Goal: Task Accomplishment & Management: Complete application form

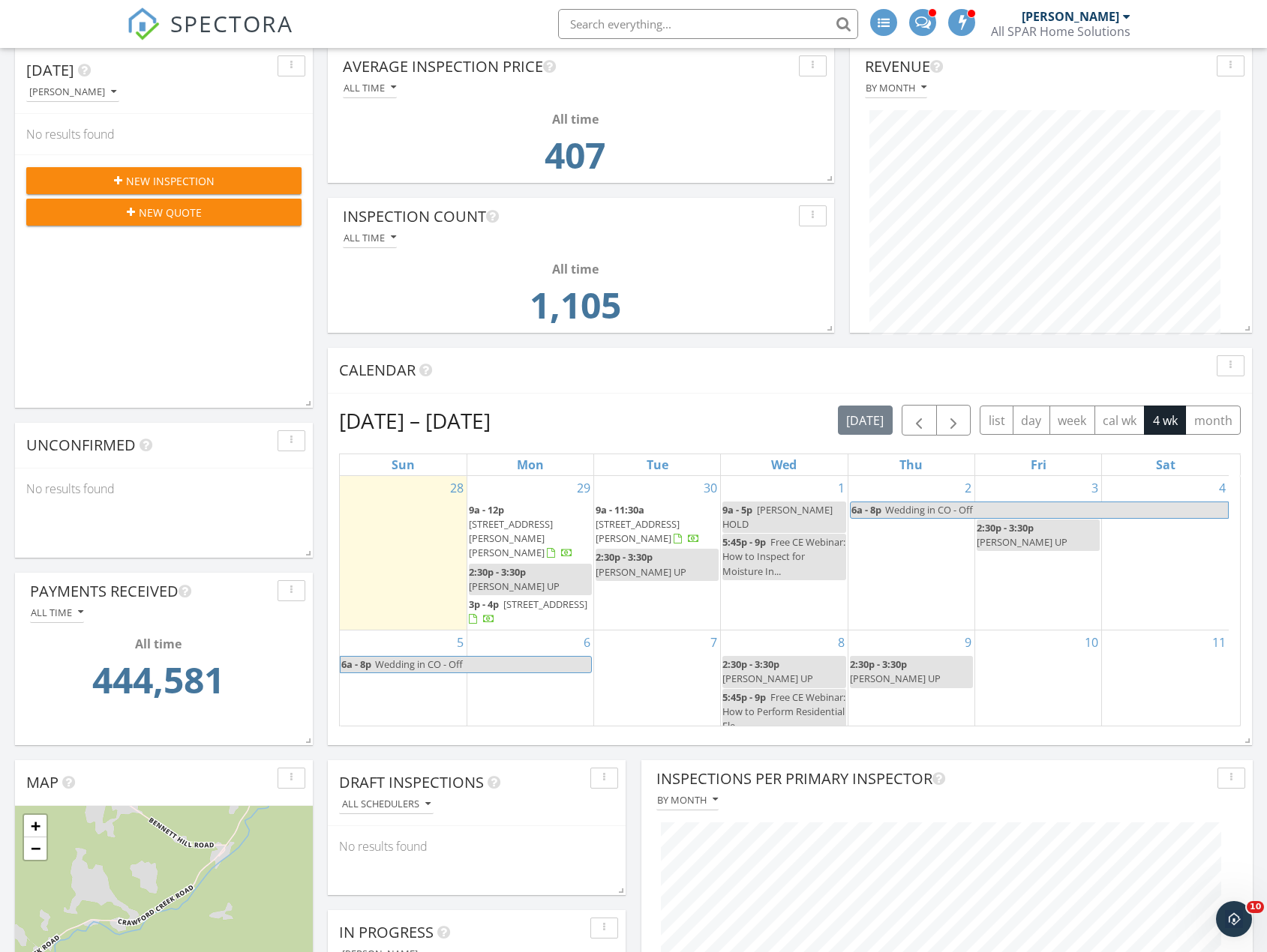
scroll to position [300, 0]
click at [772, 503] on span "Sean V HOLD" at bounding box center [777, 516] width 111 height 28
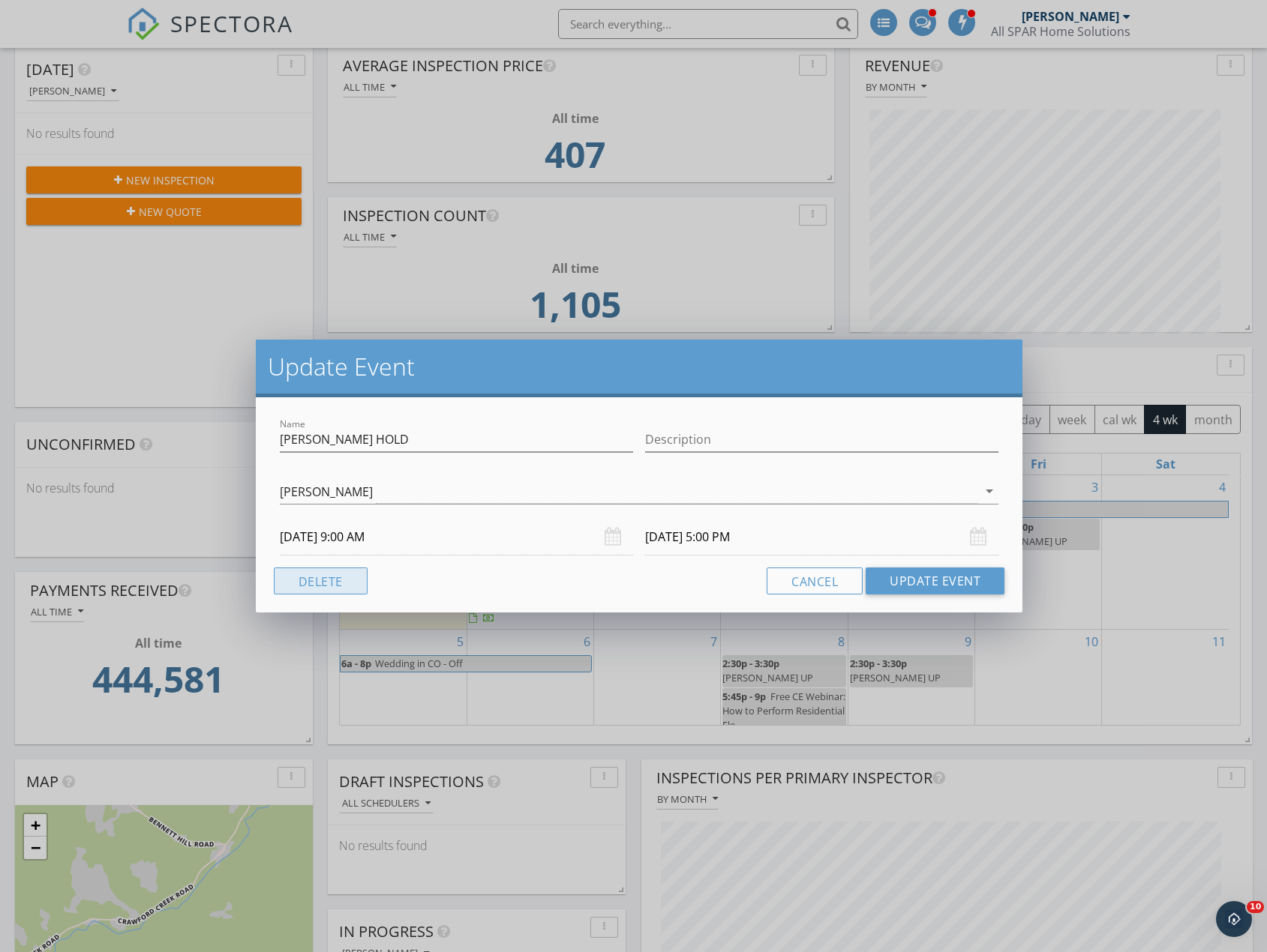
click at [309, 586] on button "Delete" at bounding box center [320, 581] width 94 height 27
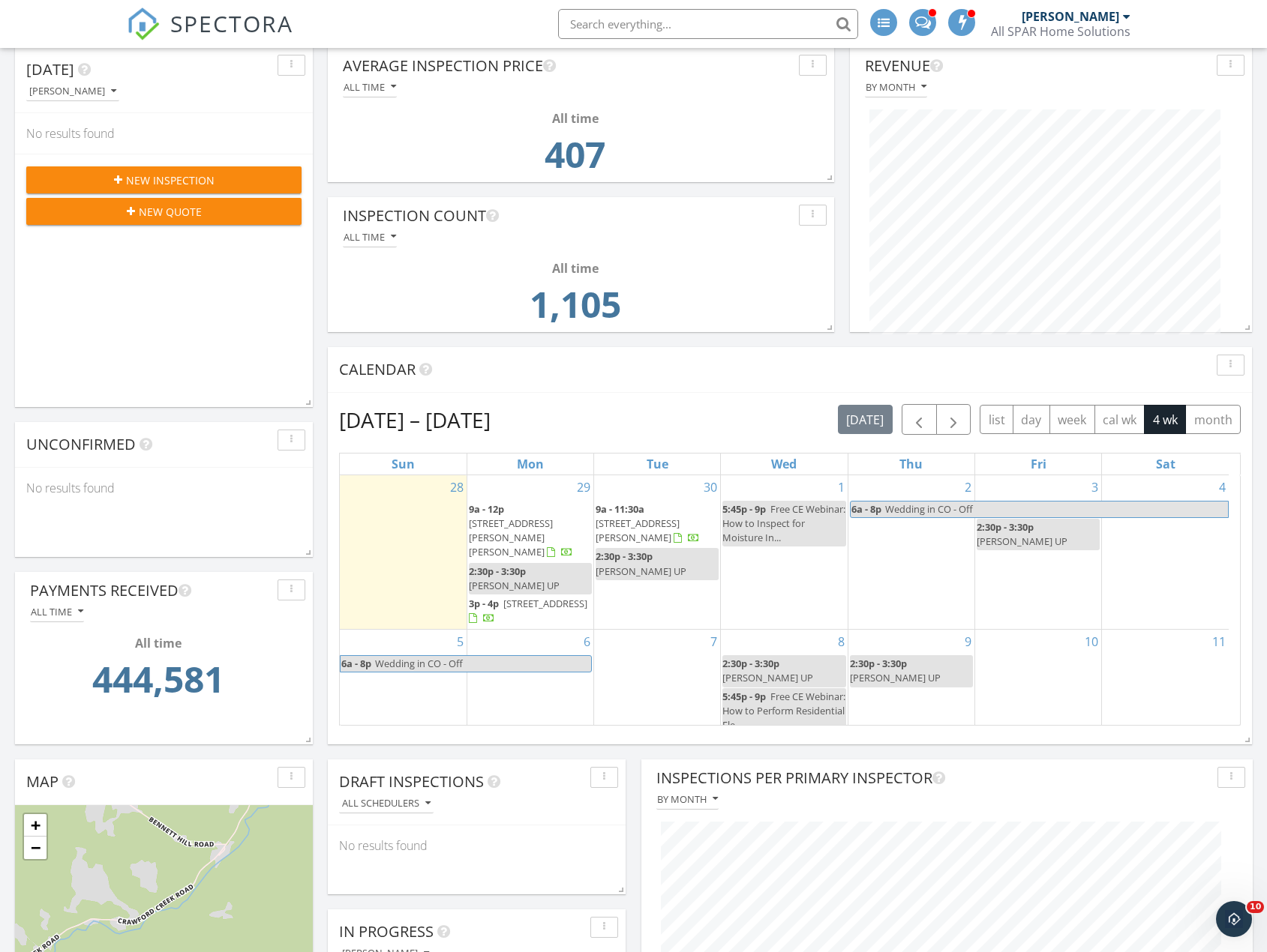
click at [793, 581] on div "1 5:45p - 9p Free CE Webinar: How to Inspect for Moisture In..." at bounding box center [784, 552] width 126 height 154
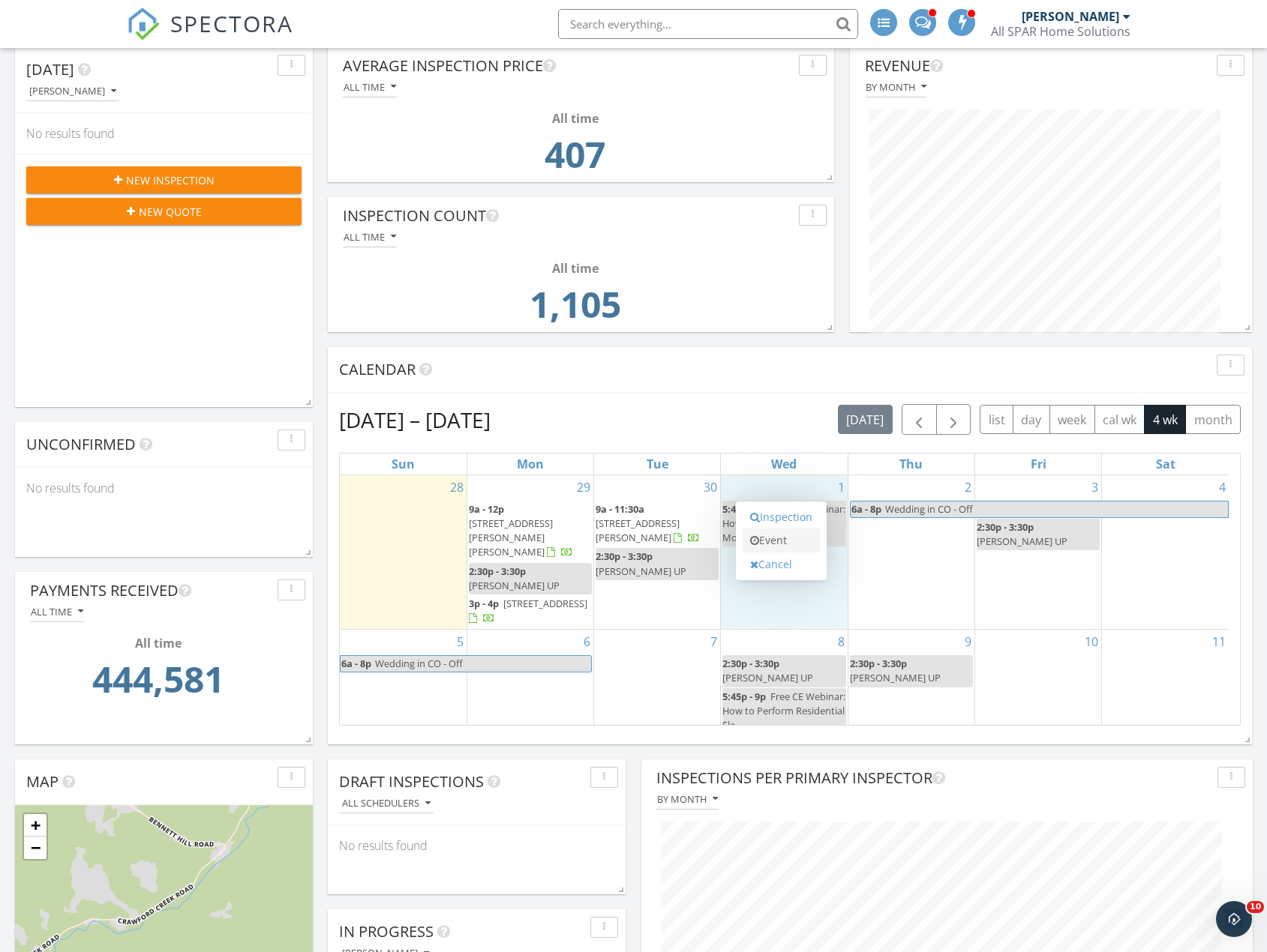
click at [781, 539] on link "Event" at bounding box center [781, 540] width 77 height 24
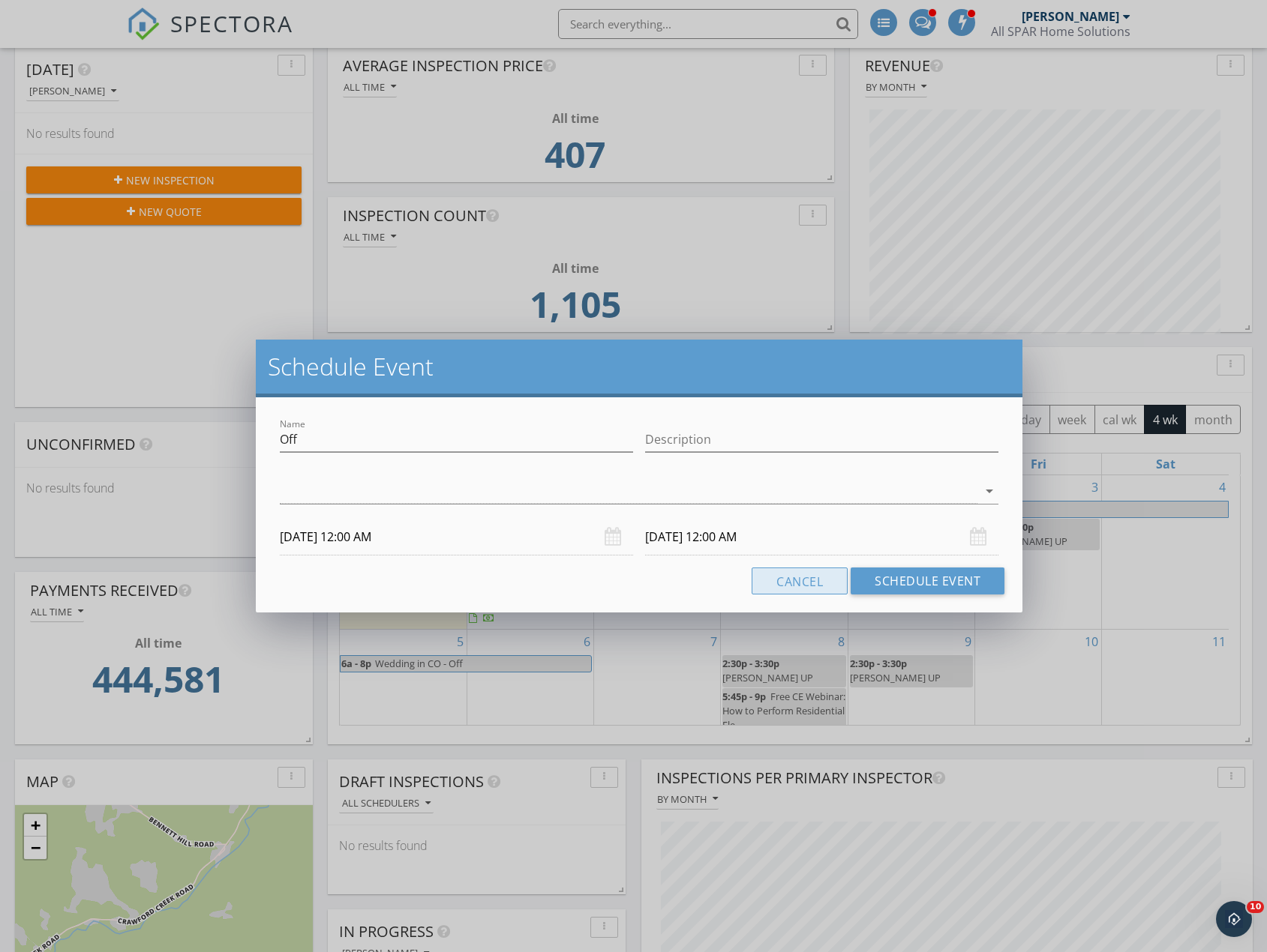
click at [796, 590] on button "Cancel" at bounding box center [799, 581] width 96 height 27
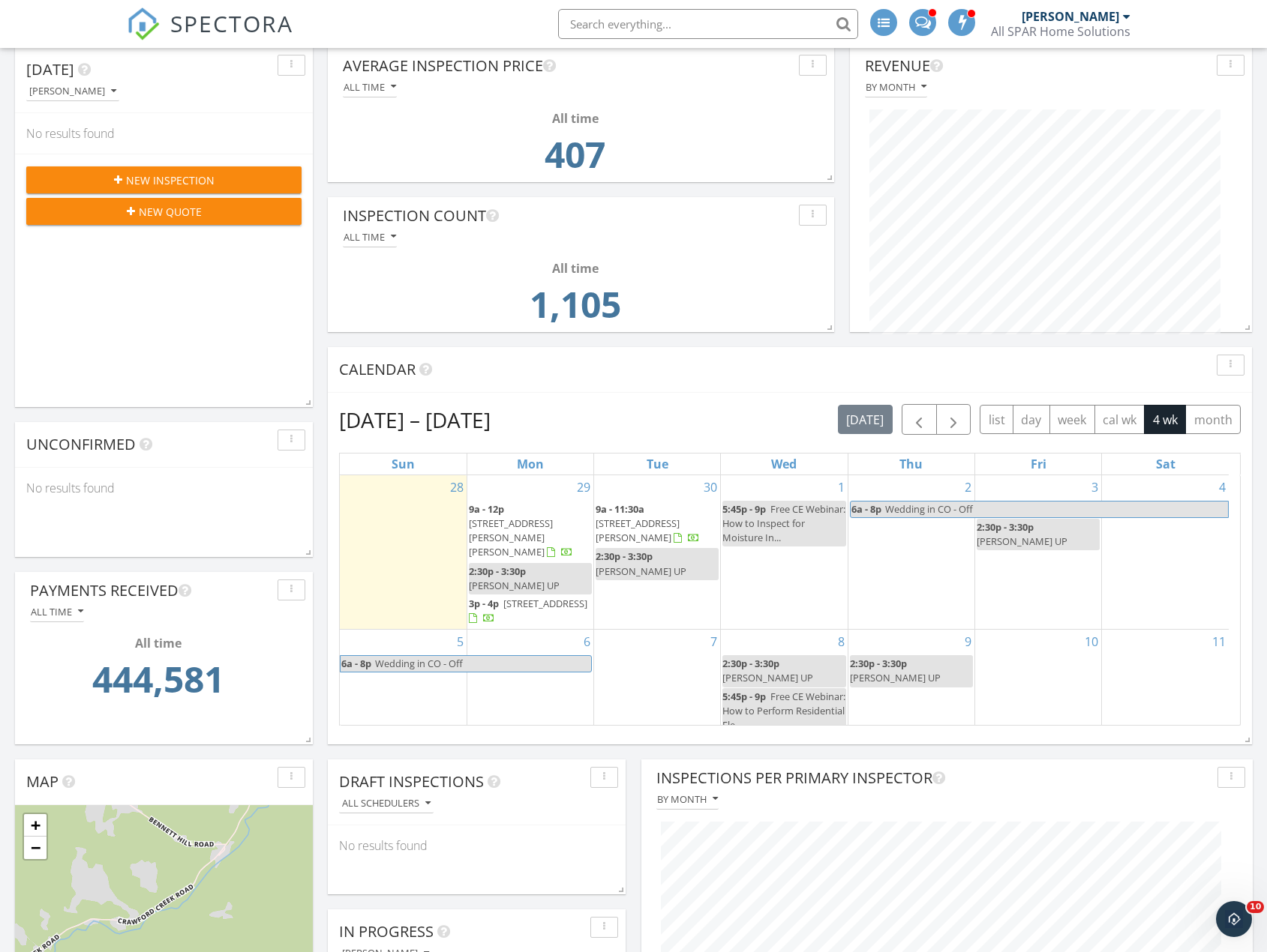
click at [784, 572] on div "1 5:45p - 9p Free CE Webinar: How to Inspect for Moisture In..." at bounding box center [784, 552] width 126 height 154
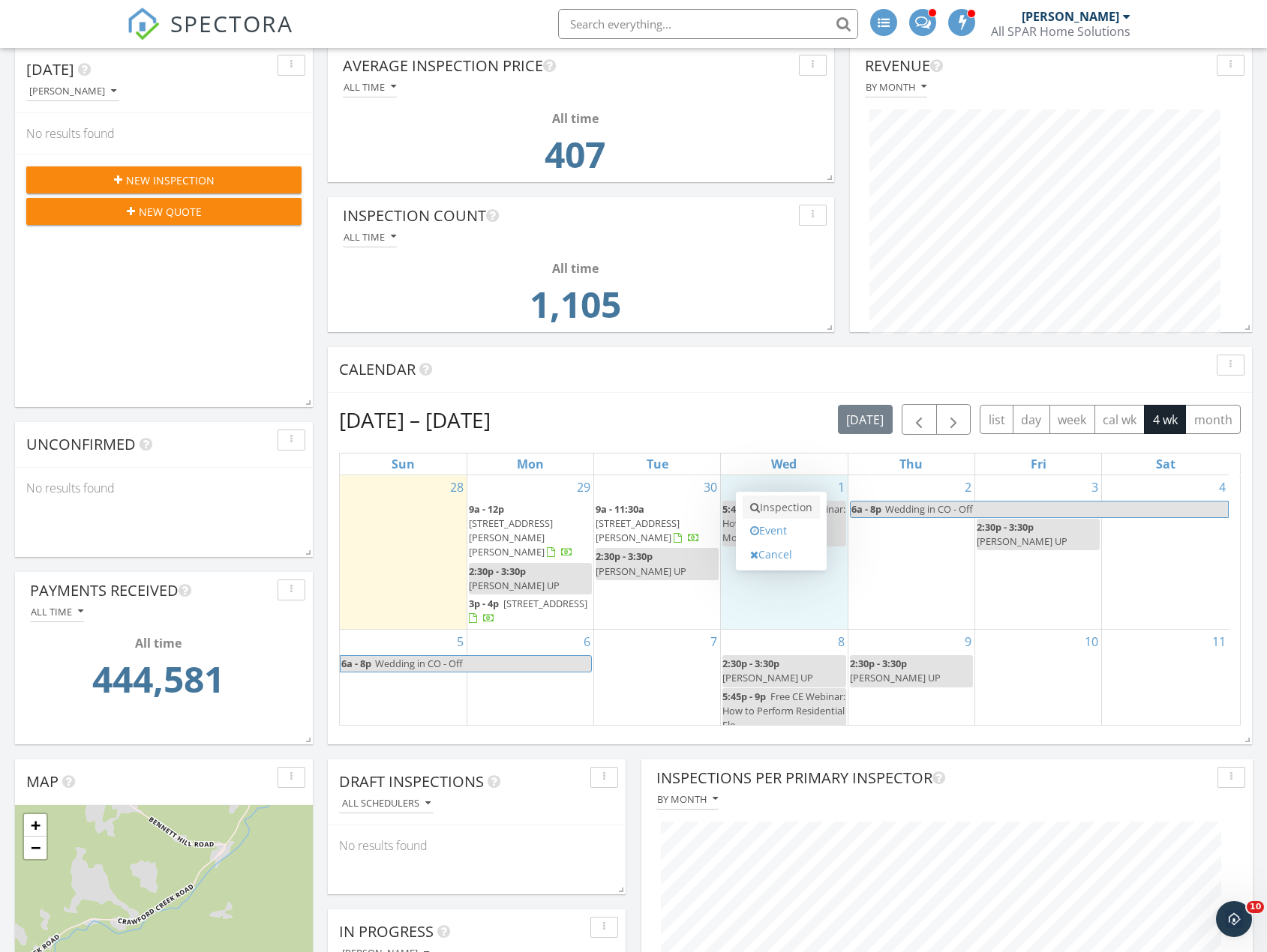
click at [783, 510] on link "Inspection" at bounding box center [781, 507] width 77 height 24
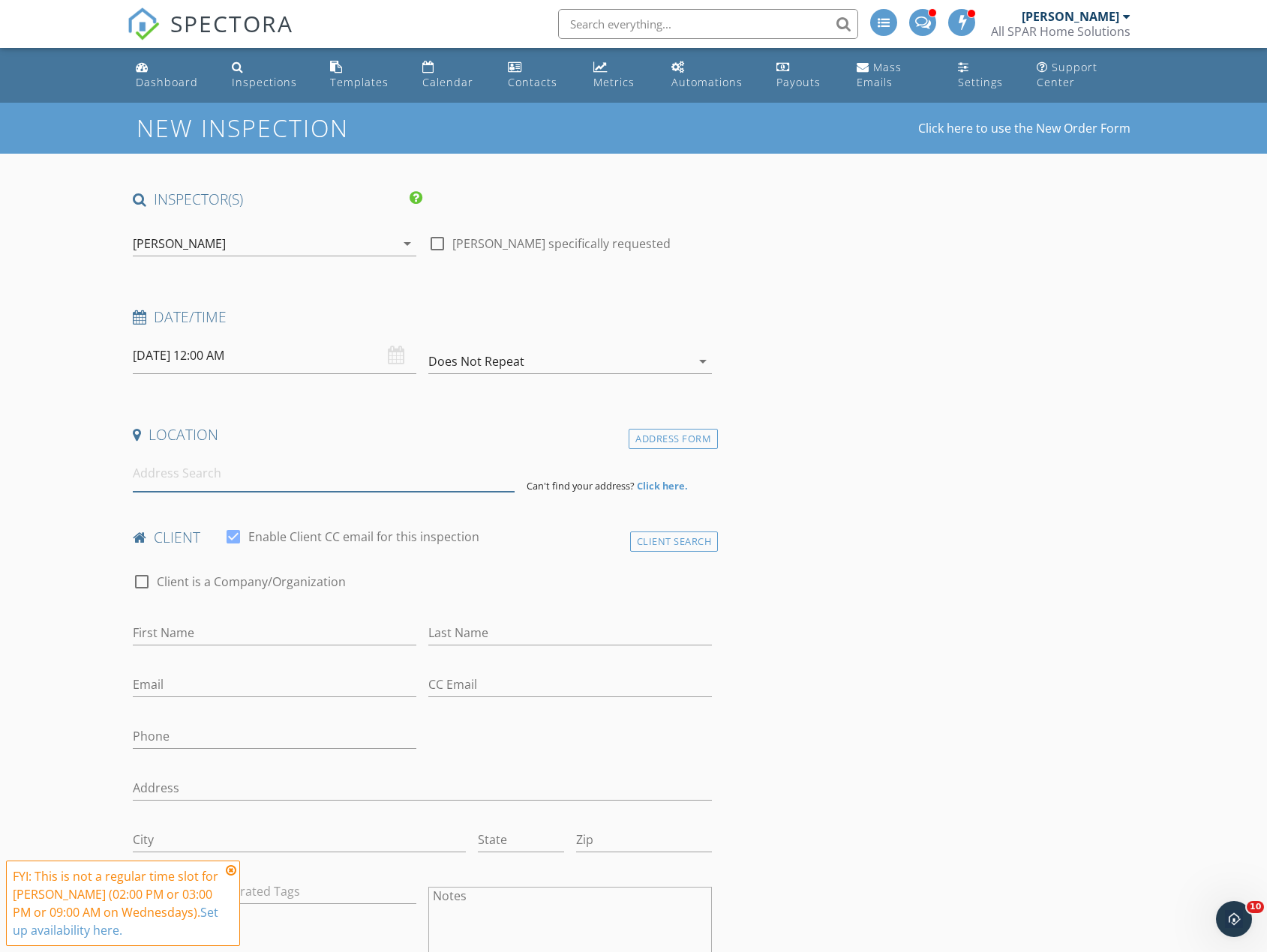
click at [273, 477] on input at bounding box center [324, 473] width 382 height 37
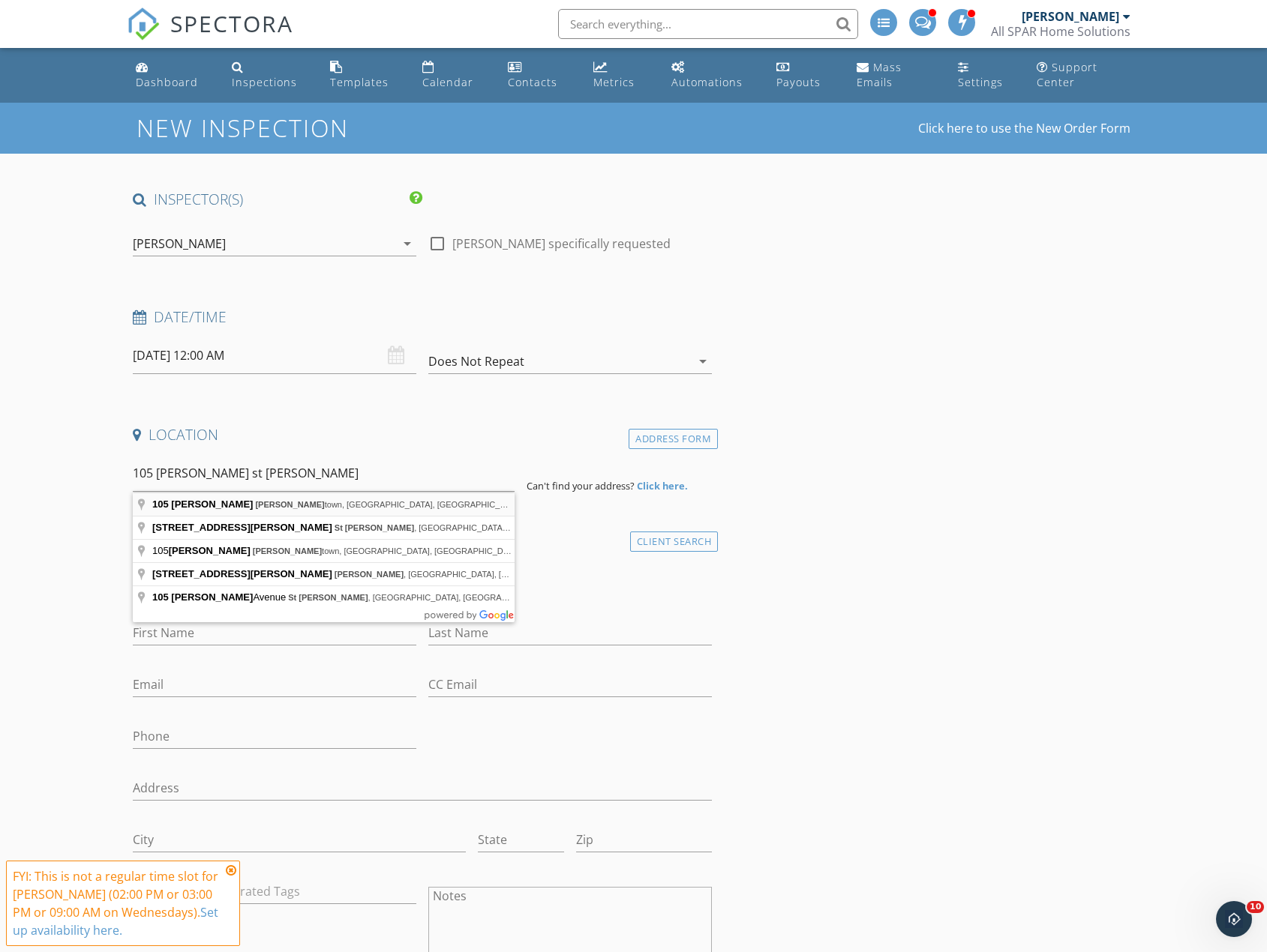
type input "105 Charles St, Jamestown, NY, USA"
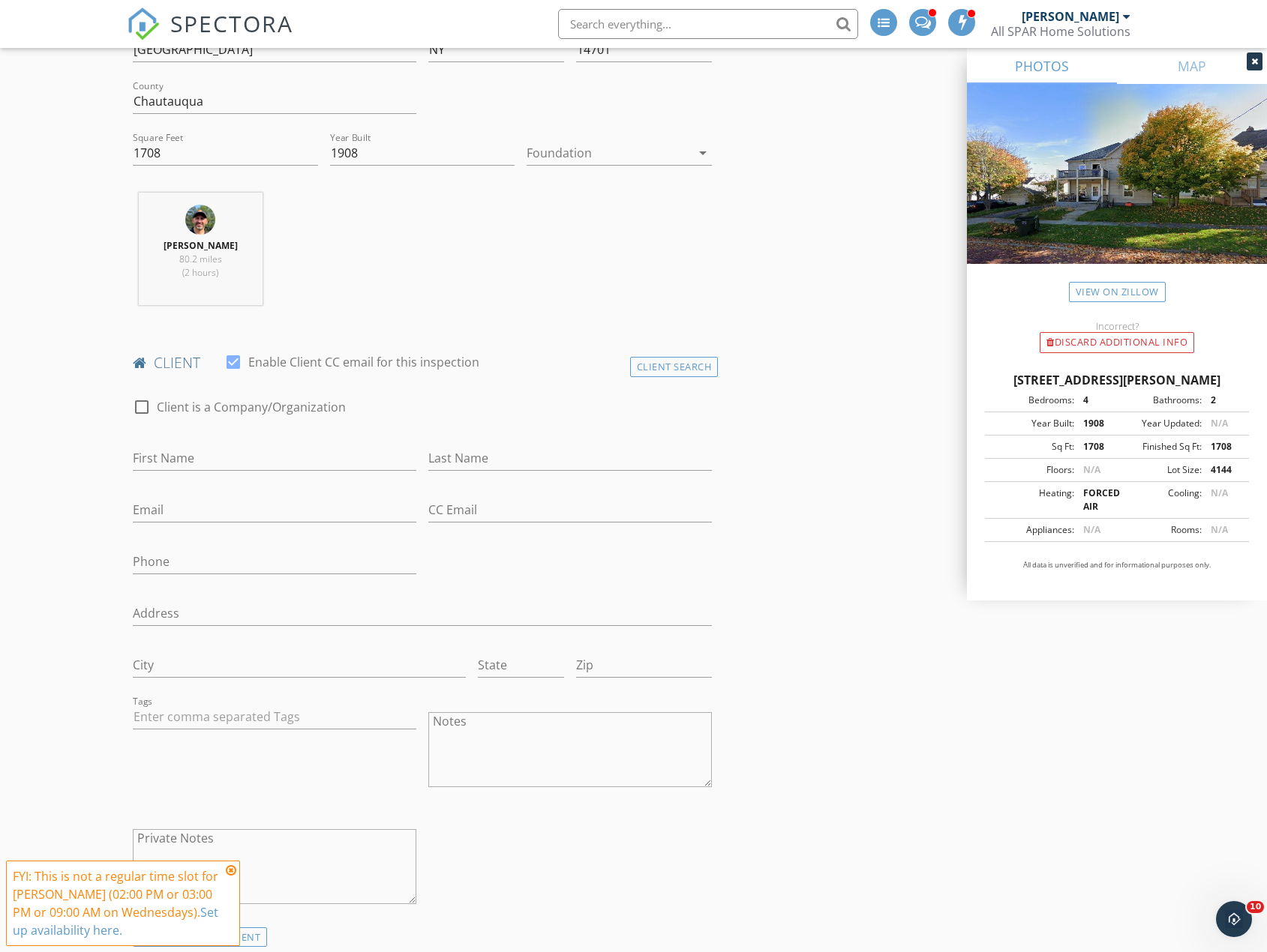
scroll to position [525, 0]
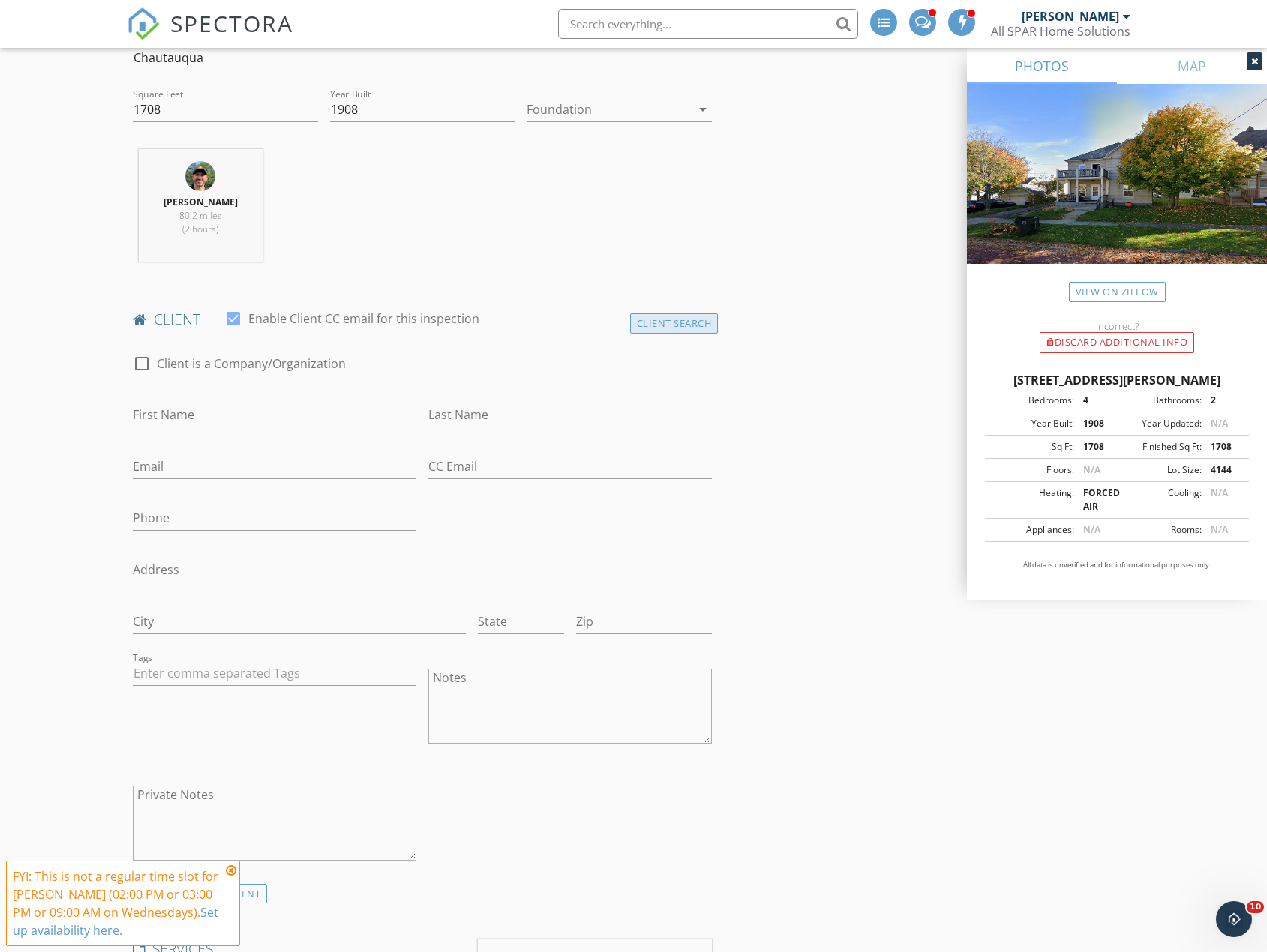
click at [681, 315] on div "Client Search" at bounding box center [674, 324] width 88 height 21
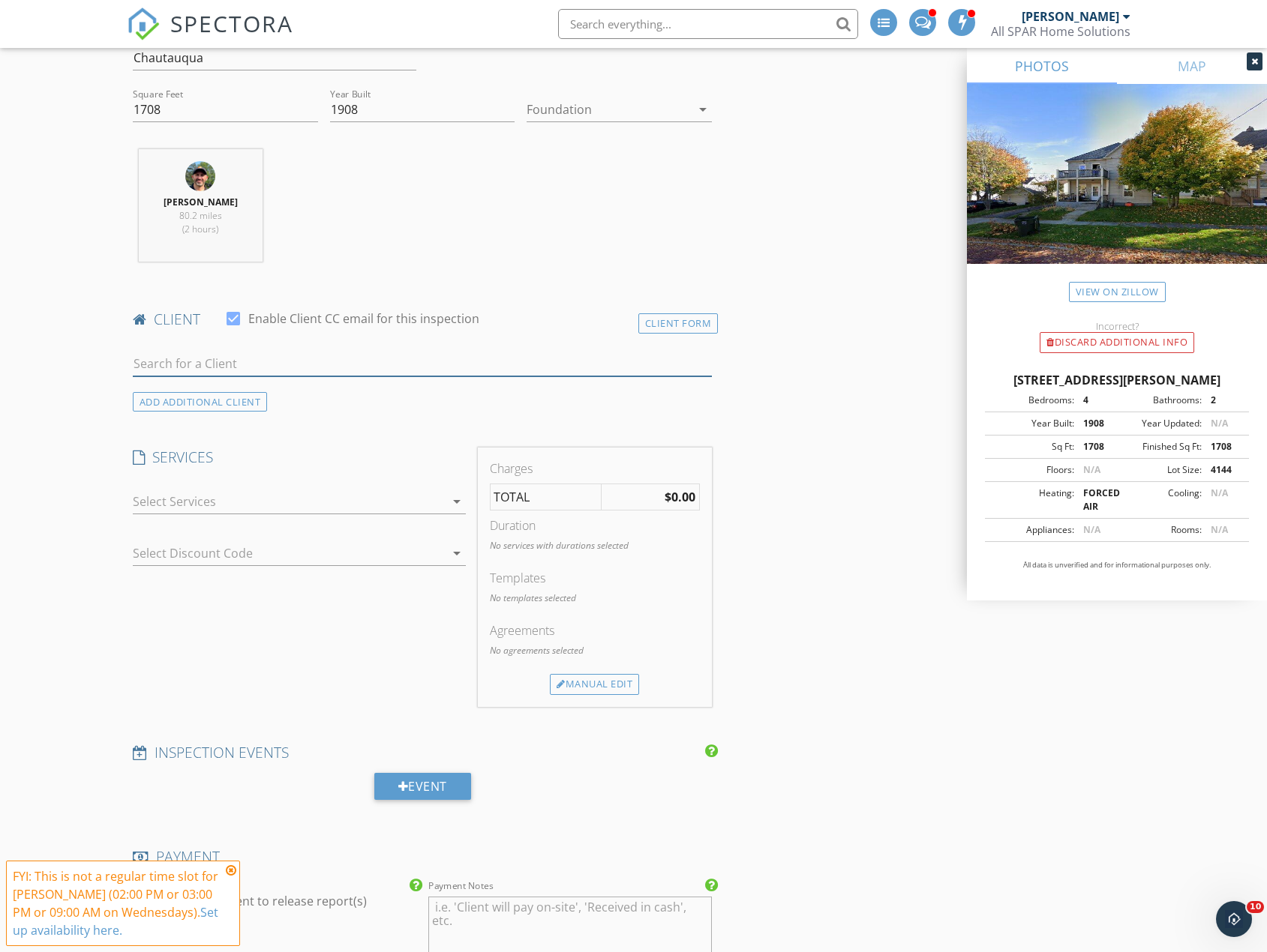
click at [288, 372] on input "text" at bounding box center [423, 364] width 579 height 25
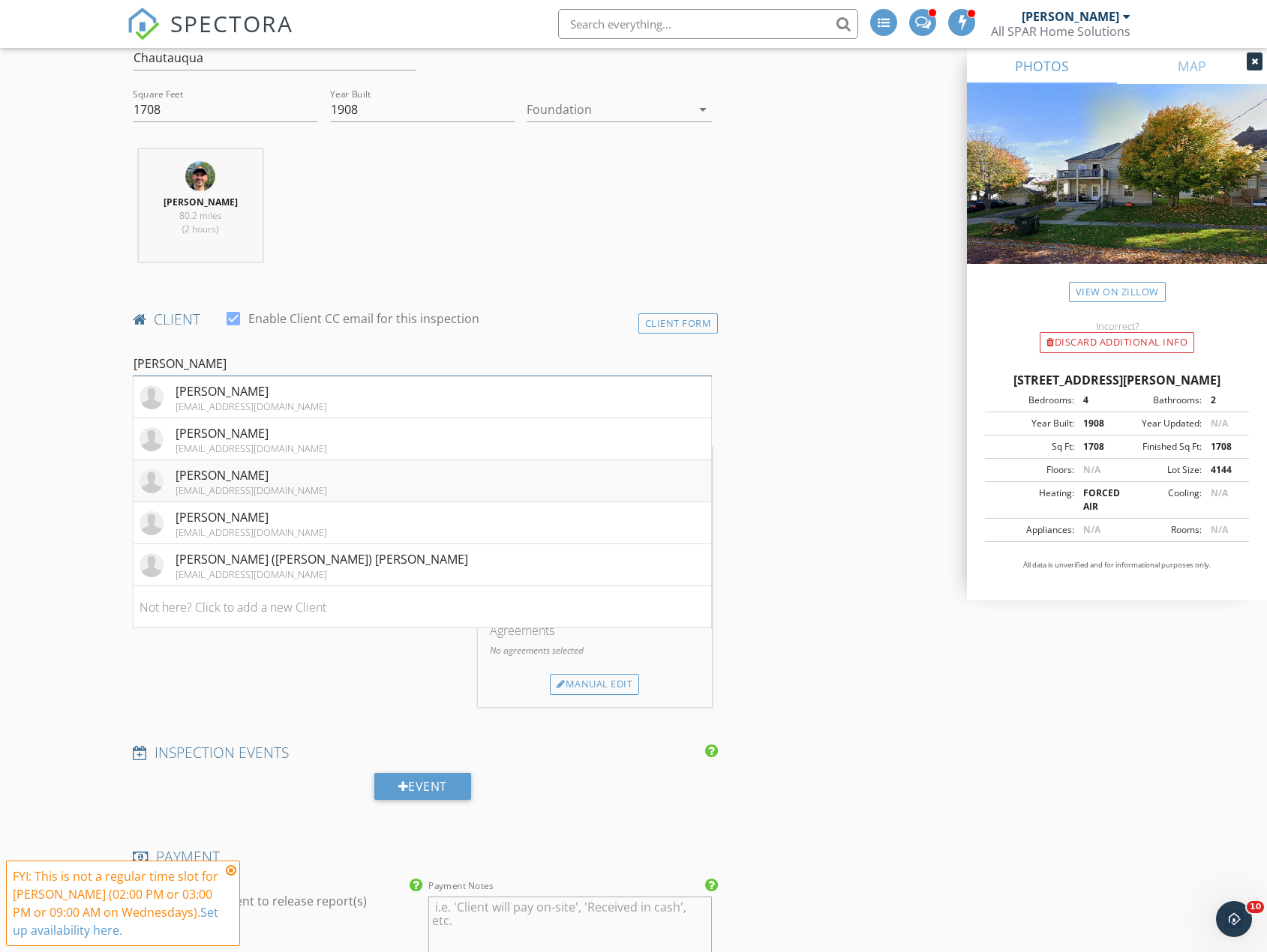
type input "sean"
click at [236, 474] on div "[PERSON_NAME]" at bounding box center [251, 476] width 151 height 18
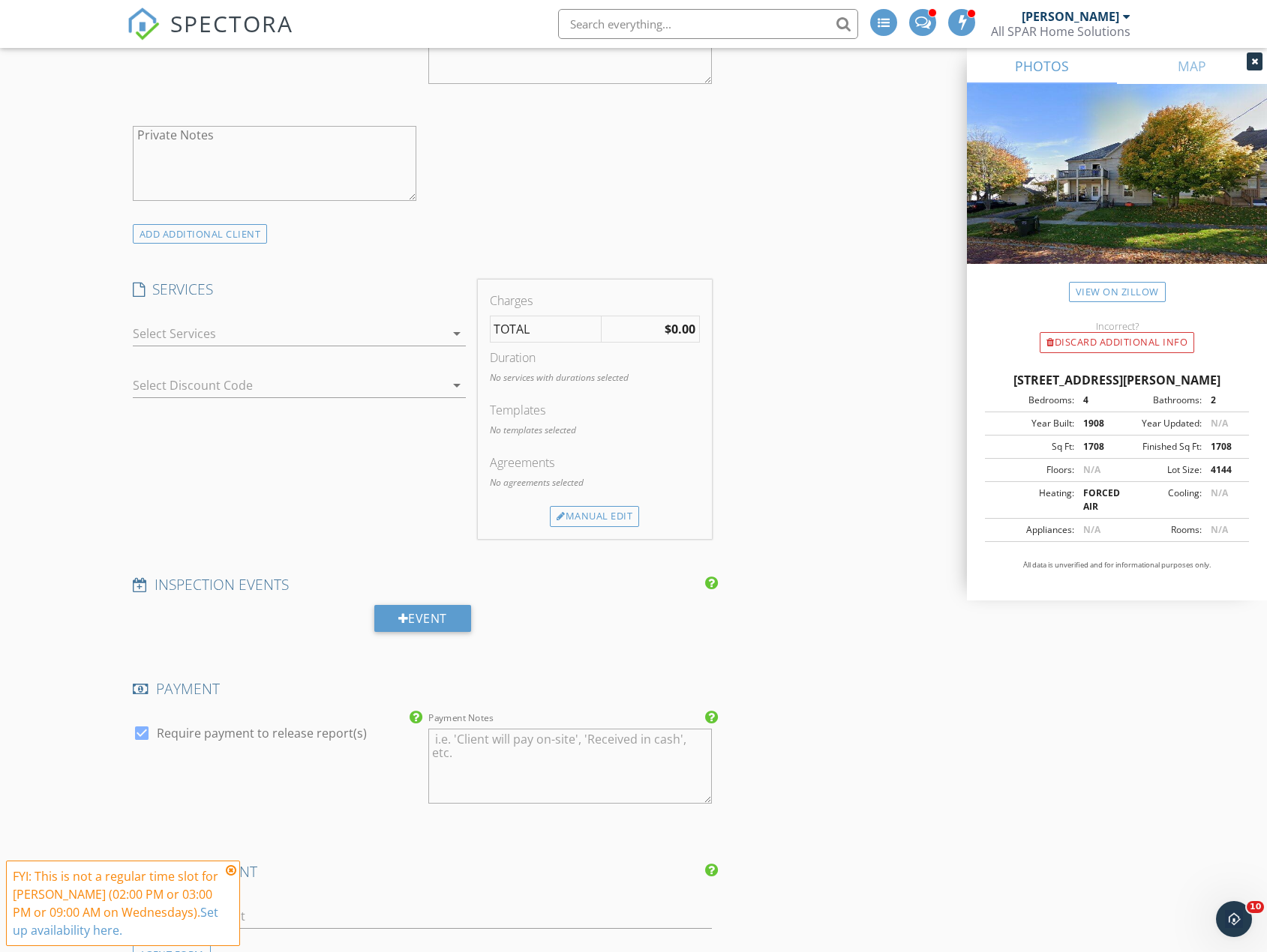
scroll to position [1200, 0]
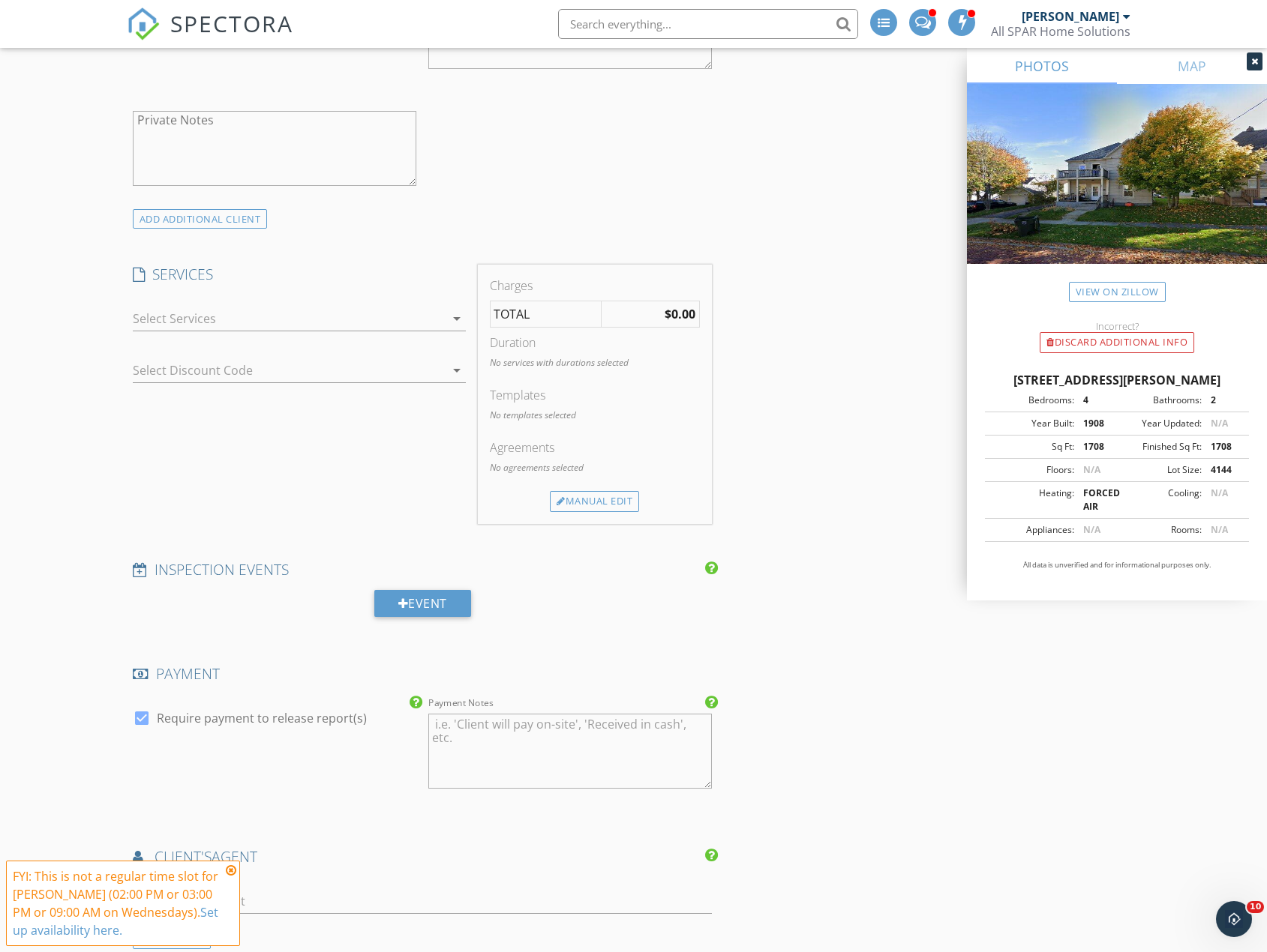
click at [373, 318] on div at bounding box center [289, 318] width 312 height 24
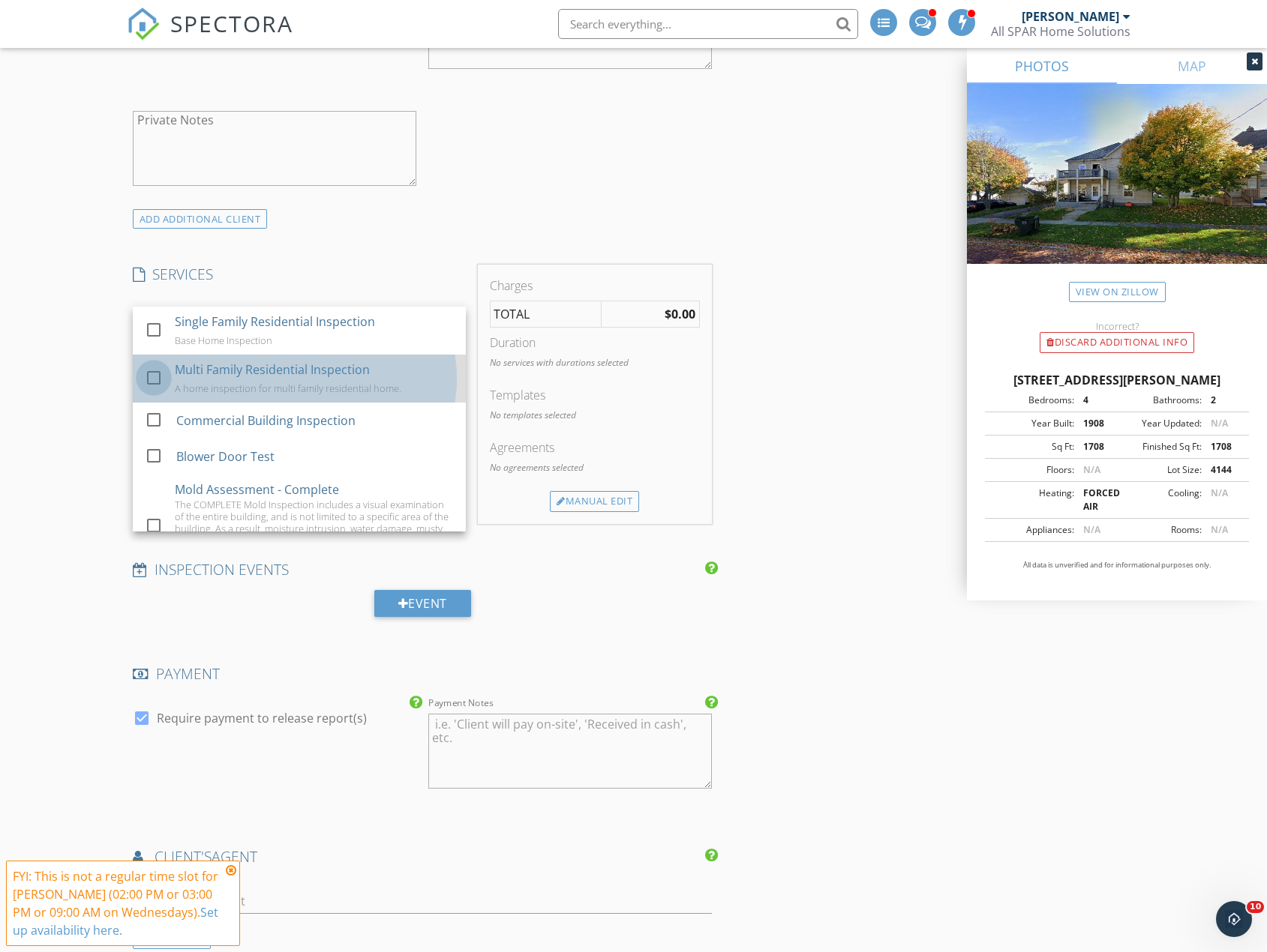
click at [152, 378] on div at bounding box center [154, 378] width 25 height 25
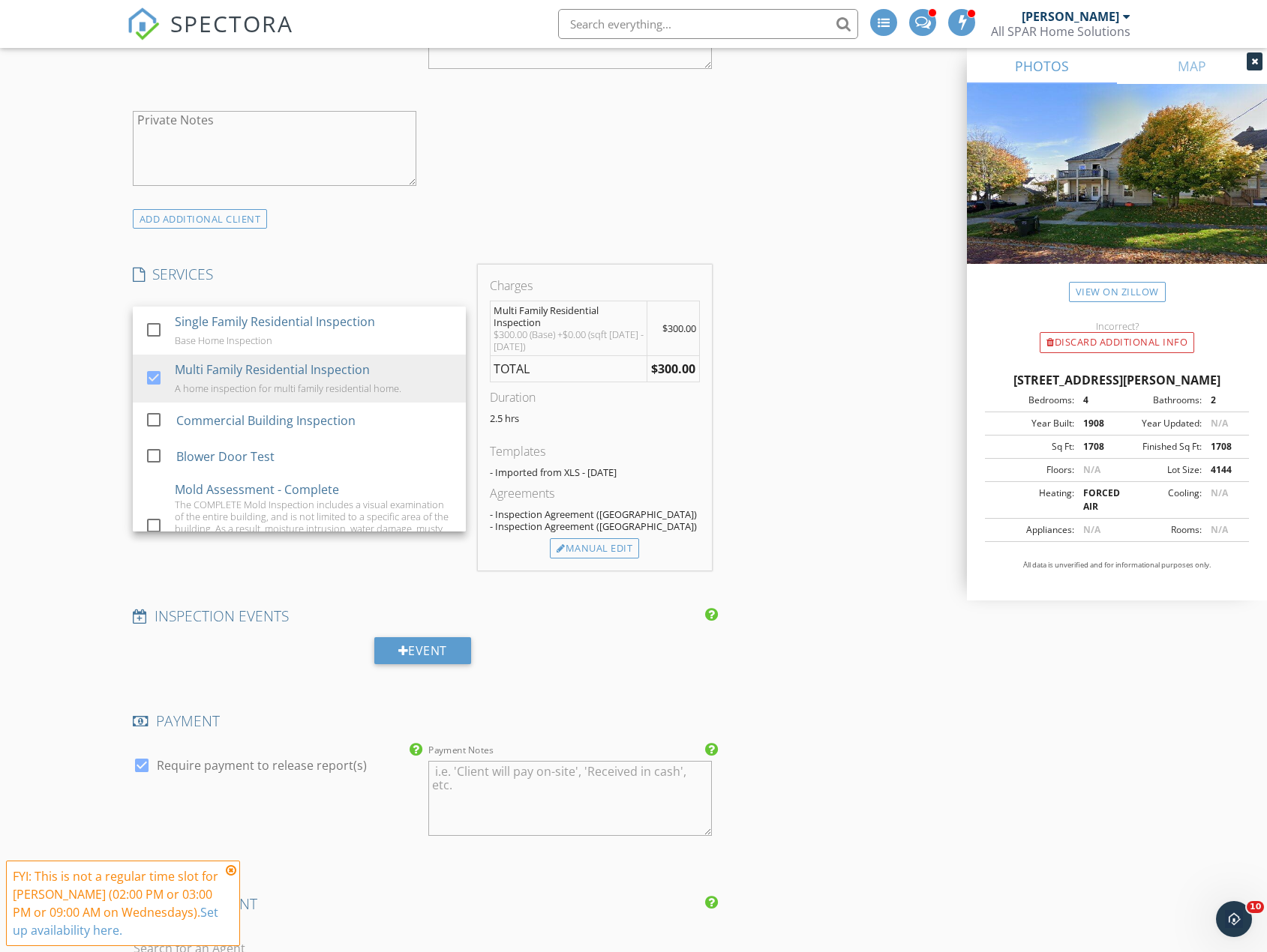
click at [794, 267] on div "INSPECTOR(S) check_box James Sparatta PRIMARY James Sparatta arrow_drop_down ch…" at bounding box center [633, 599] width 1013 height 3219
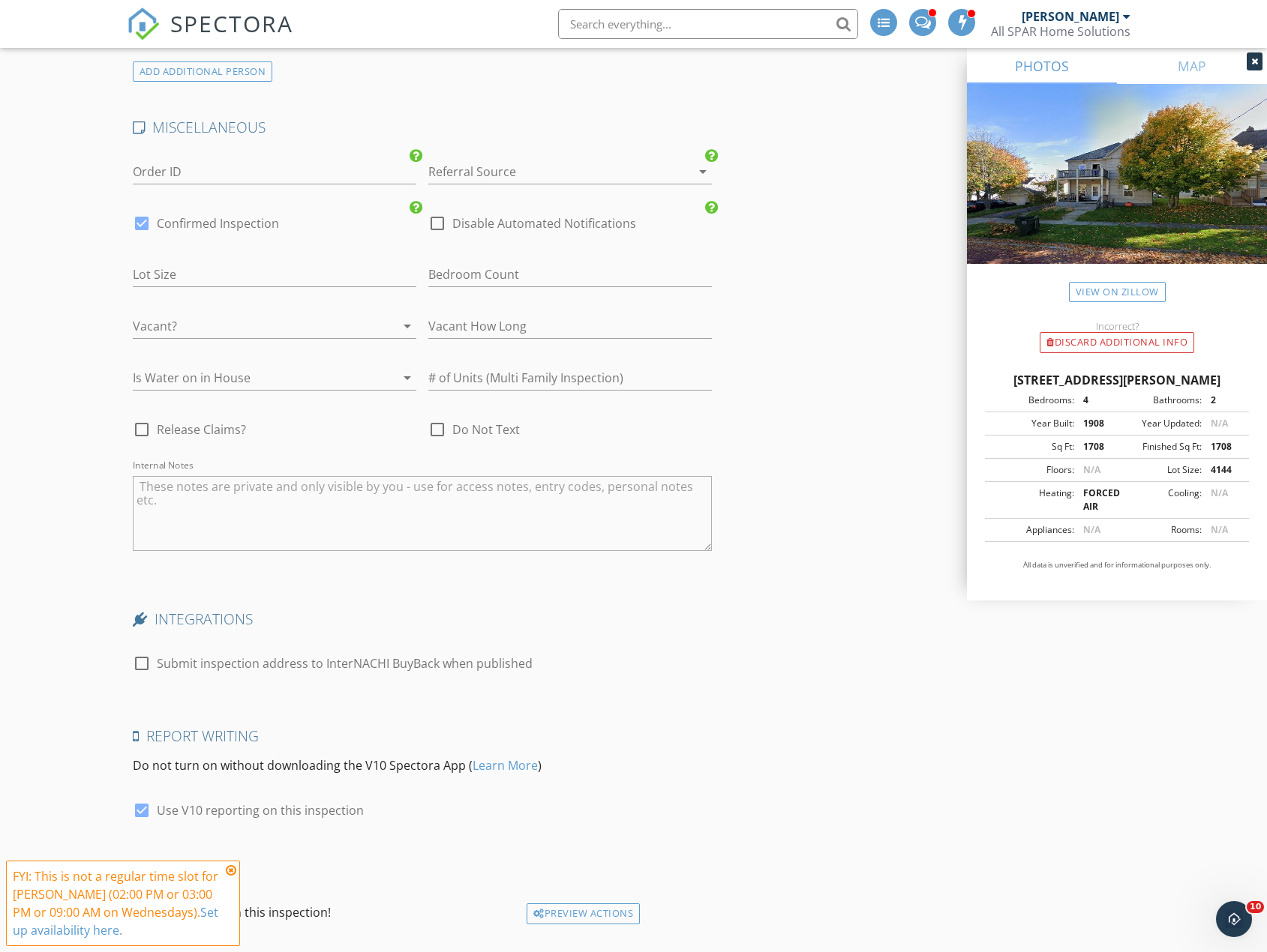
scroll to position [2399, 0]
click at [486, 378] on input "number" at bounding box center [569, 375] width 283 height 25
type input "2"
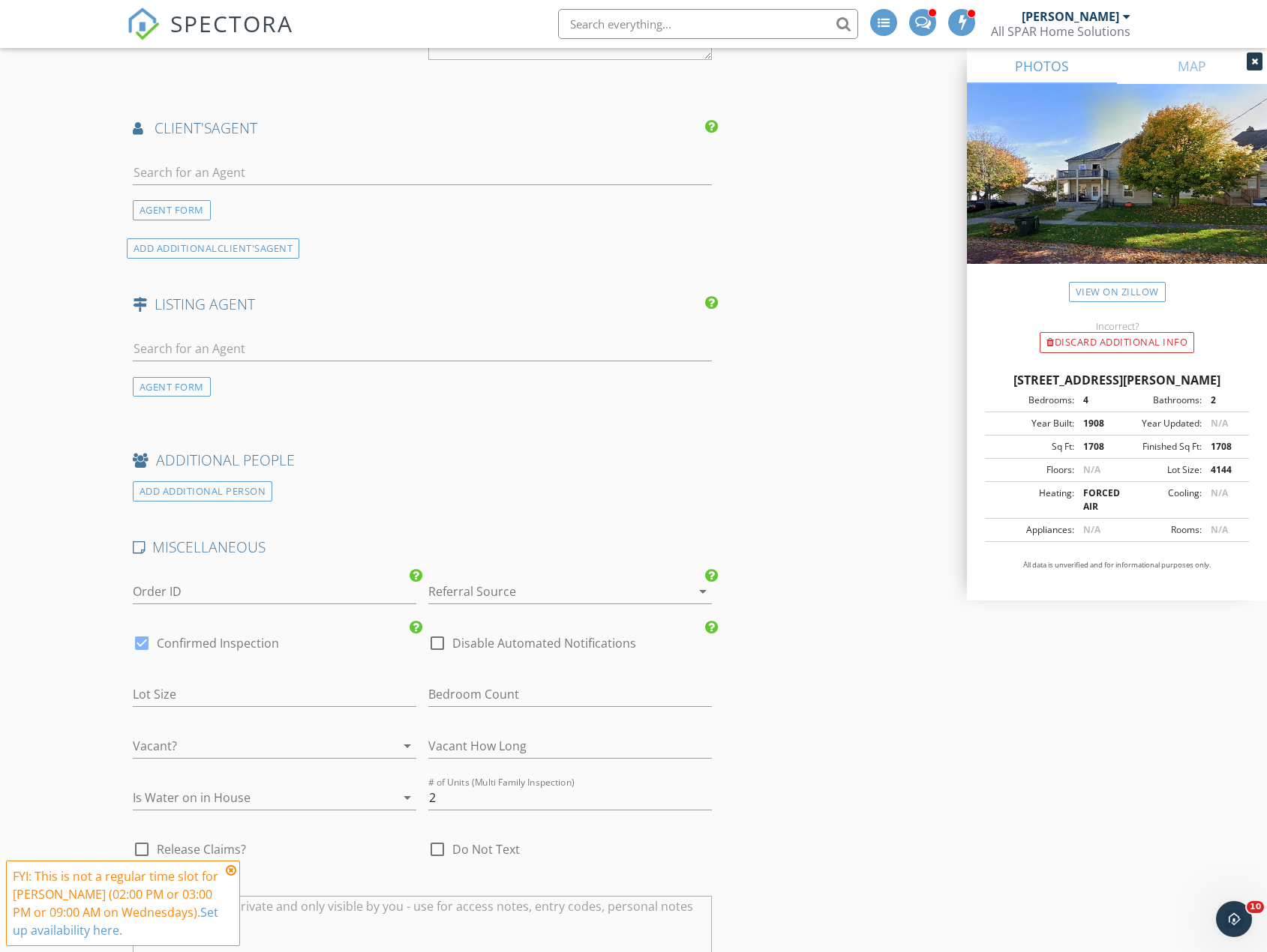
scroll to position [1979, 0]
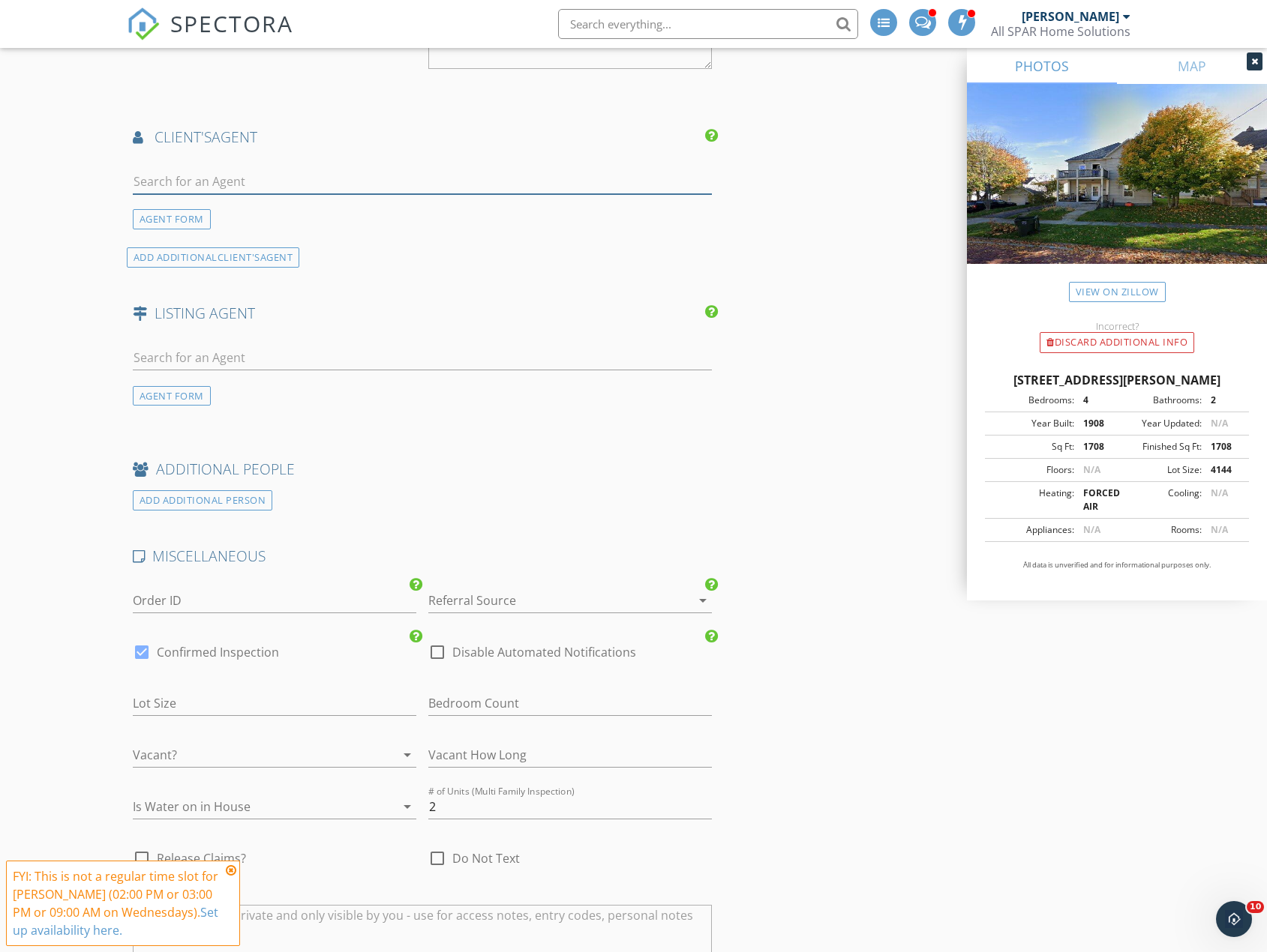
click at [291, 187] on input "text" at bounding box center [423, 182] width 579 height 25
type input "carolyn"
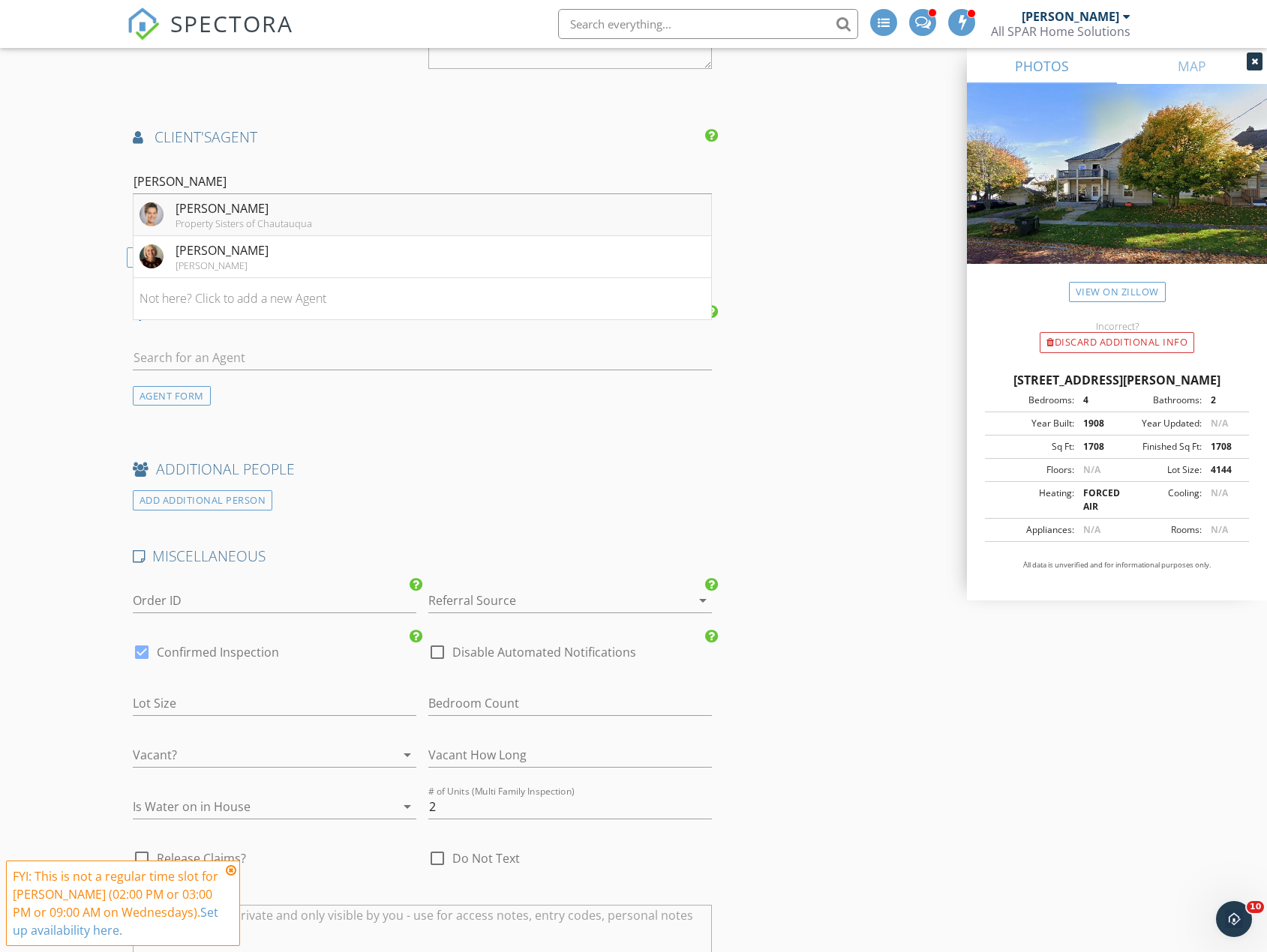
click at [242, 216] on div "Carolyn Lawson" at bounding box center [244, 209] width 137 height 18
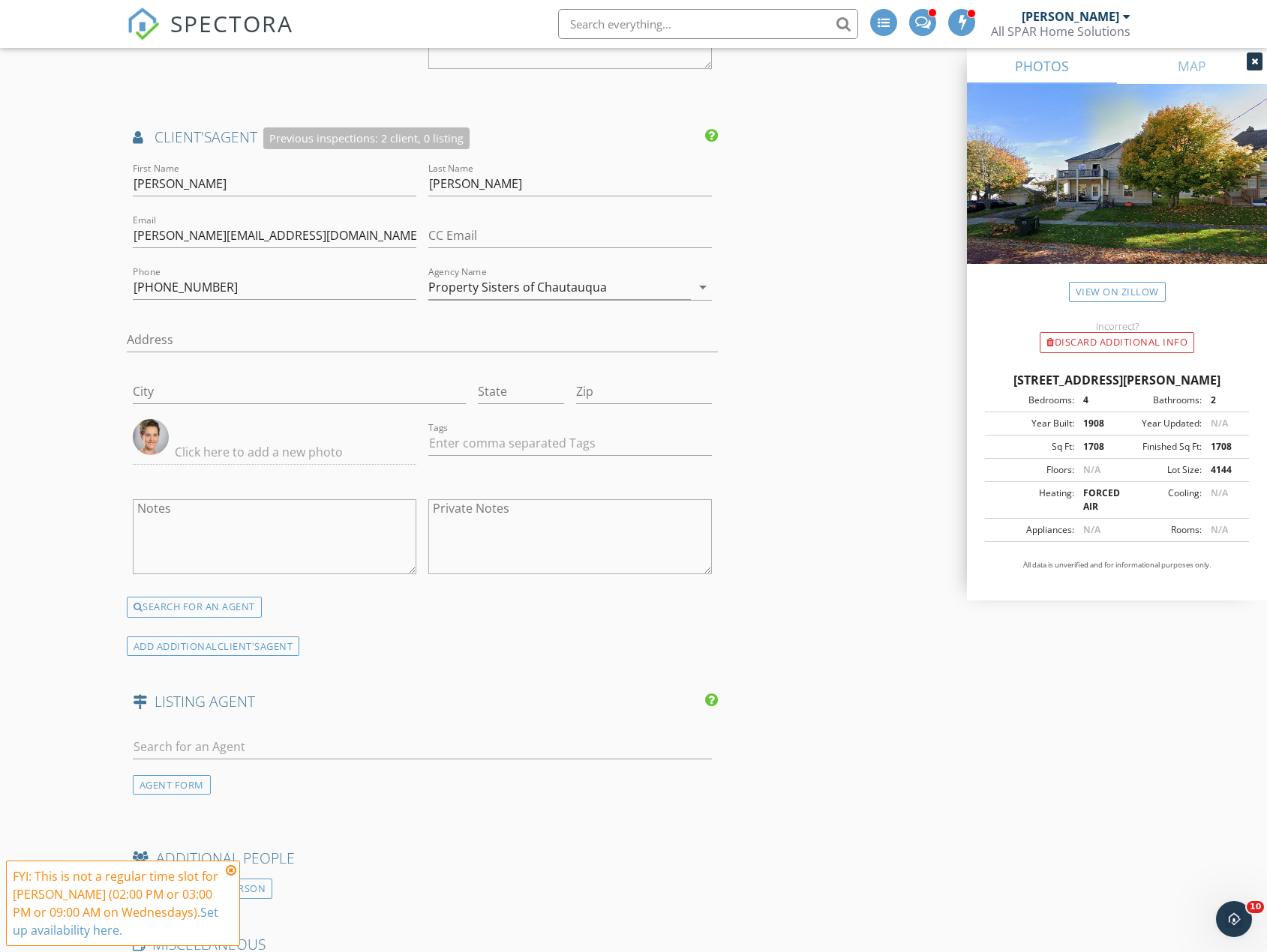
click at [818, 218] on div "INSPECTOR(S) check_box James Sparatta PRIMARY James Sparatta arrow_drop_down ch…" at bounding box center [633, 21] width 1013 height 3619
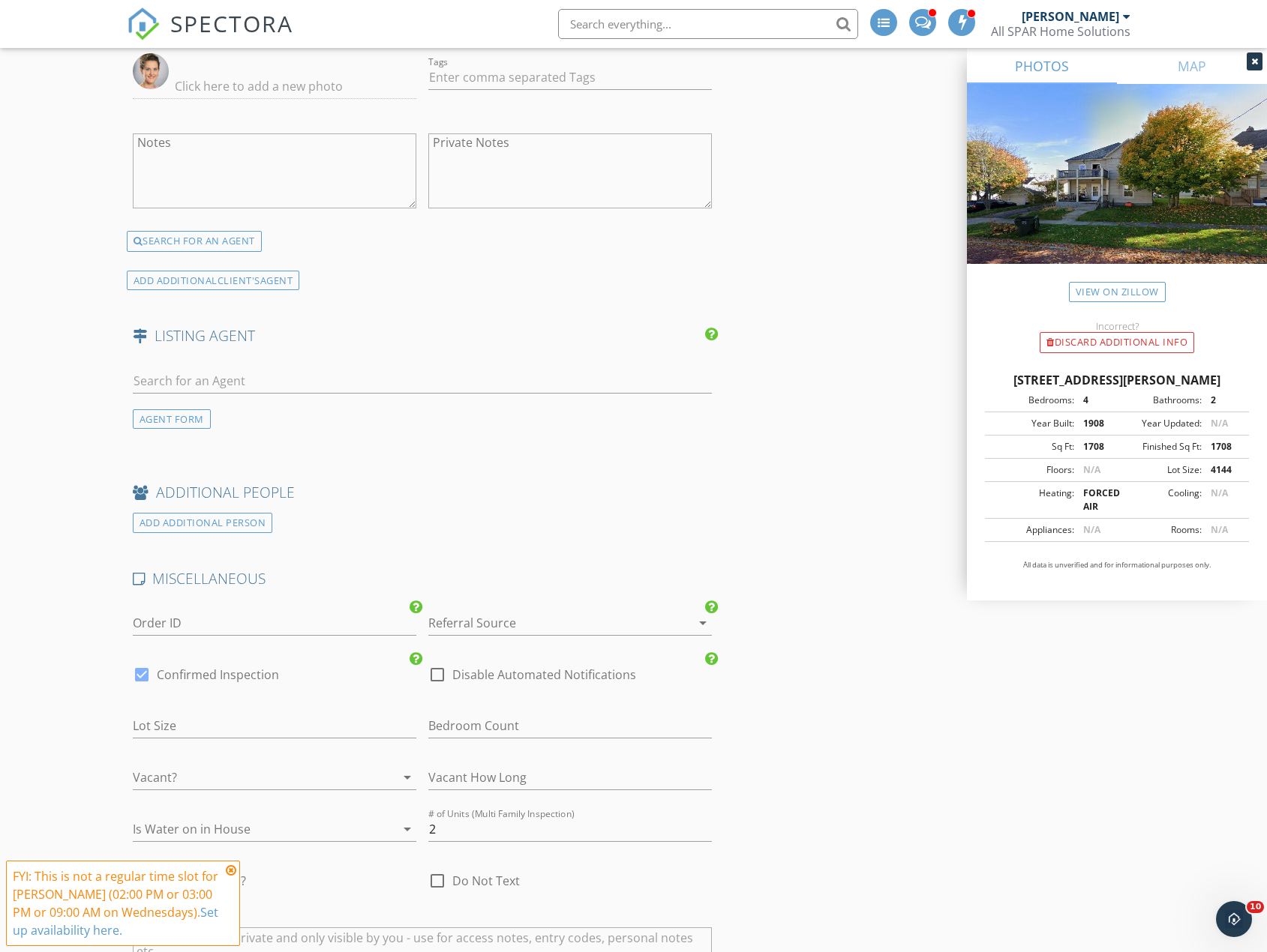
scroll to position [2353, 0]
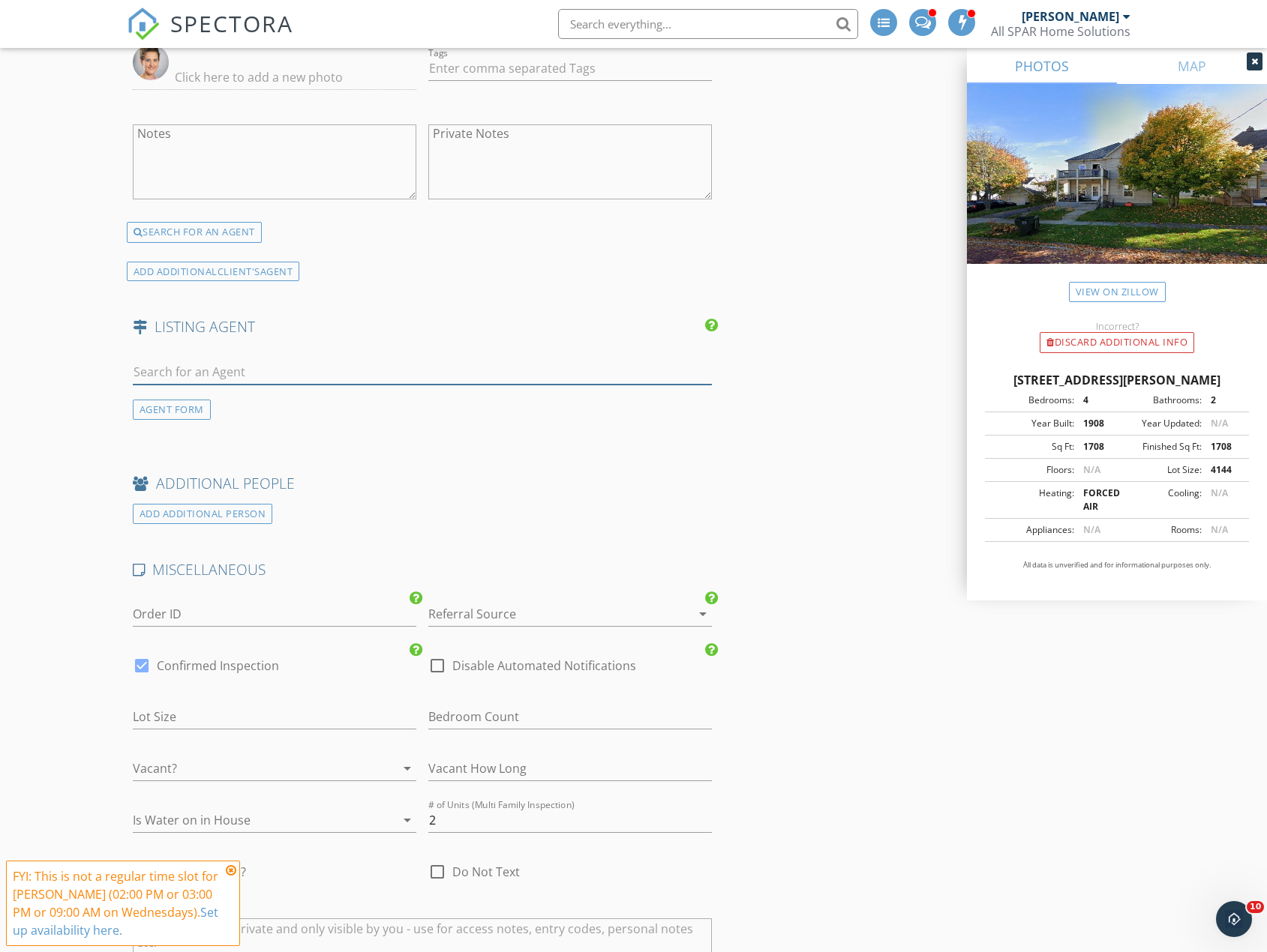
click at [232, 367] on input "text" at bounding box center [423, 372] width 579 height 25
type input "taylor"
drag, startPoint x: 236, startPoint y: 367, endPoint x: -25, endPoint y: 377, distance: 261.2
click at [176, 411] on div "AGENT FORM" at bounding box center [172, 410] width 78 height 21
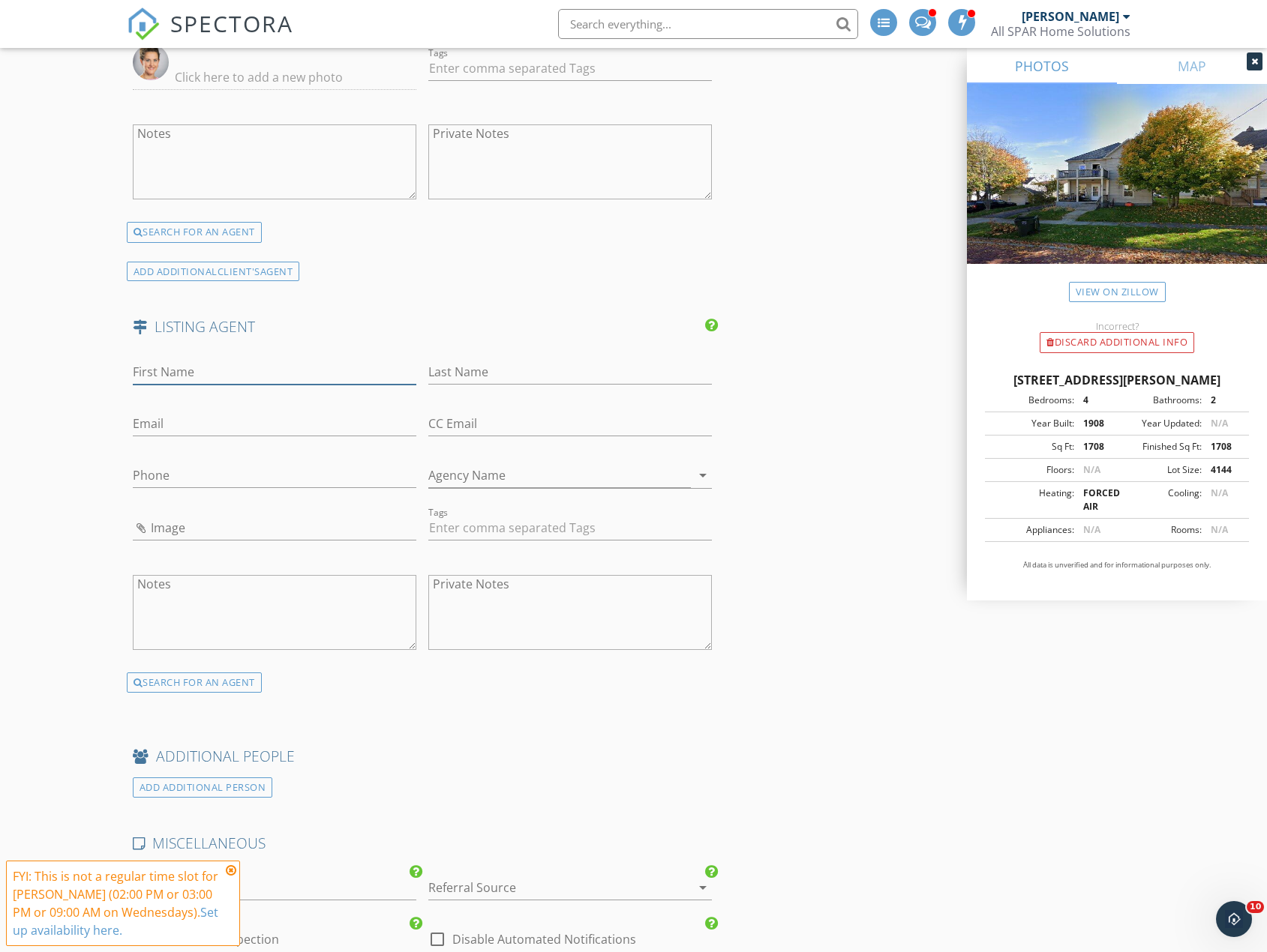
click at [165, 370] on input "First Name" at bounding box center [274, 372] width 283 height 25
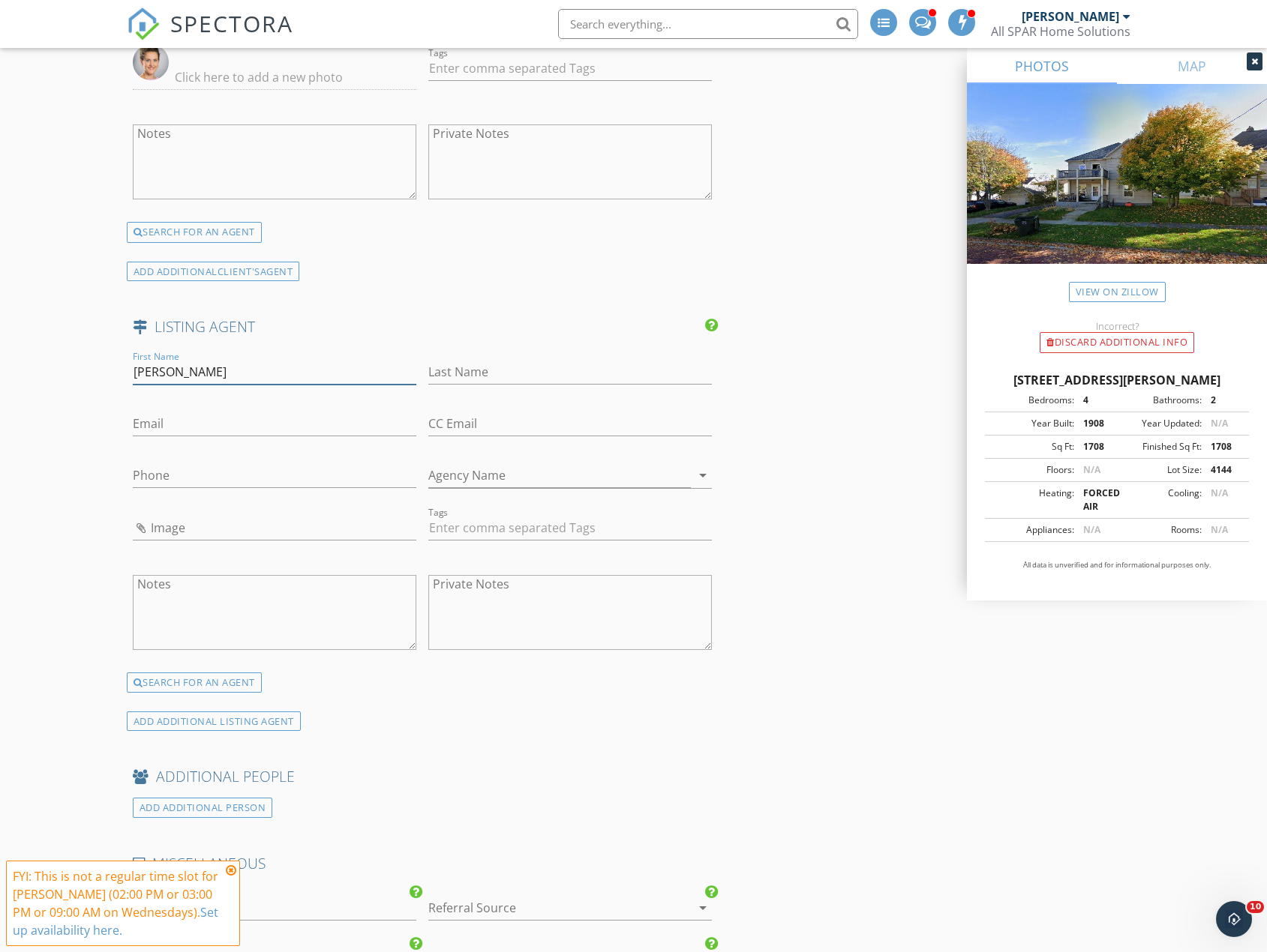
type input "Taylor"
type input "Bennett"
click at [203, 467] on input "Phone" at bounding box center [274, 476] width 283 height 25
paste input "716-450-7235"
type input "716-450-7235"
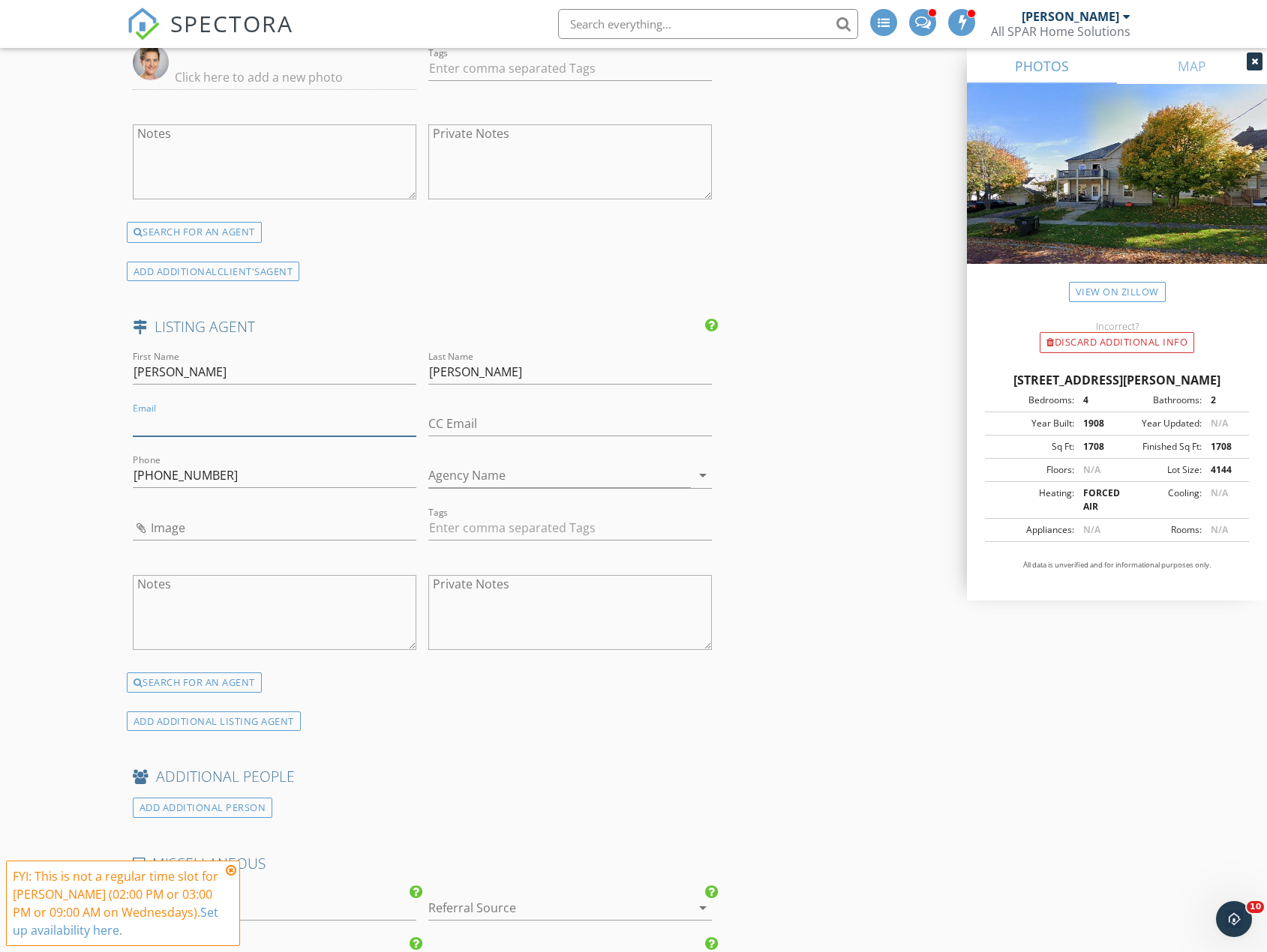
click at [182, 425] on input "Email" at bounding box center [274, 424] width 283 height 25
paste input "Tbennett1709@gmail.com"
type input "Tbennett1709@gmail.com"
click at [499, 468] on input "Agency Name" at bounding box center [559, 476] width 263 height 25
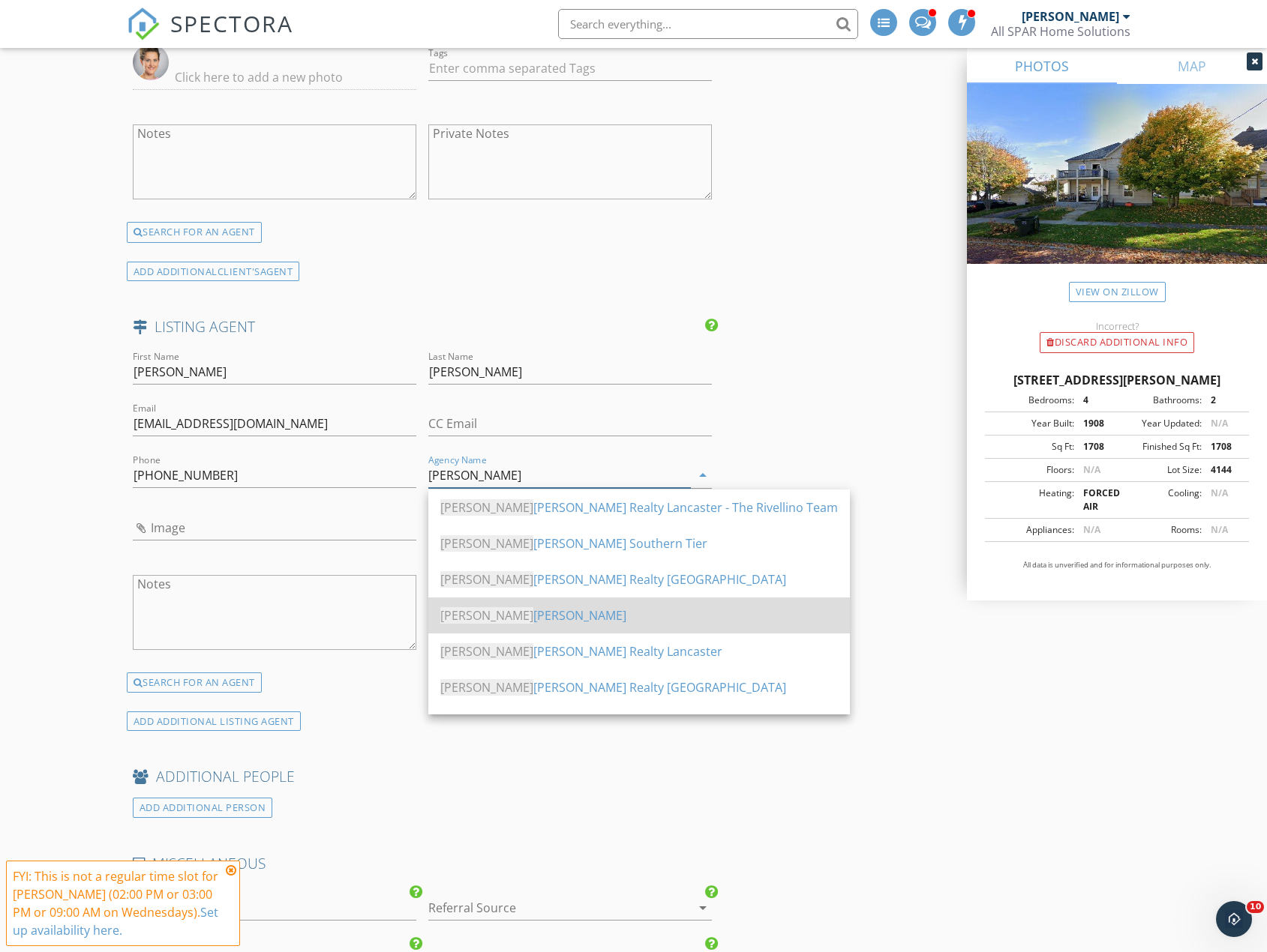
click at [521, 622] on div "Keller Williams" at bounding box center [639, 616] width 397 height 18
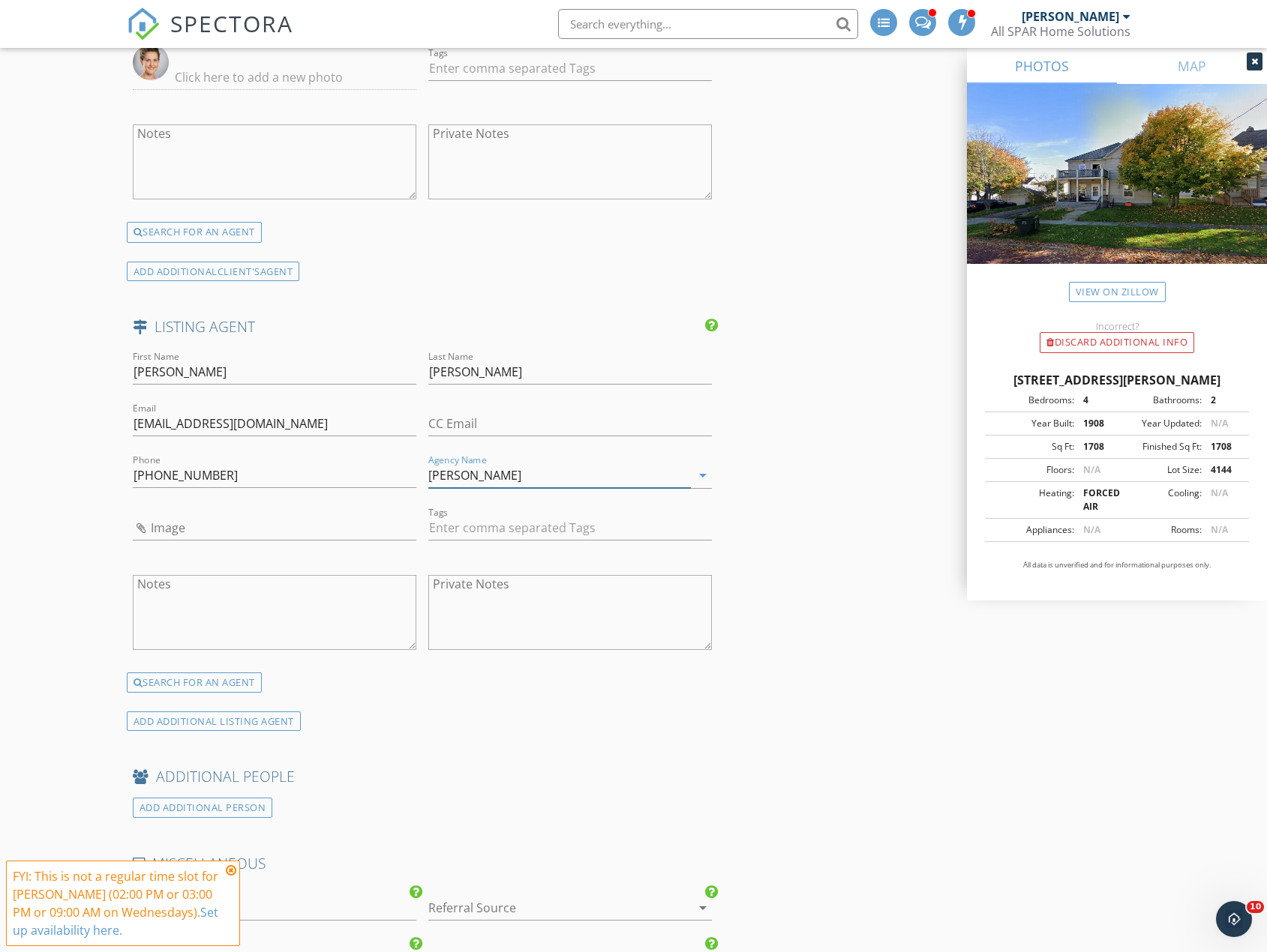
type input "Keller Williams"
click at [317, 533] on input "Image" at bounding box center [274, 529] width 283 height 25
type input "taylor bennett.png"
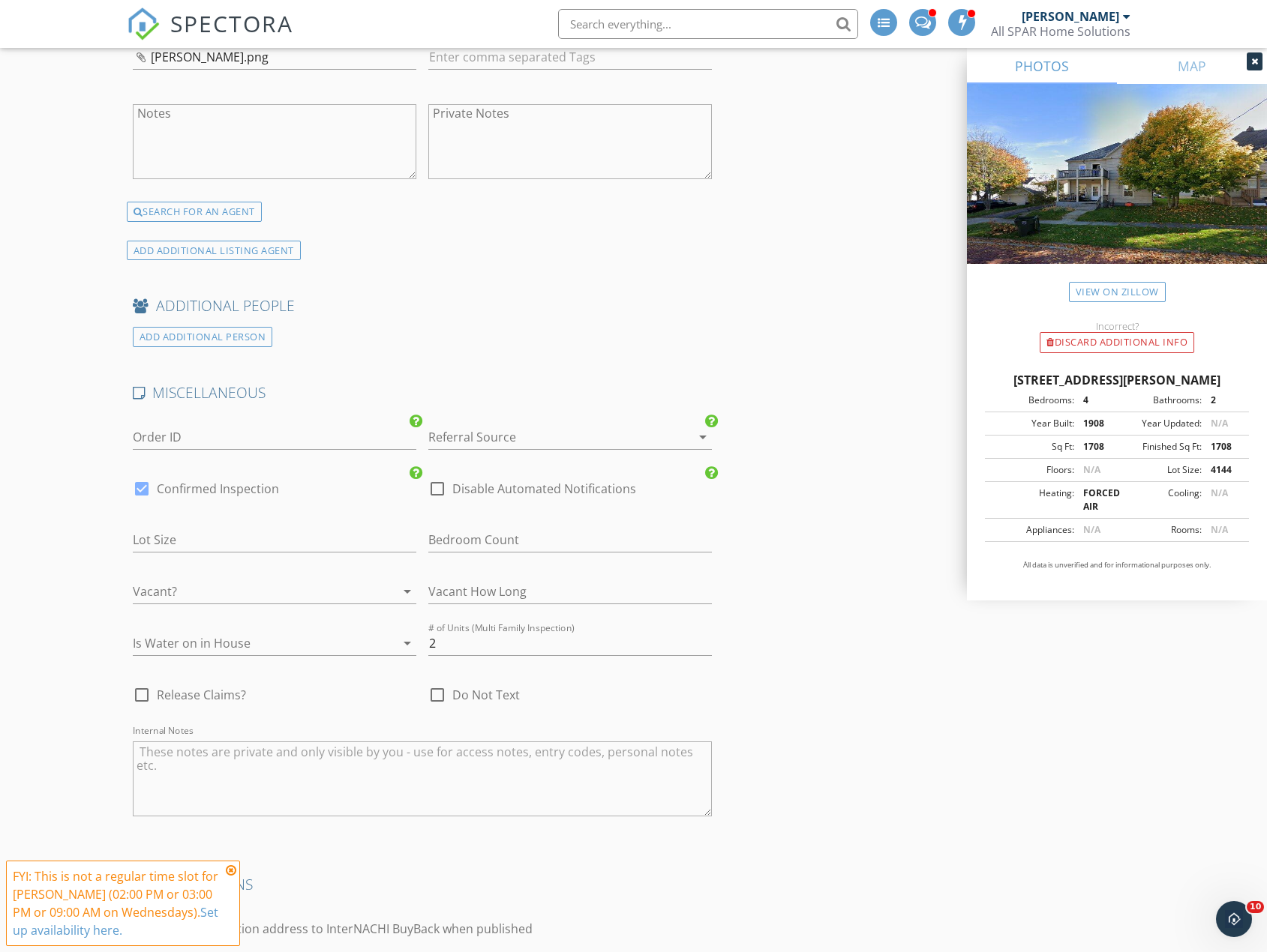
scroll to position [2878, 0]
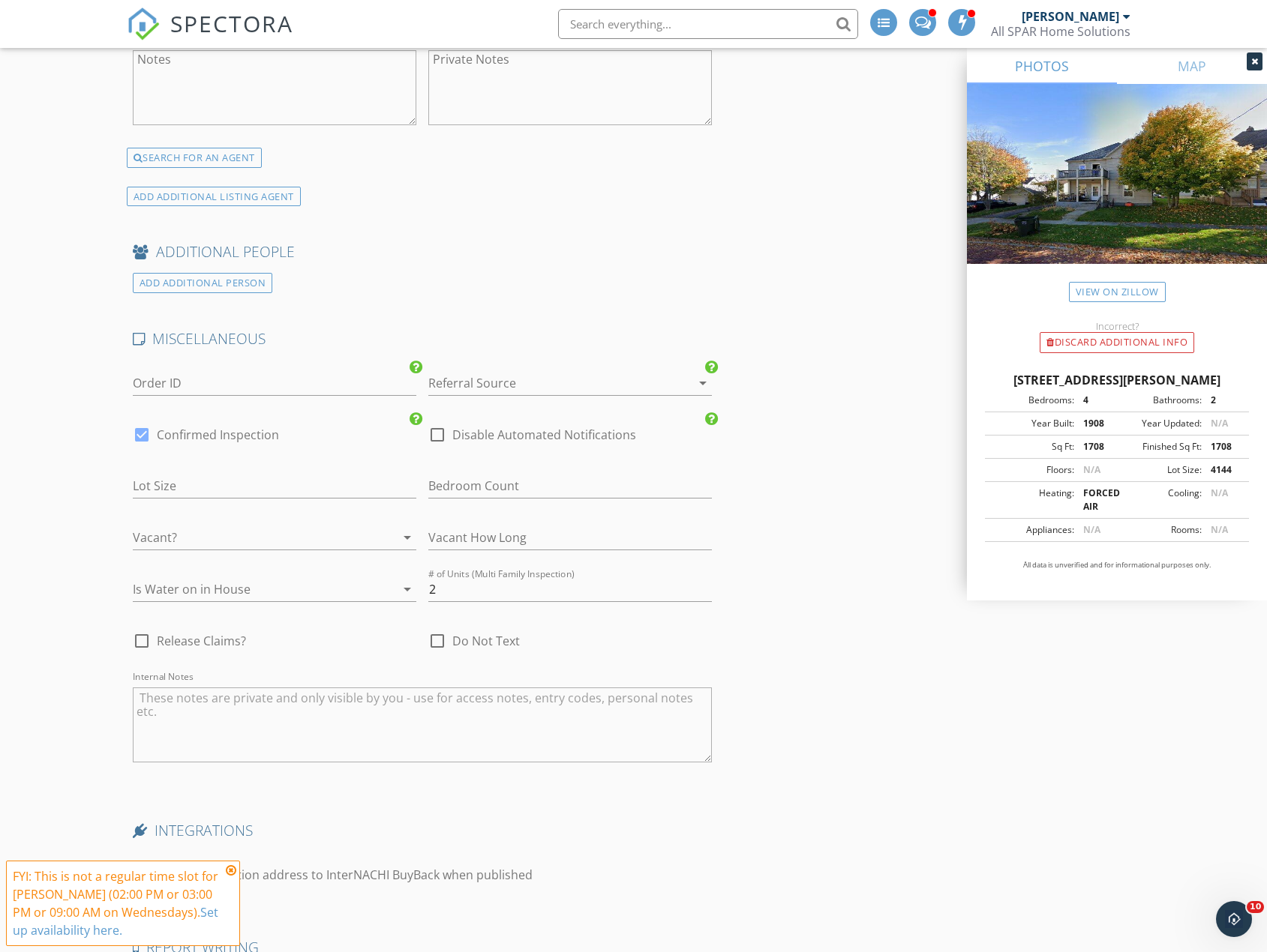
click at [137, 433] on div at bounding box center [141, 435] width 25 height 25
checkbox input "false"
checkbox input "true"
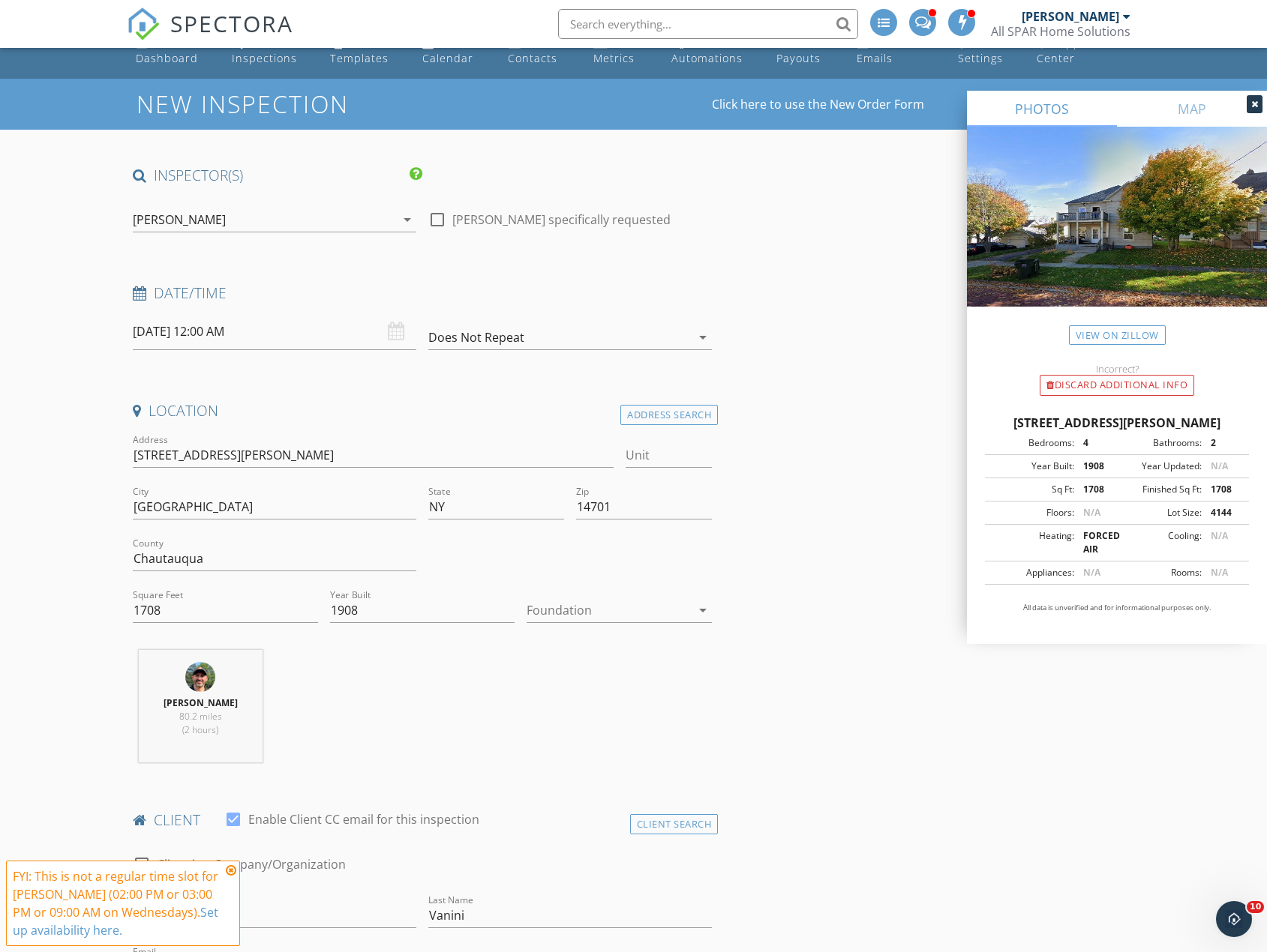
scroll to position [0, 0]
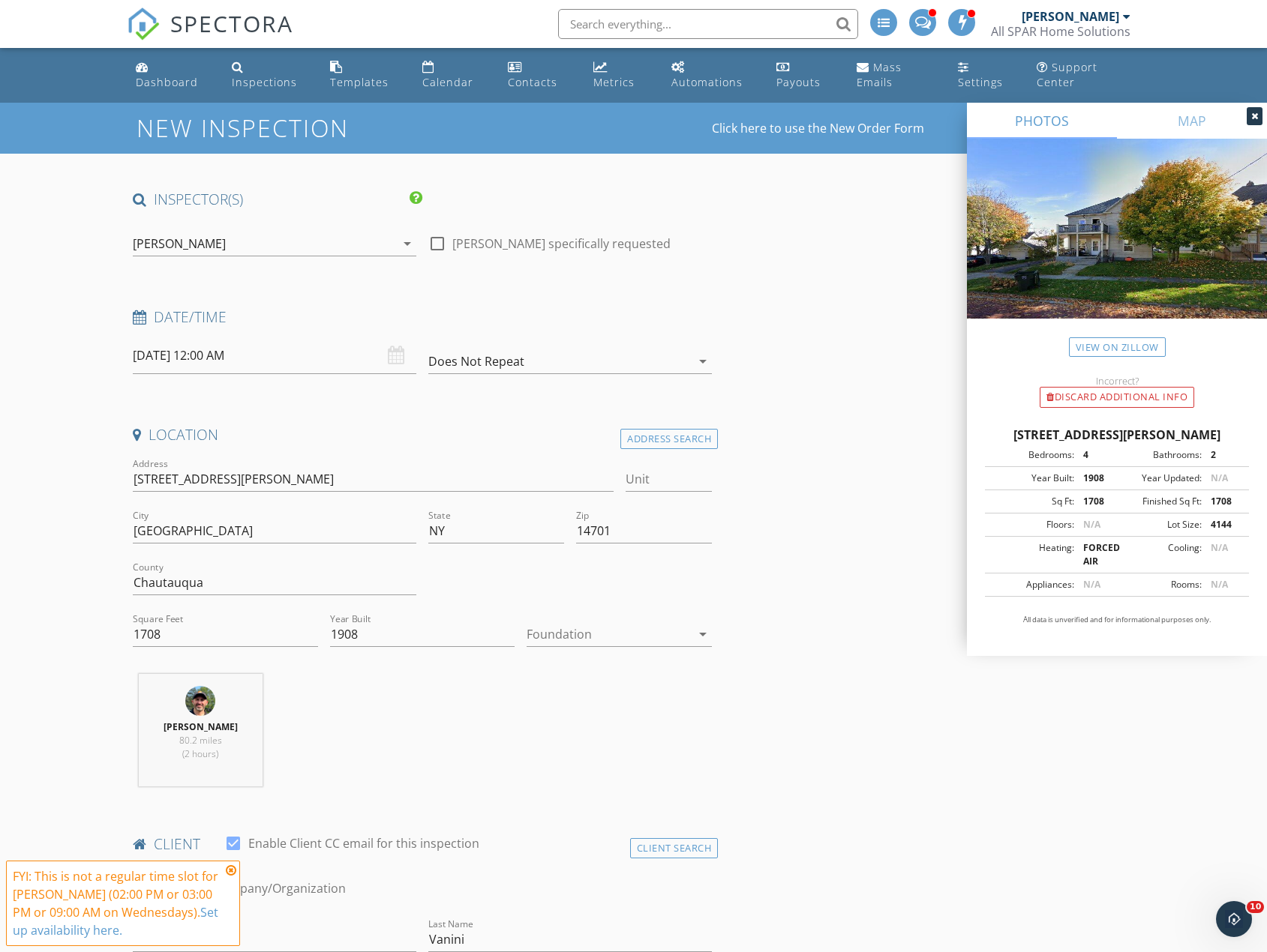
drag, startPoint x: 234, startPoint y: 357, endPoint x: 236, endPoint y: 383, distance: 26.1
click at [233, 358] on input "10/01/2025 12:00 AM" at bounding box center [274, 355] width 283 height 37
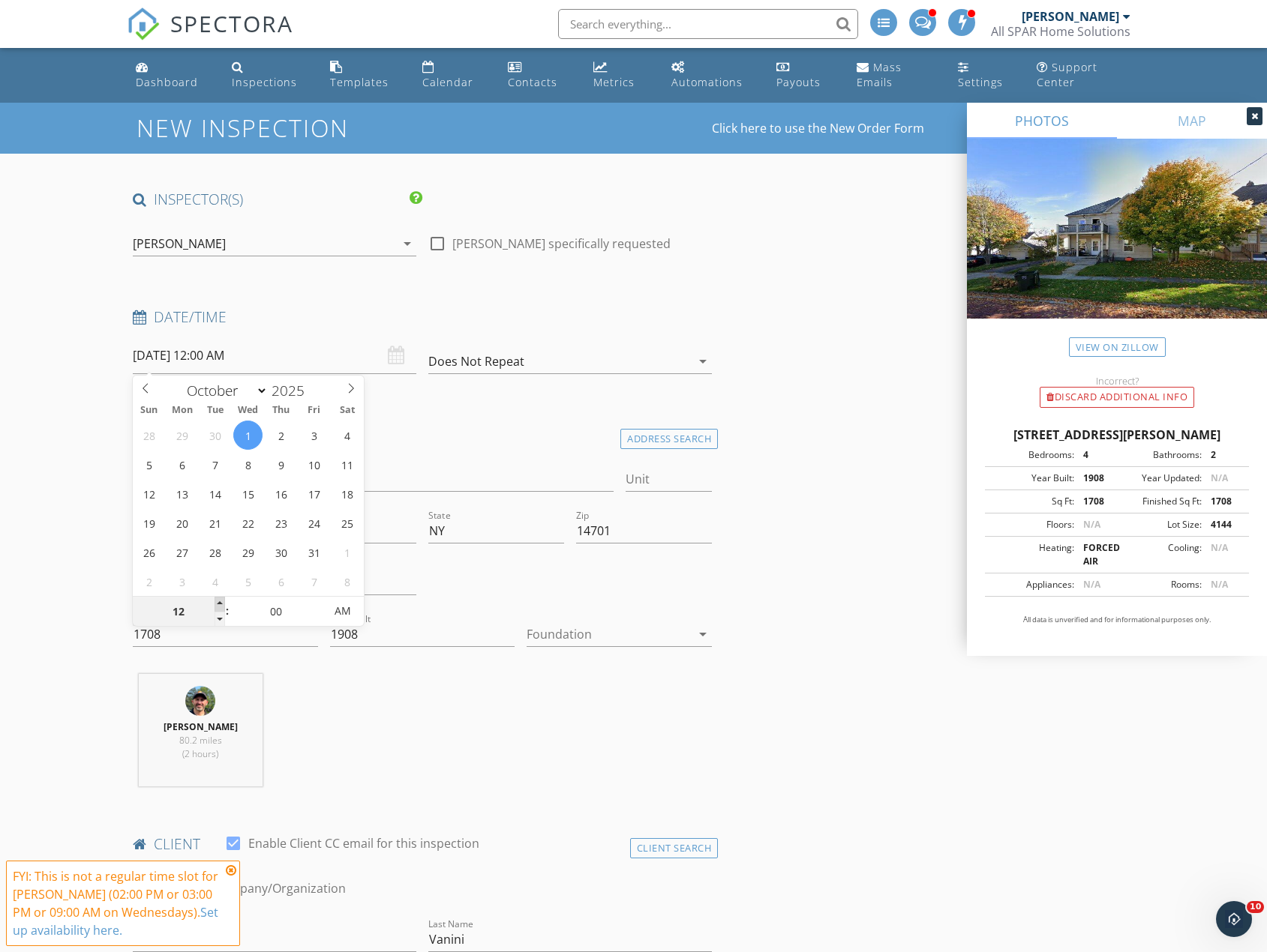
type input "01"
type input "10/01/2025 1:00 AM"
click at [219, 603] on span at bounding box center [220, 604] width 11 height 15
type input "02"
type input "10/01/2025 2:00 AM"
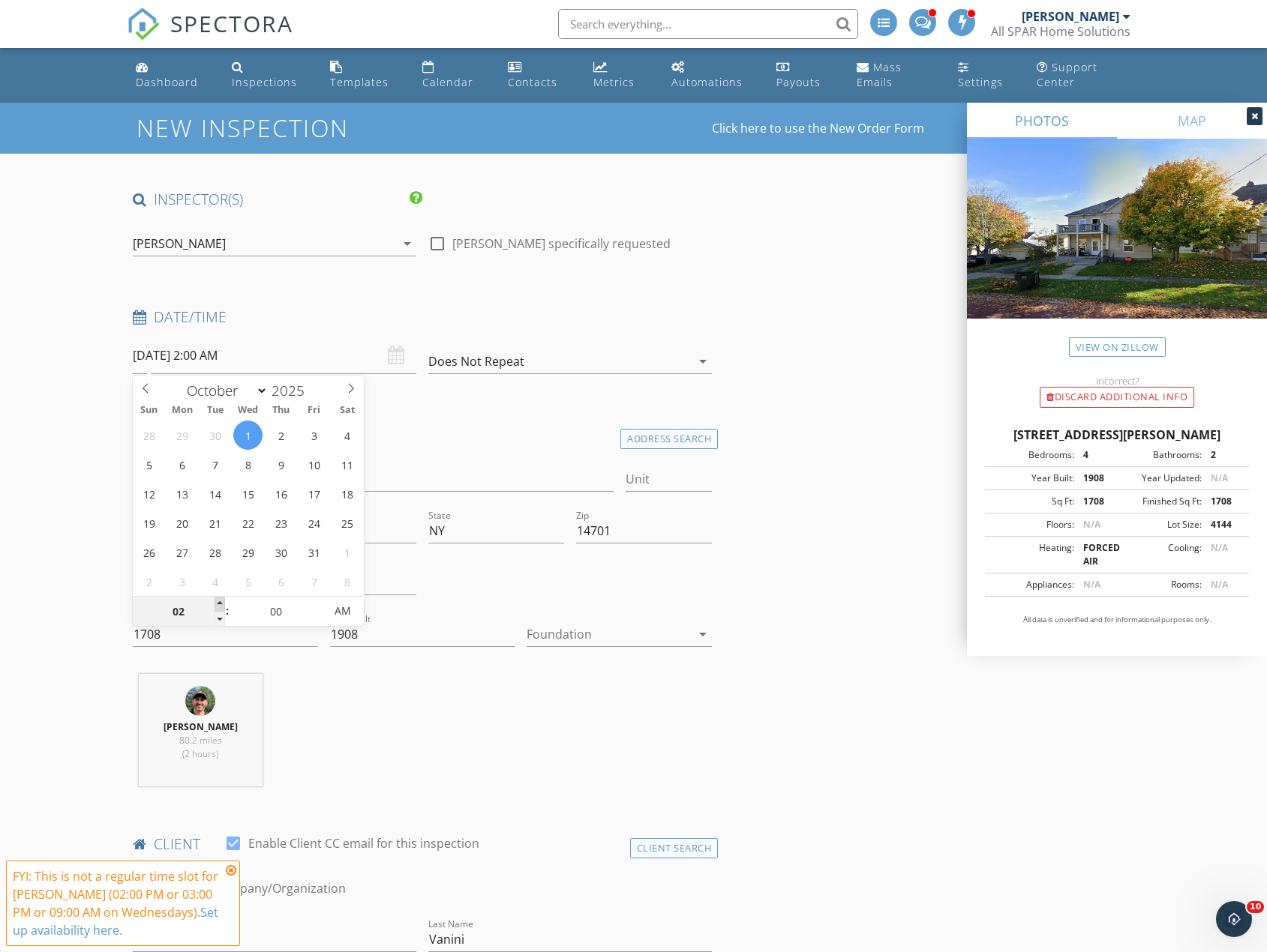
click at [219, 603] on span at bounding box center [220, 604] width 11 height 15
type input "03"
type input "10/01/2025 3:00 AM"
click at [219, 603] on span at bounding box center [220, 604] width 11 height 15
type input "04"
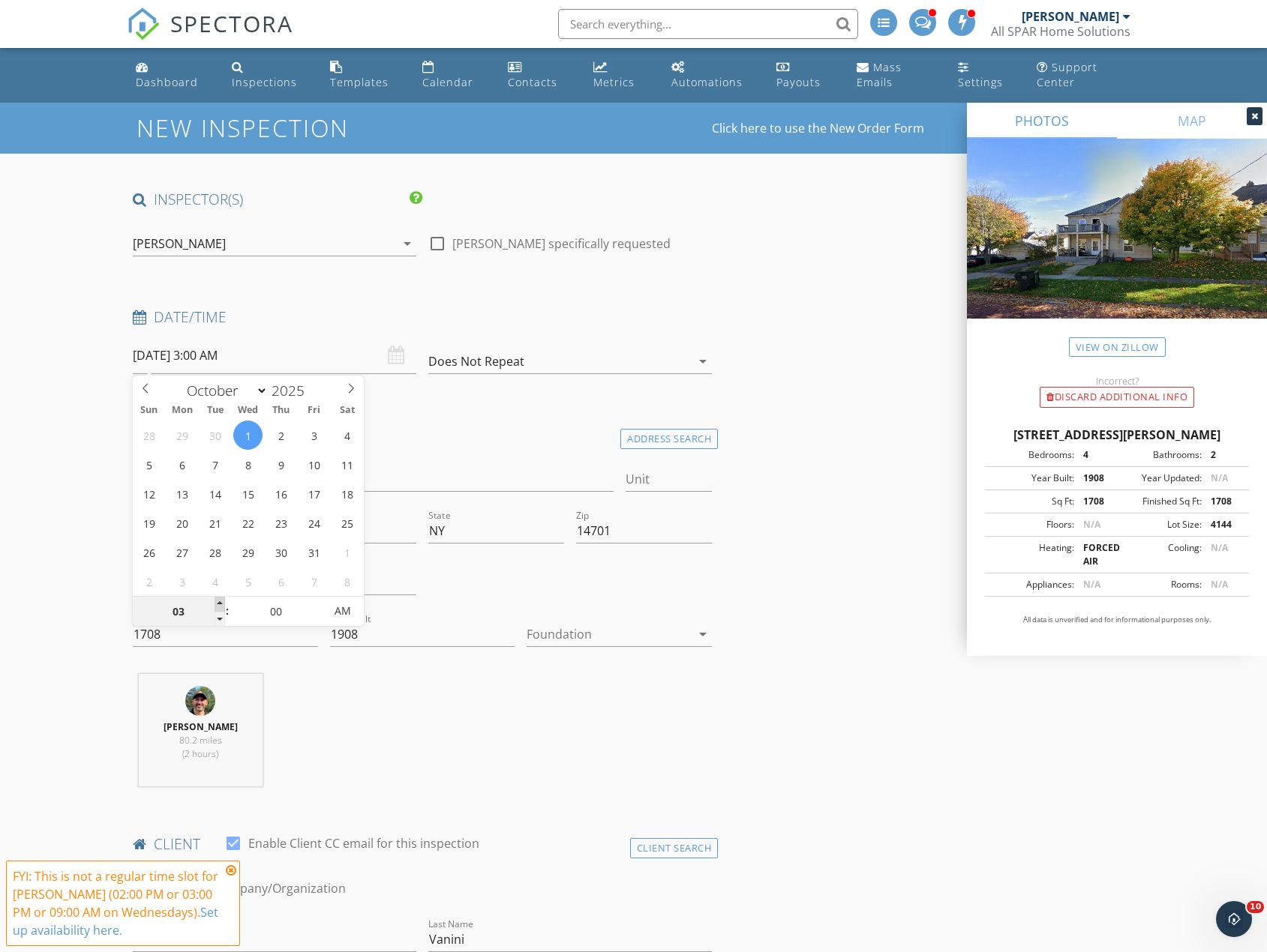
type input "10/01/2025 4:00 AM"
click at [219, 603] on span at bounding box center [220, 604] width 11 height 15
type input "05"
type input "10/01/2025 5:00 AM"
click at [219, 603] on span at bounding box center [220, 604] width 11 height 15
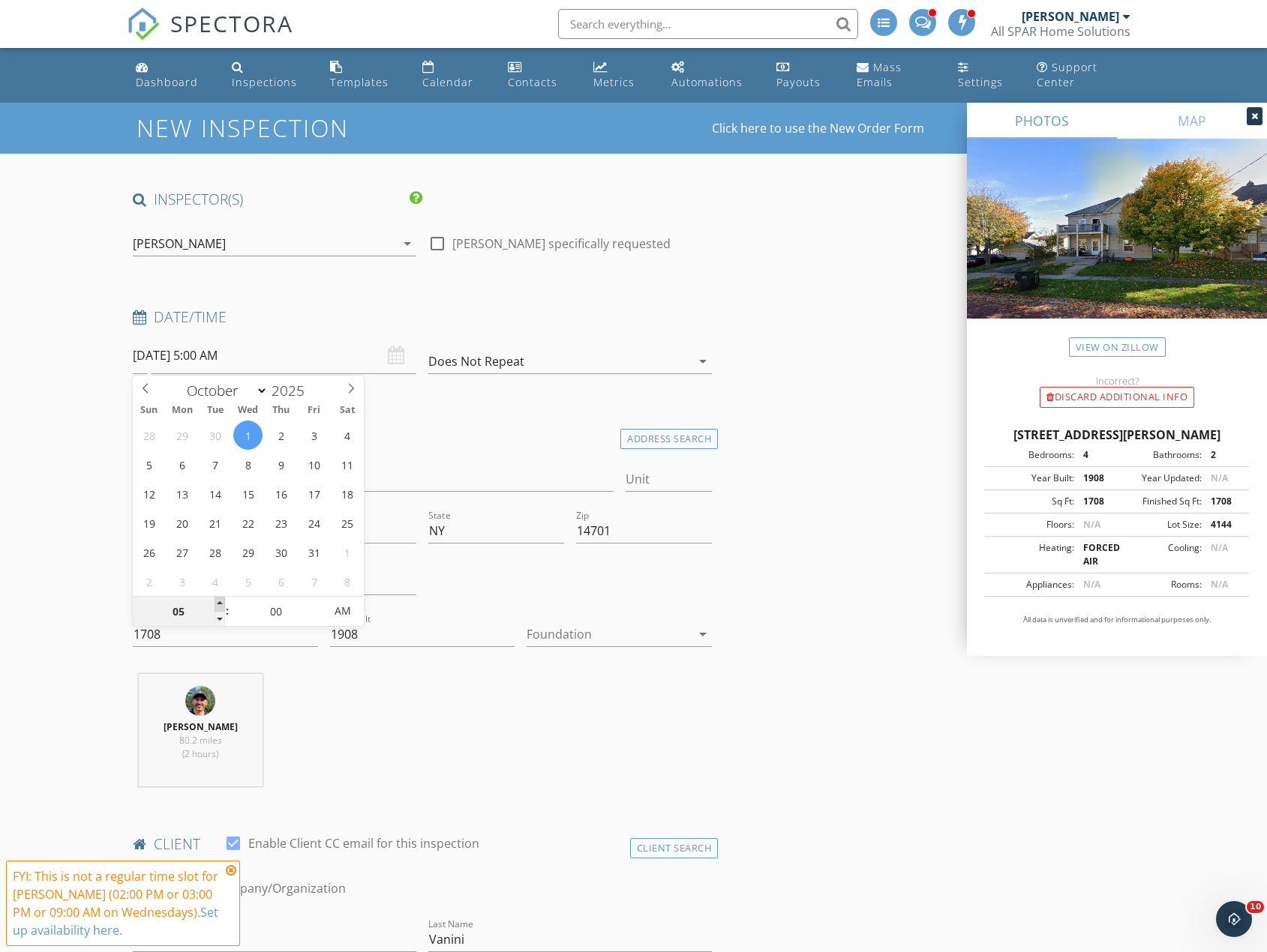
type input "06"
type input "10/01/2025 6:00 AM"
click at [219, 603] on span at bounding box center [220, 604] width 11 height 15
type input "07"
type input "10/01/2025 7:00 AM"
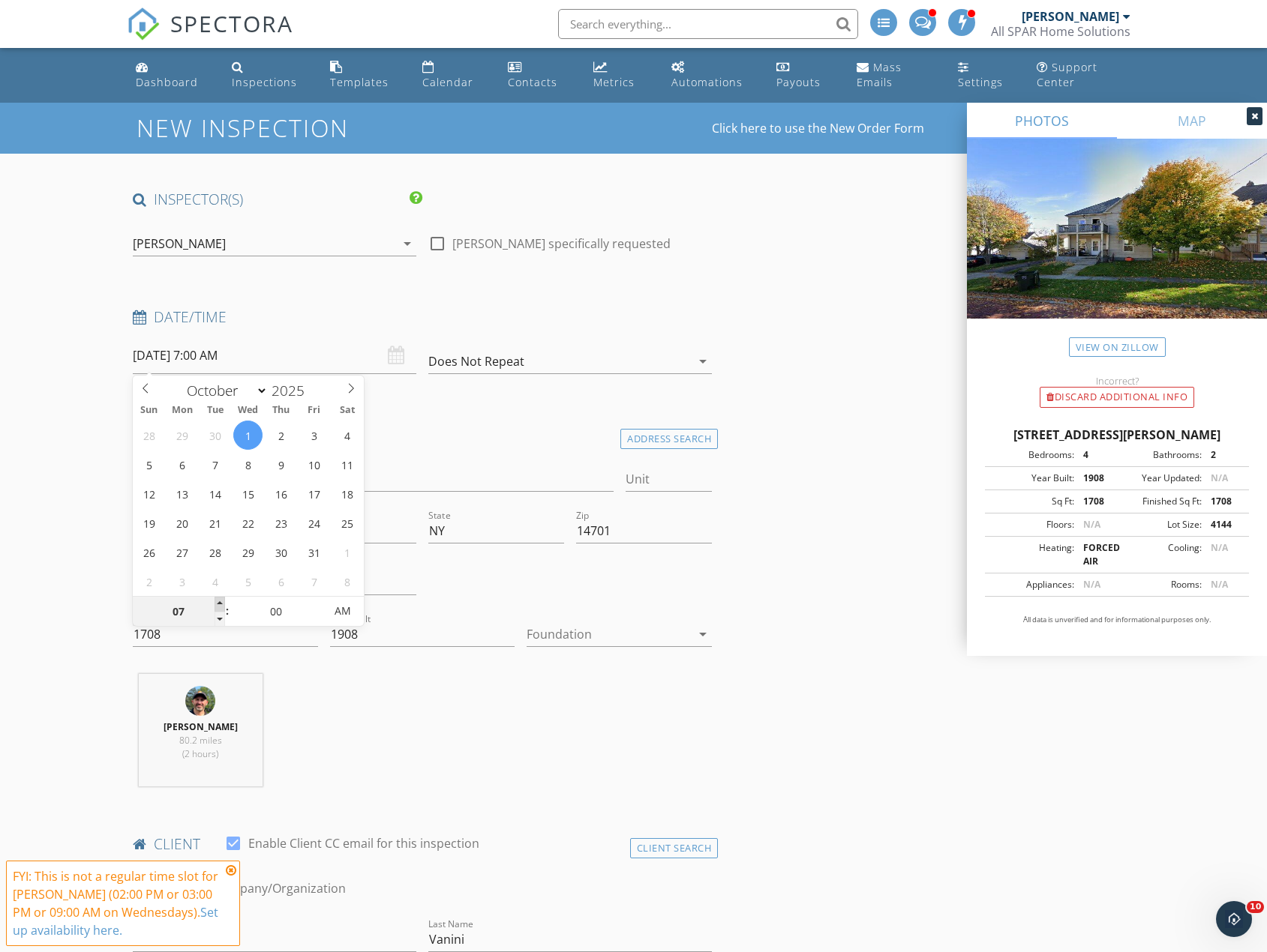
click at [219, 603] on span at bounding box center [220, 604] width 11 height 15
type input "08"
type input "10/01/2025 8:00 AM"
click at [219, 603] on span at bounding box center [220, 604] width 11 height 15
type input "09"
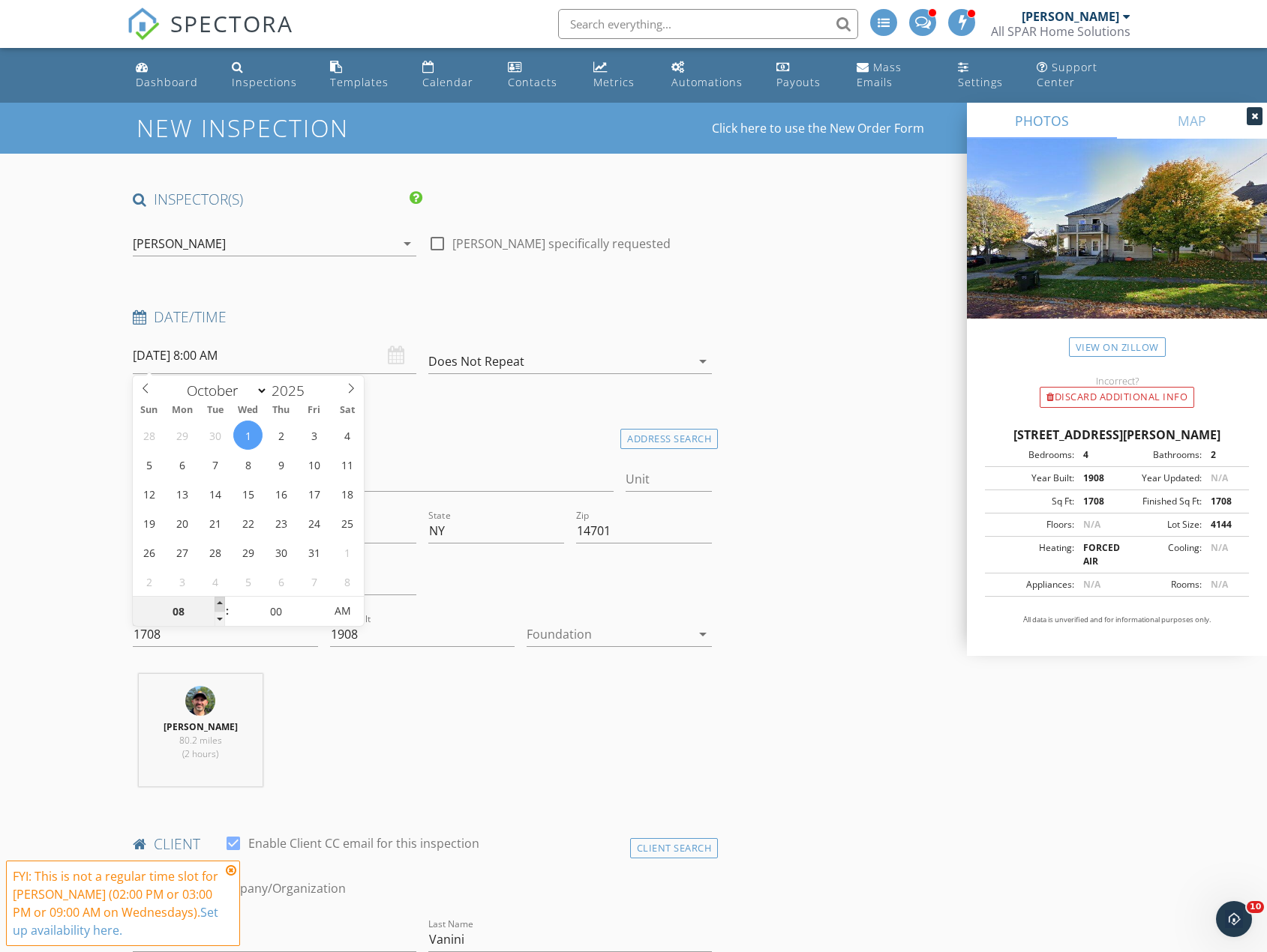
type input "10/01/2025 9:00 AM"
click at [219, 603] on span at bounding box center [220, 604] width 11 height 15
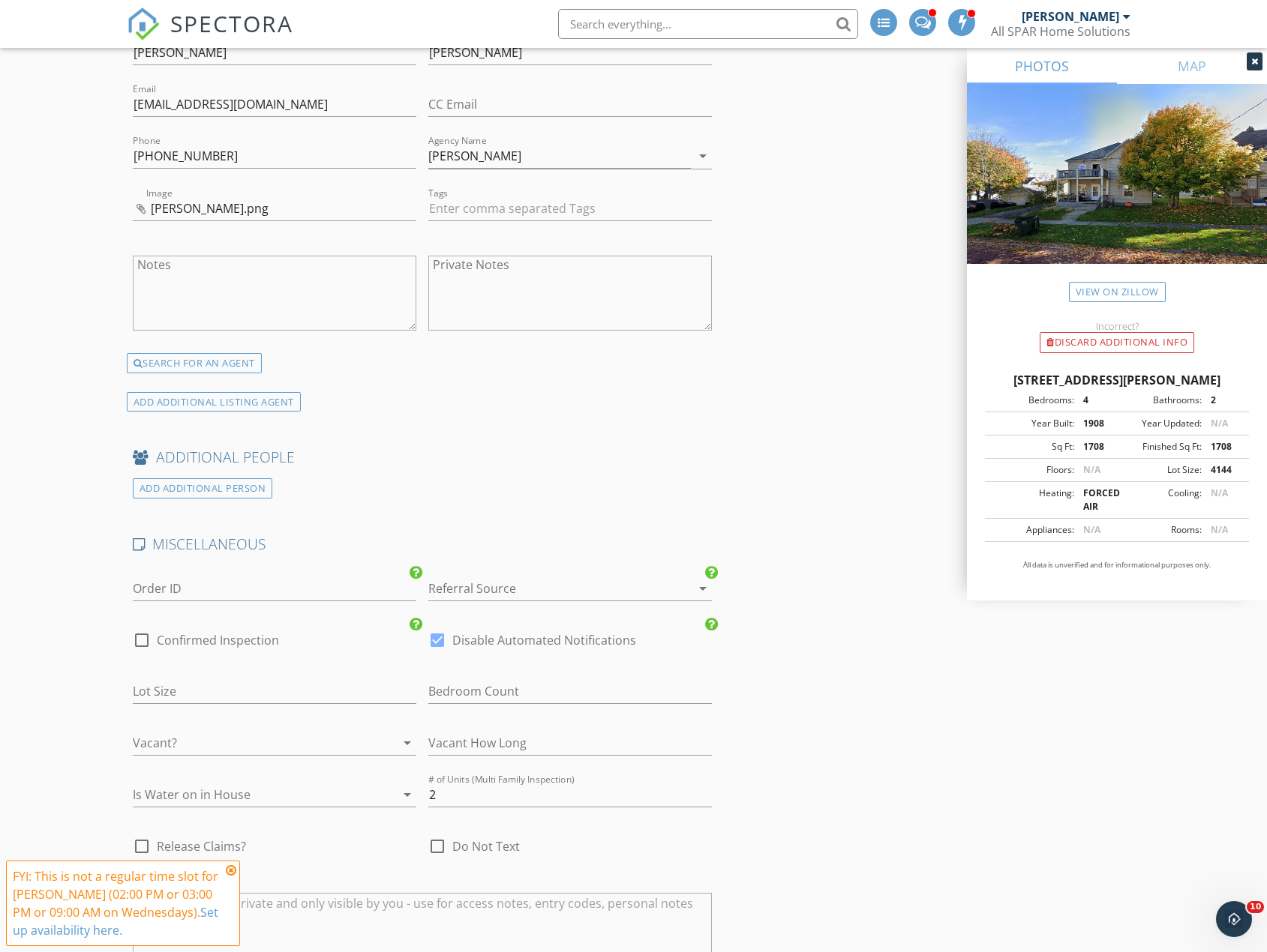
scroll to position [3186, 0]
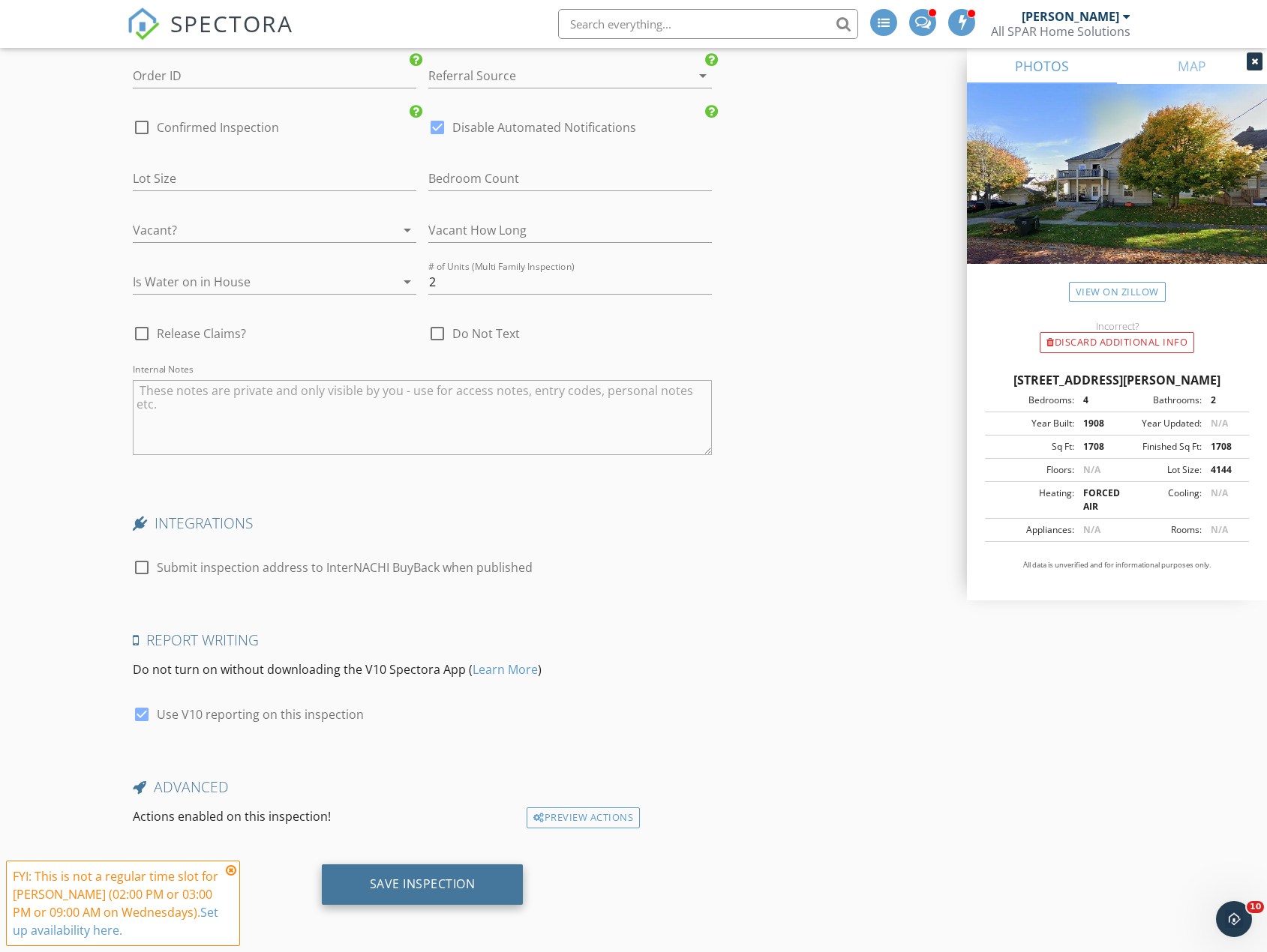
click at [432, 881] on div "Save Inspection" at bounding box center [423, 884] width 106 height 15
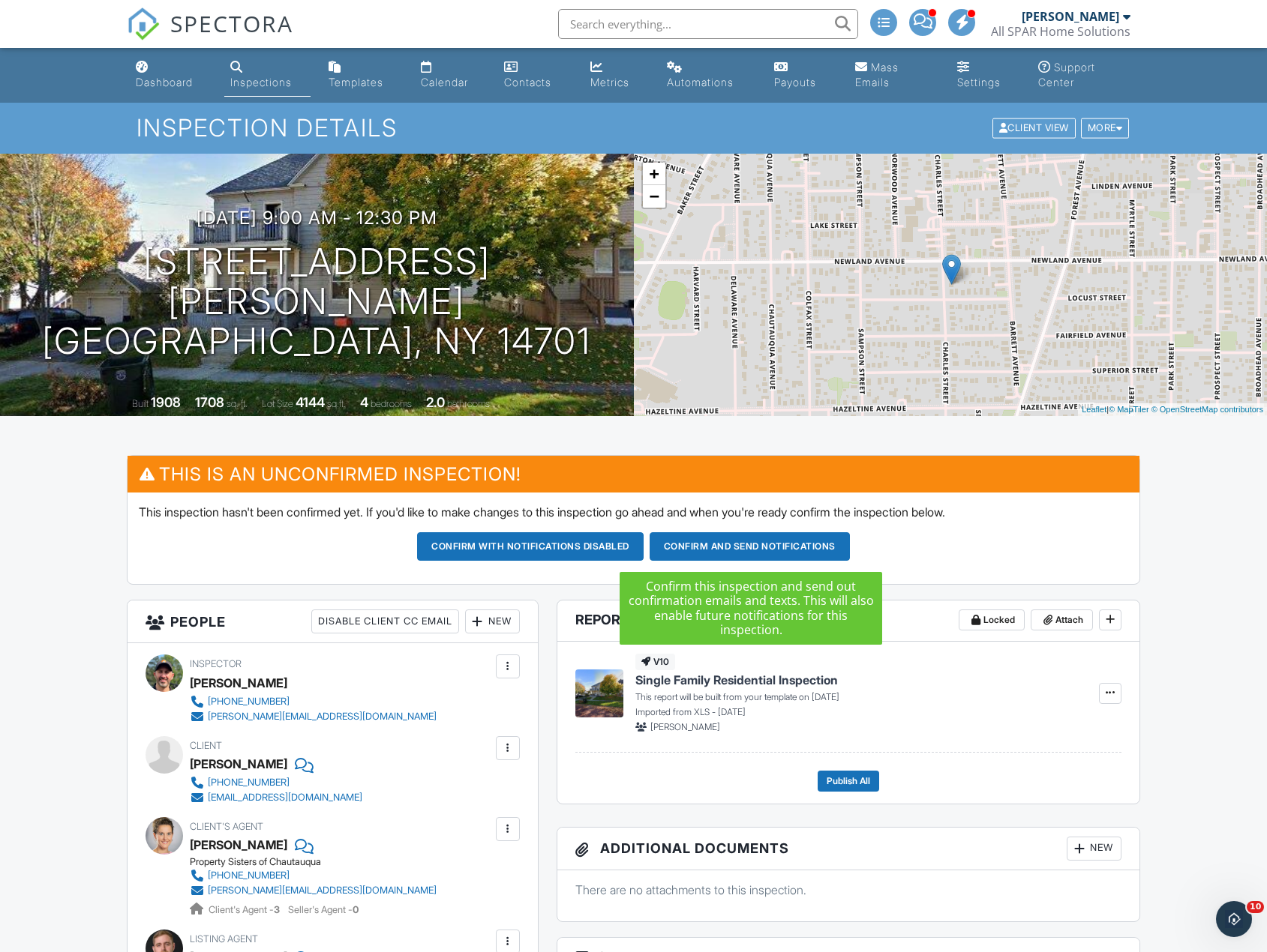
click at [781, 549] on button "Confirm and send notifications" at bounding box center [749, 547] width 201 height 29
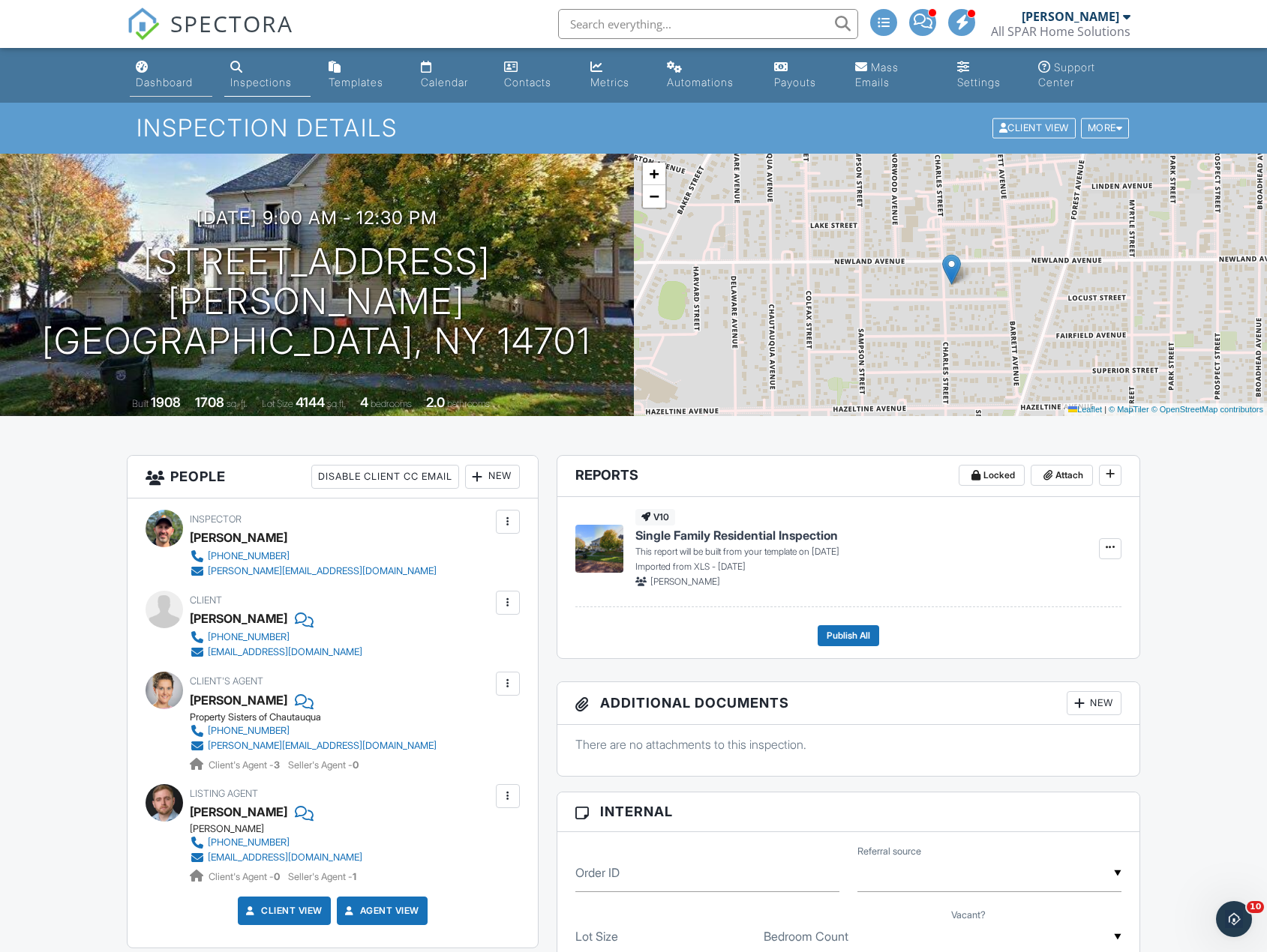
click at [142, 88] on div "Dashboard" at bounding box center [164, 82] width 57 height 13
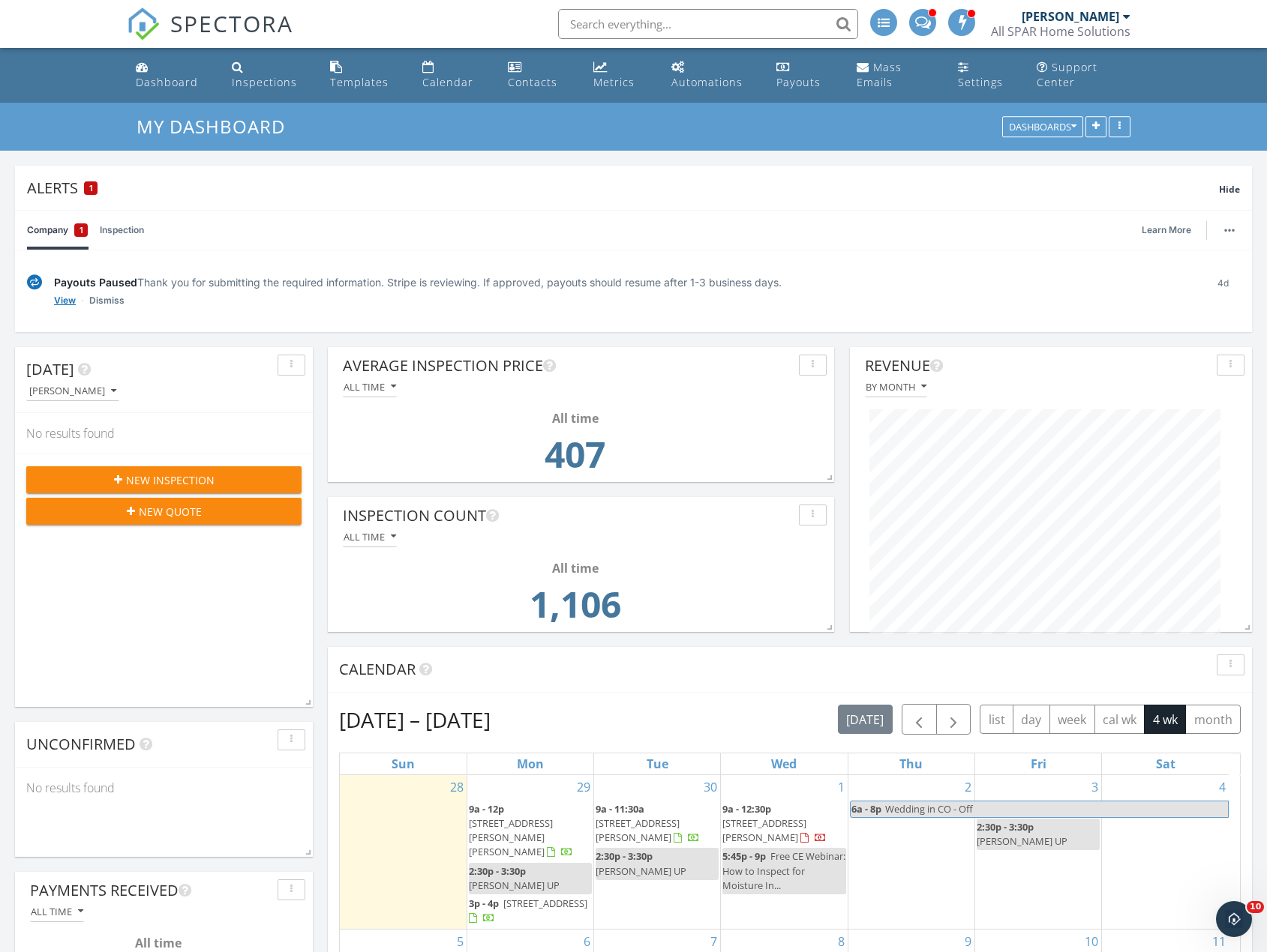
click at [59, 299] on link "View" at bounding box center [65, 300] width 22 height 15
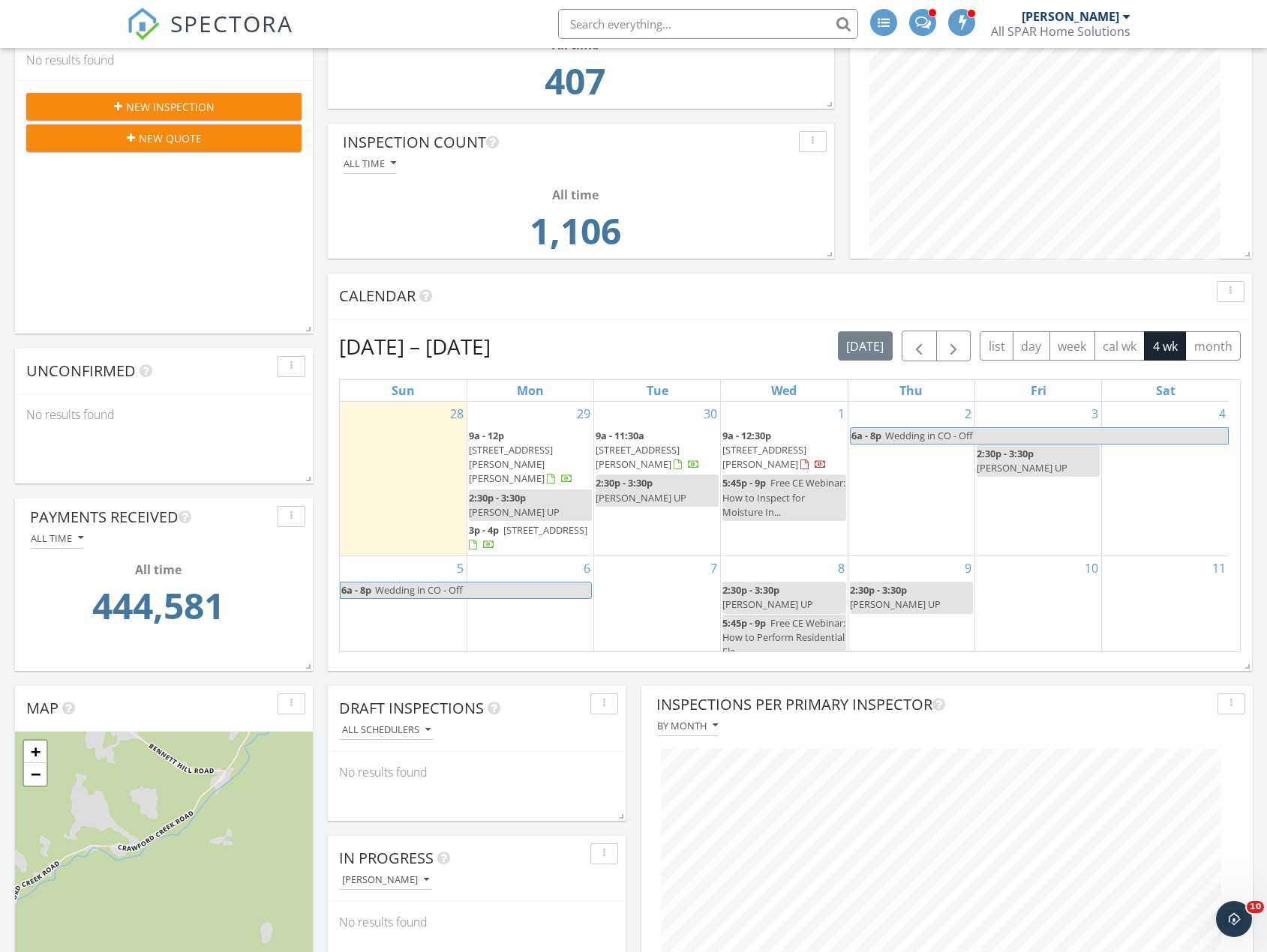
scroll to position [375, 0]
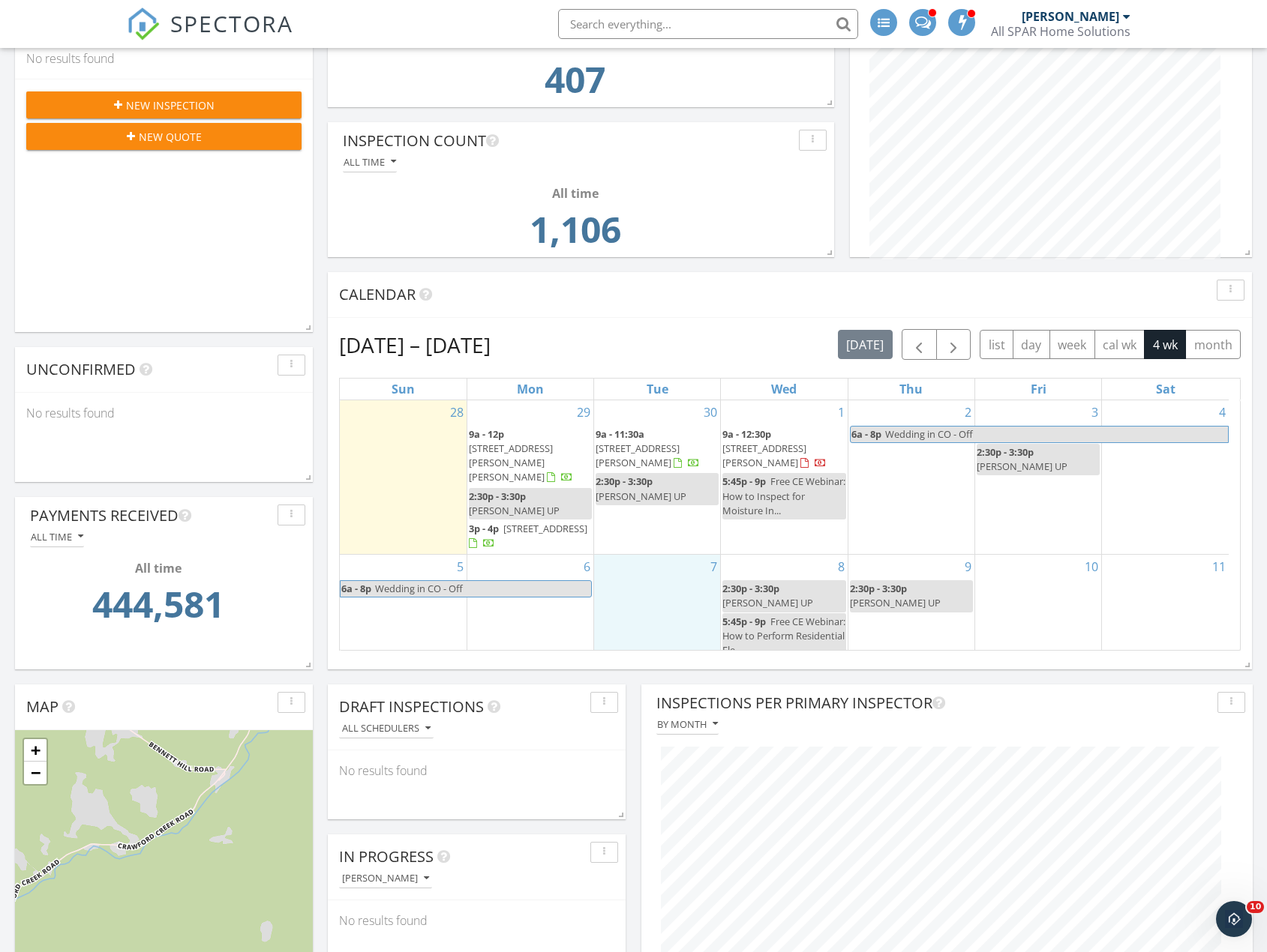
click at [658, 592] on div "7" at bounding box center [657, 608] width 126 height 106
click at [656, 531] on link "Inspection" at bounding box center [655, 529] width 77 height 24
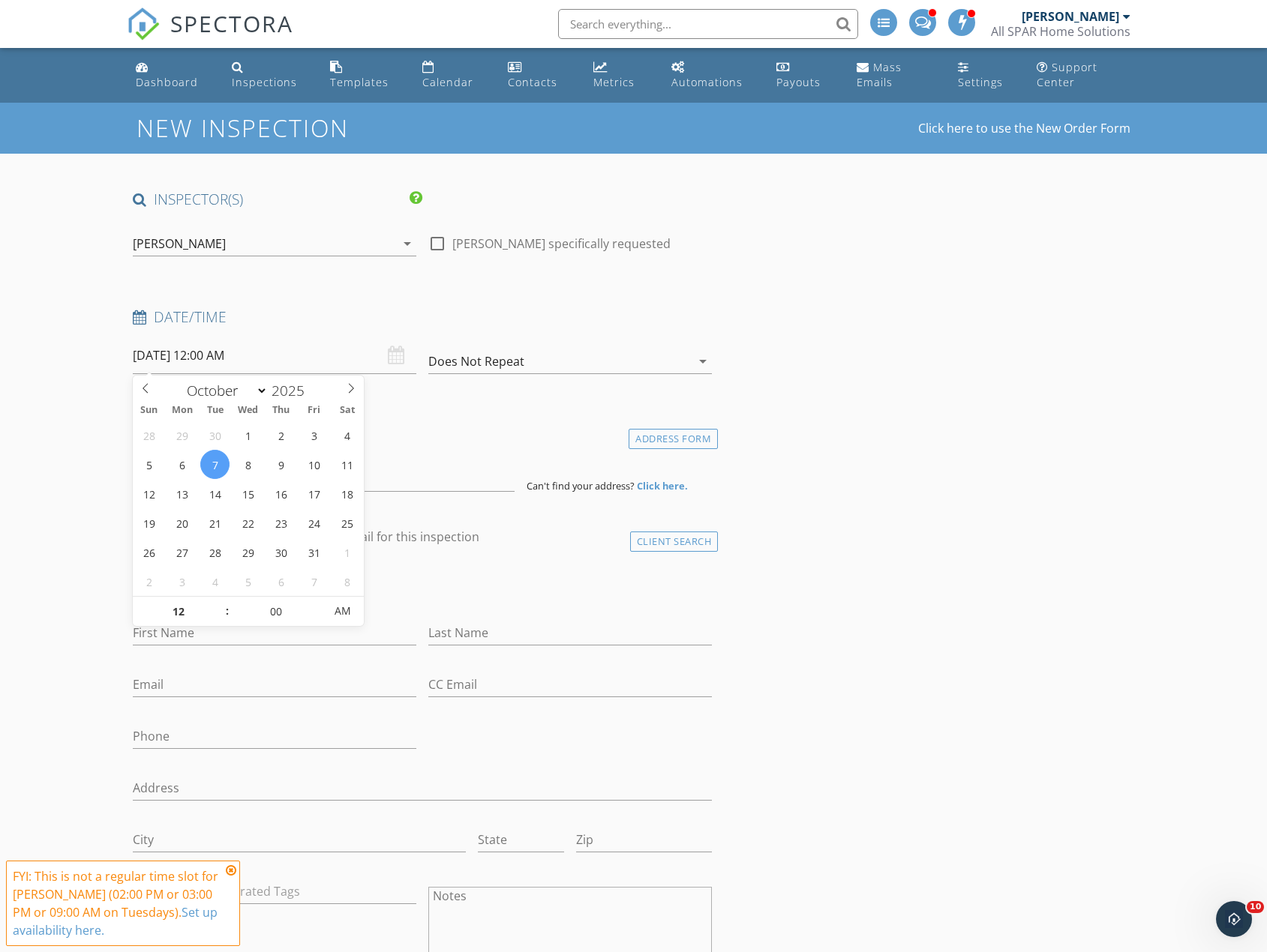
click at [261, 346] on input "[DATE] 12:00 AM" at bounding box center [274, 355] width 283 height 37
type input "01"
type input "10/07/2025 1:00 AM"
click at [217, 600] on span at bounding box center [220, 604] width 11 height 15
type input "02"
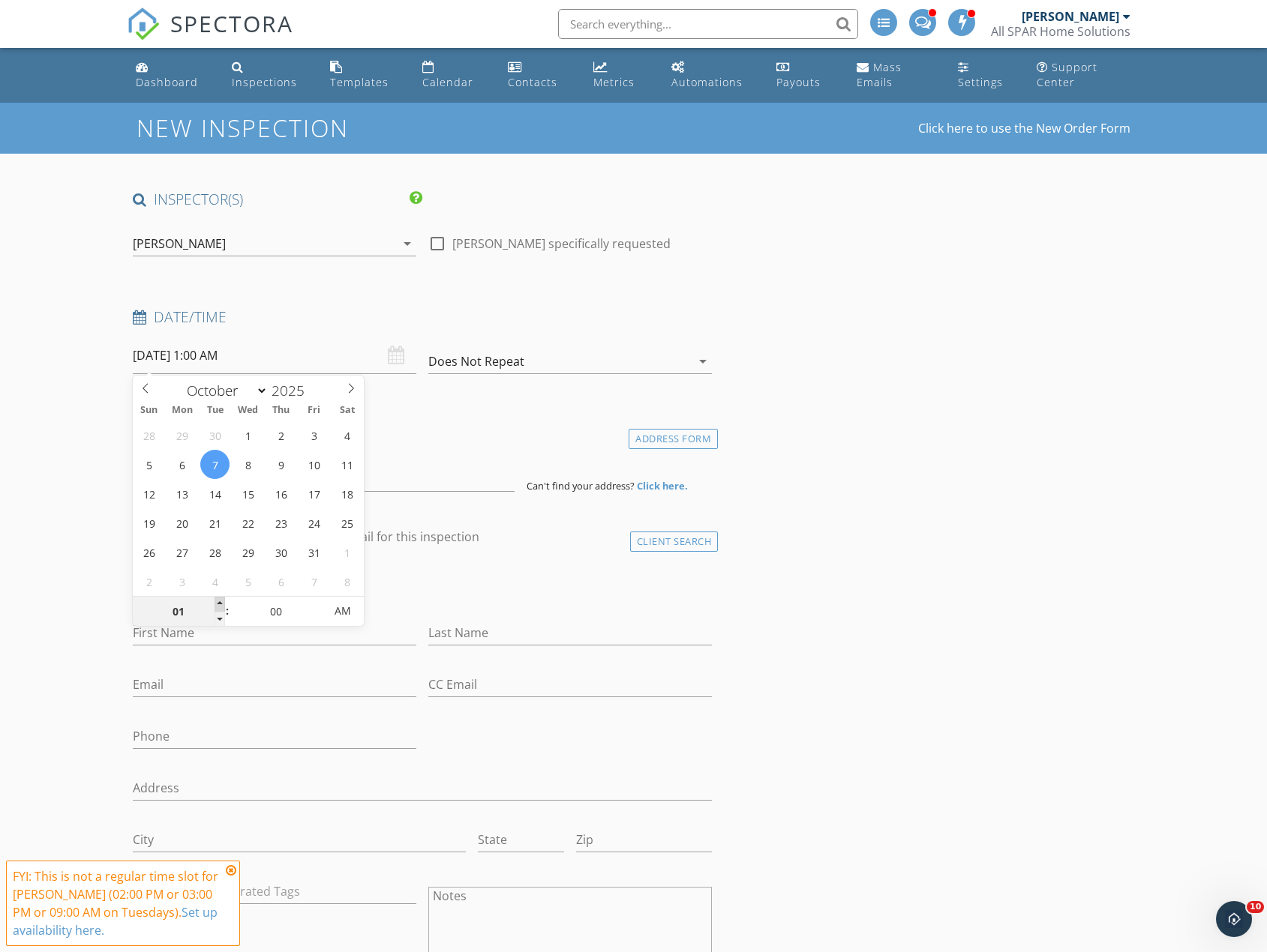
type input "10/07/2025 2:00 AM"
click at [217, 600] on span at bounding box center [220, 604] width 11 height 15
type input "03"
type input "10/07/2025 3:00 AM"
click at [217, 600] on span at bounding box center [220, 604] width 11 height 15
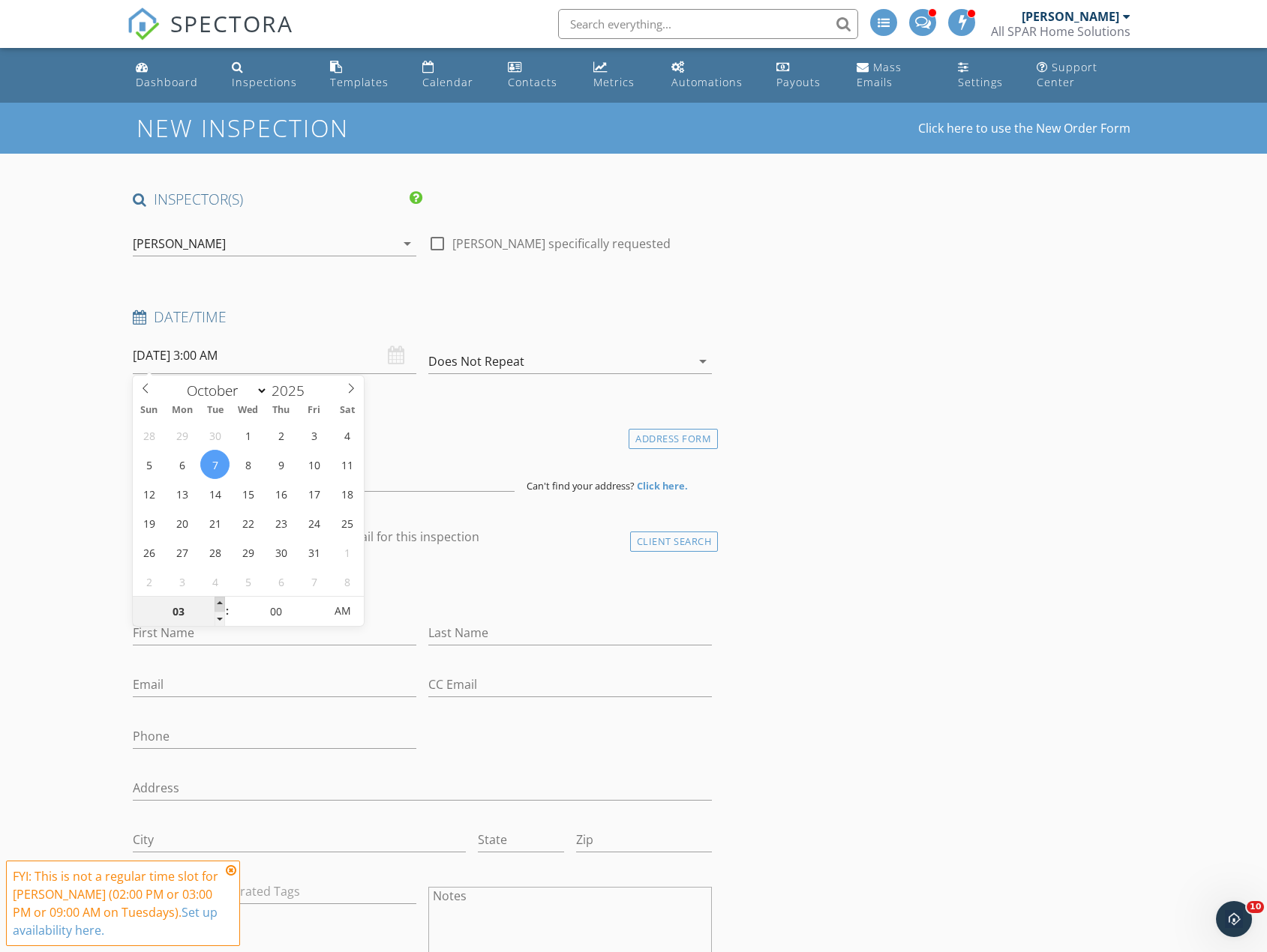
type input "04"
type input "10/07/2025 4:00 AM"
click at [217, 600] on span at bounding box center [220, 604] width 11 height 15
type input "05"
type input "10/07/2025 5:00 AM"
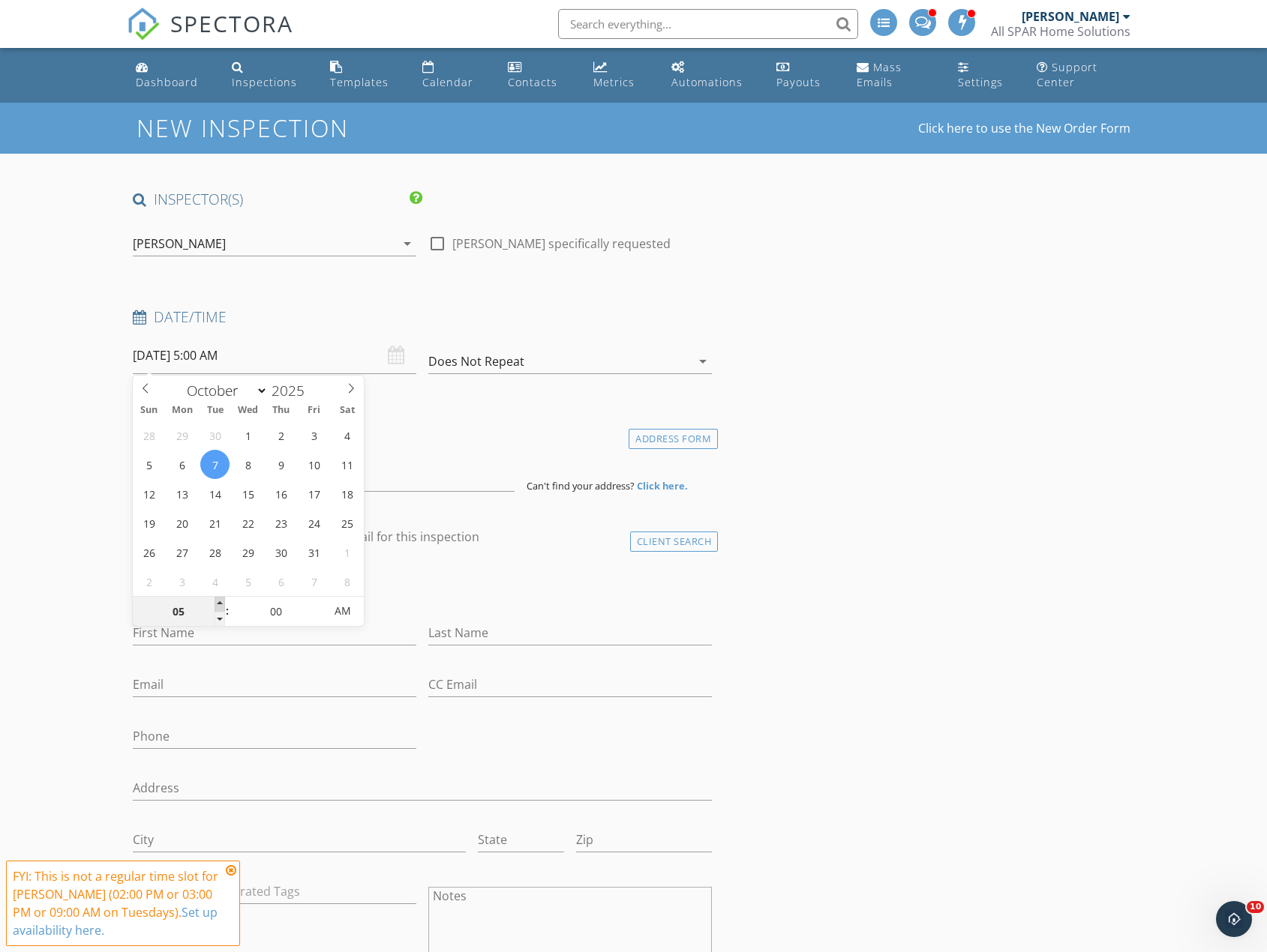
click at [217, 600] on span at bounding box center [220, 604] width 11 height 15
type input "06"
type input "10/07/2025 6:00 AM"
click at [217, 600] on span at bounding box center [220, 604] width 11 height 15
type input "07"
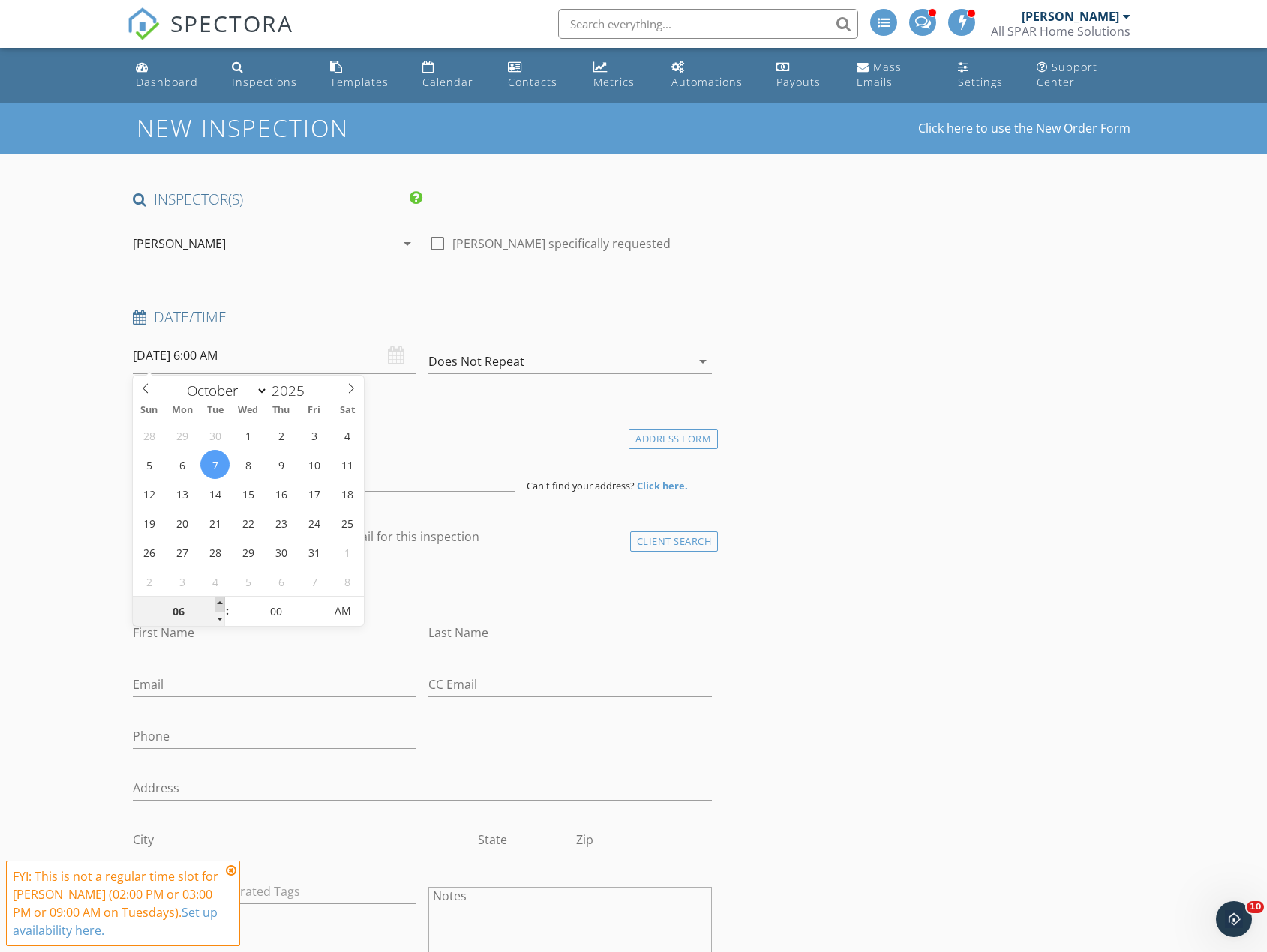
type input "10/07/2025 7:00 AM"
click at [217, 600] on span at bounding box center [220, 604] width 11 height 15
type input "08"
type input "10/07/2025 8:00 AM"
click at [217, 600] on span at bounding box center [220, 604] width 11 height 15
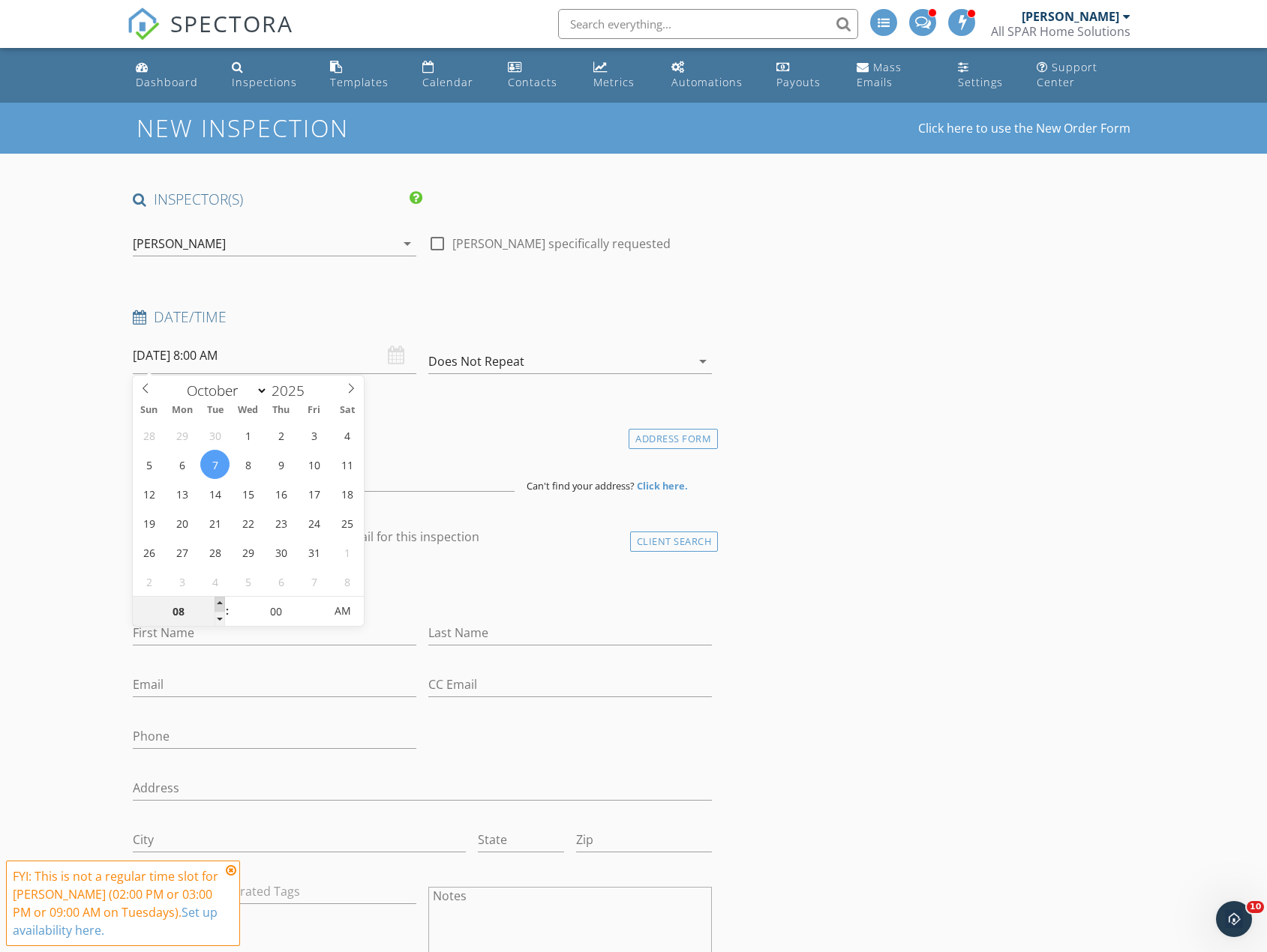
type input "09"
type input "[DATE] 9:00 AM"
click at [217, 600] on span at bounding box center [220, 604] width 11 height 15
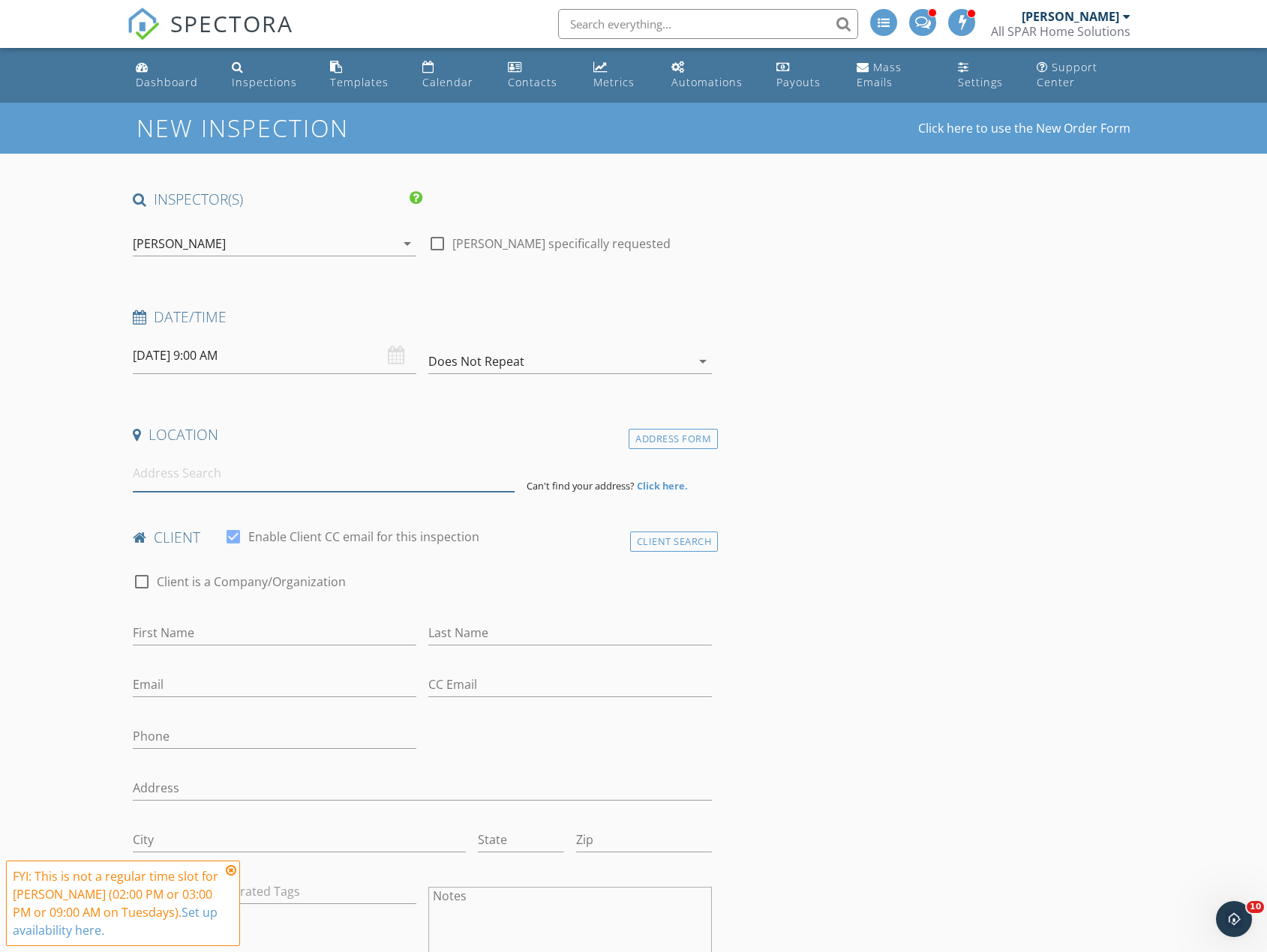
click at [486, 478] on input at bounding box center [324, 473] width 382 height 37
click at [314, 635] on input "First Name" at bounding box center [274, 634] width 283 height 25
click at [314, 635] on input "Laure" at bounding box center [274, 634] width 283 height 25
type input "[PERSON_NAME]"
click at [510, 618] on div "Last Name" at bounding box center [569, 636] width 283 height 49
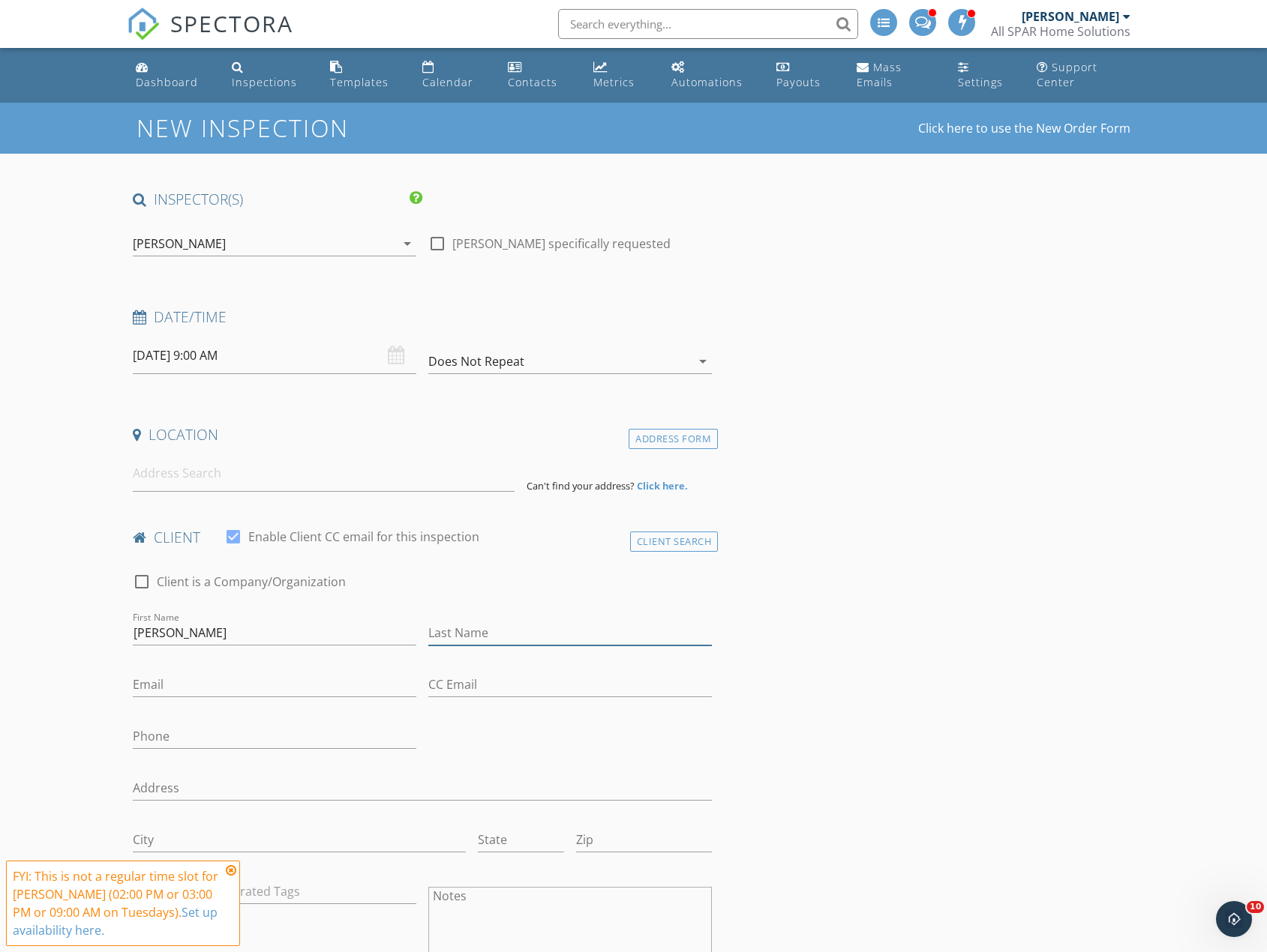
click at [509, 630] on input "Last Name" at bounding box center [569, 634] width 283 height 25
type input "[PERSON_NAME]"
click at [152, 686] on input "Email" at bounding box center [274, 685] width 283 height 25
type input "[EMAIL_ADDRESS][DOMAIN_NAME]"
click at [206, 477] on input at bounding box center [324, 473] width 382 height 37
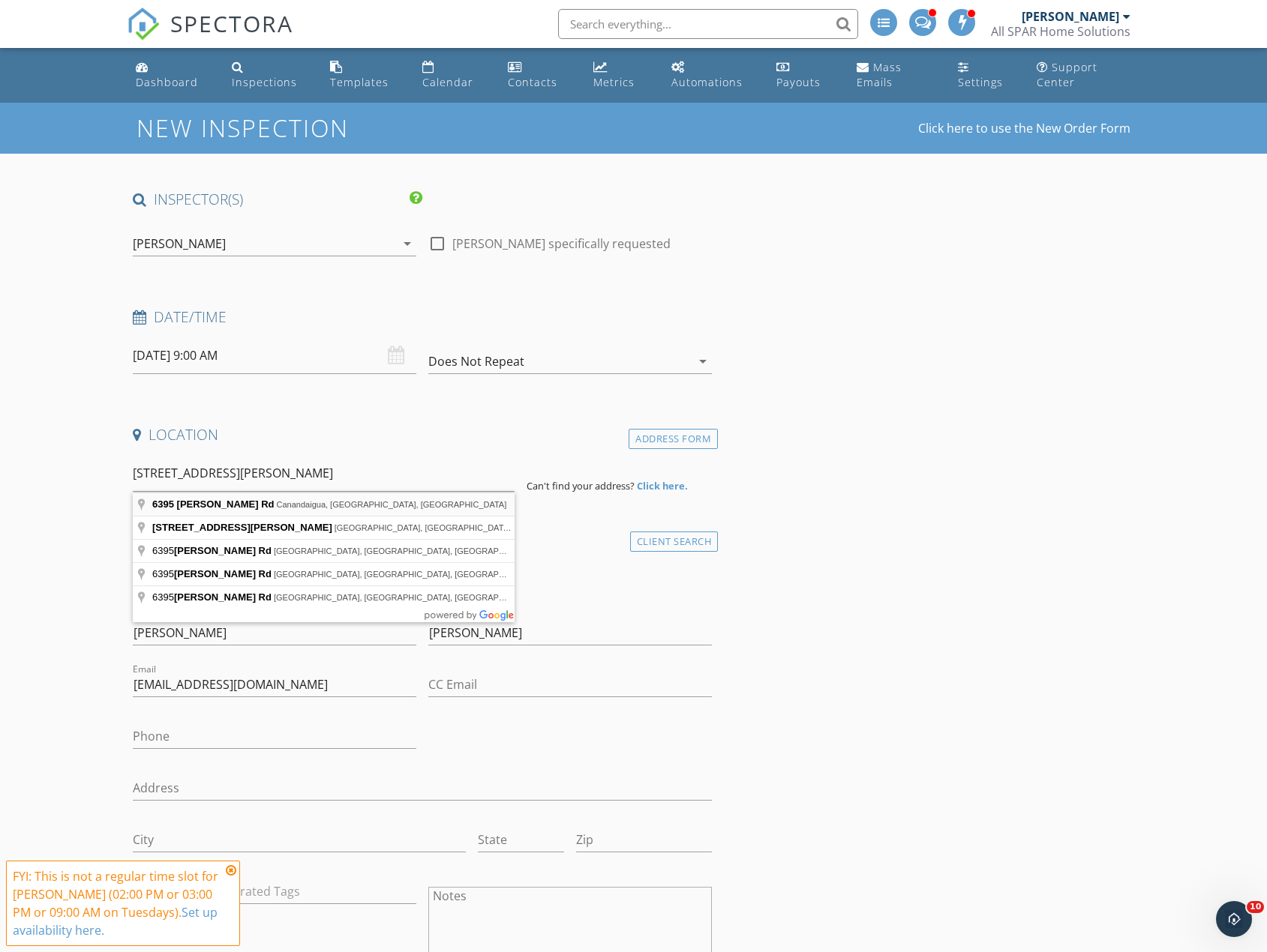
type input "6395 Vincent Hill Rd, Canandaigua, NY, USA"
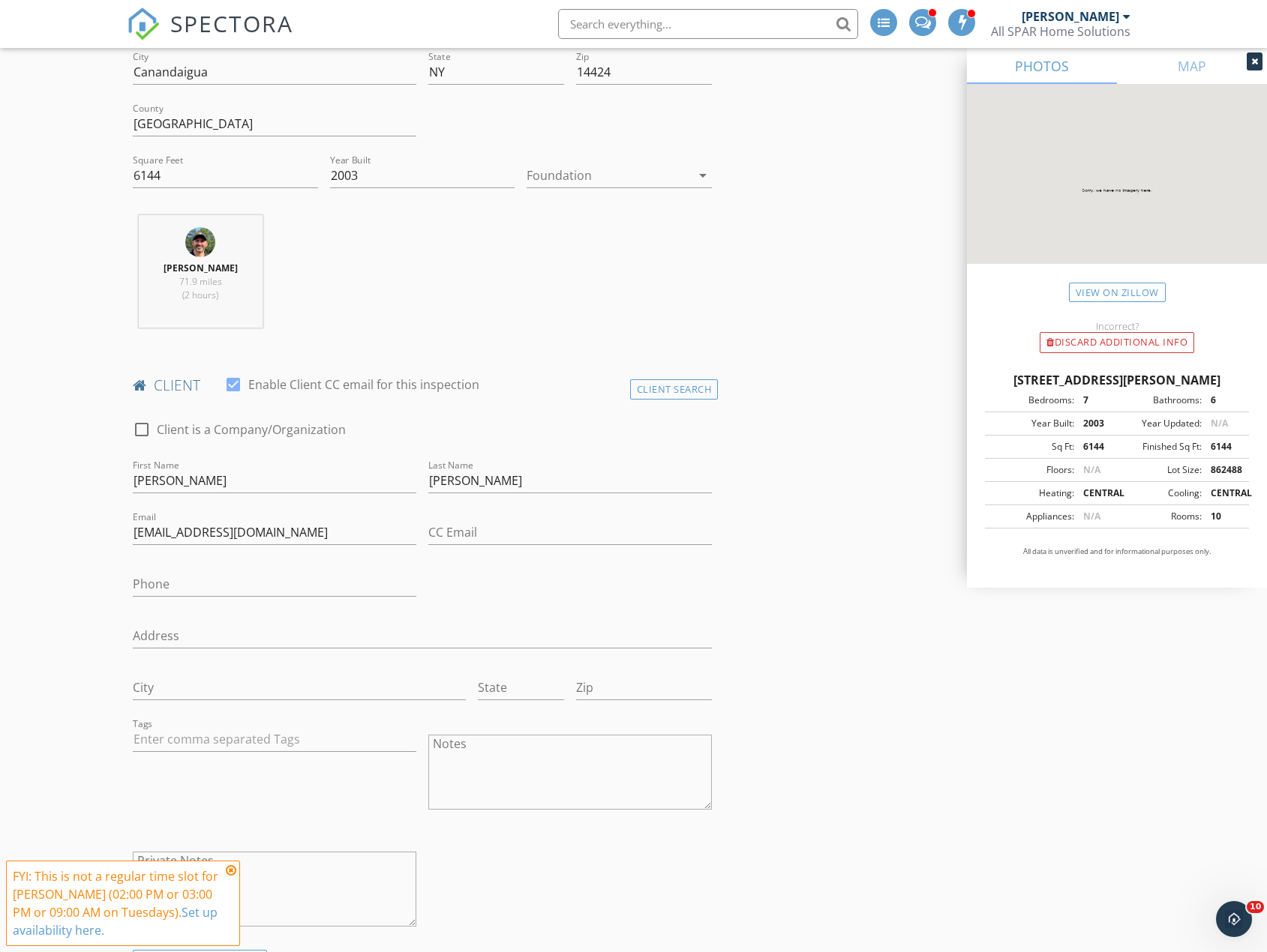
scroll to position [525, 0]
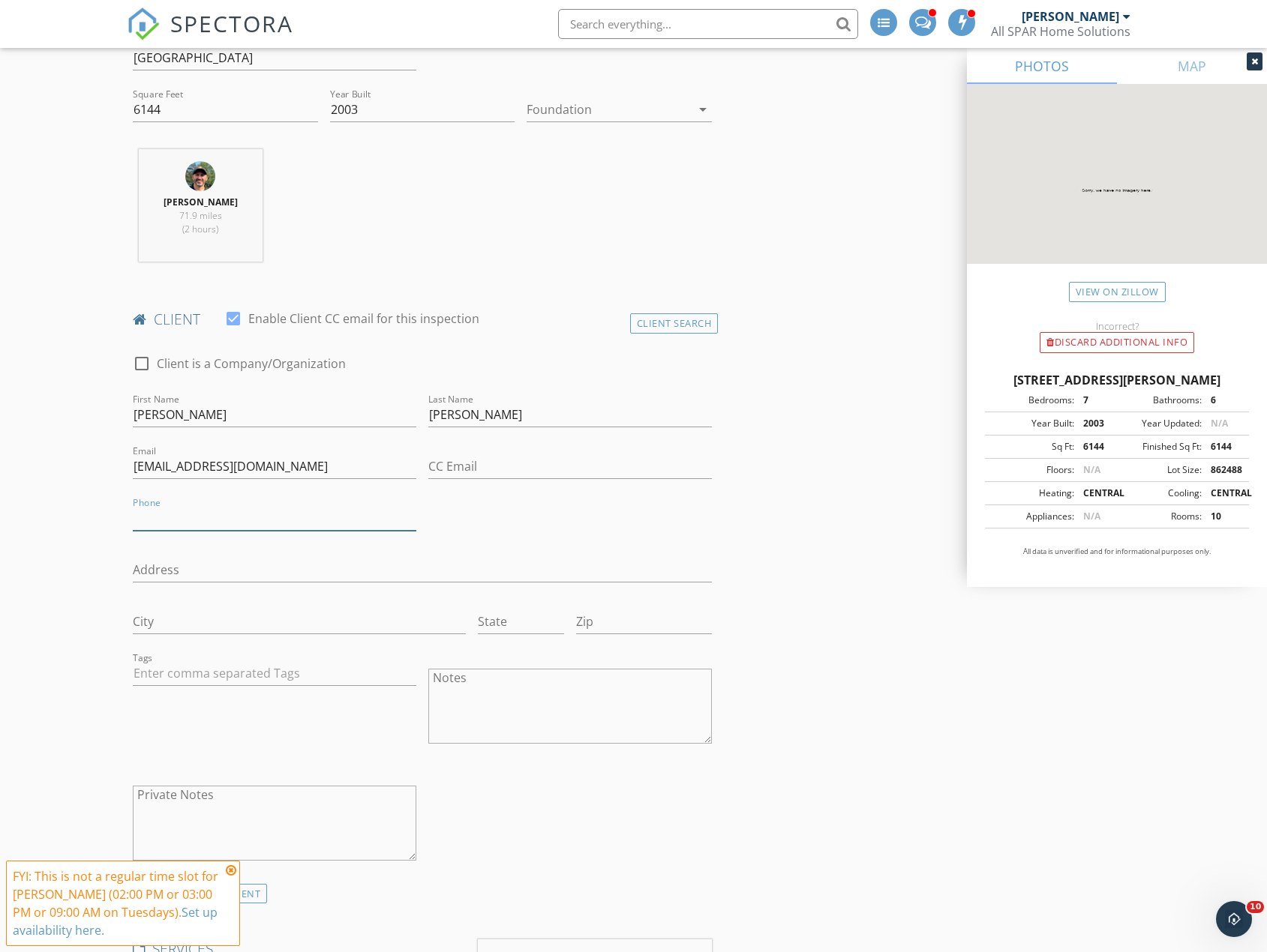
click at [206, 518] on input "Phone" at bounding box center [274, 519] width 283 height 25
type input "2"
type input "[PHONE_NUMBER]"
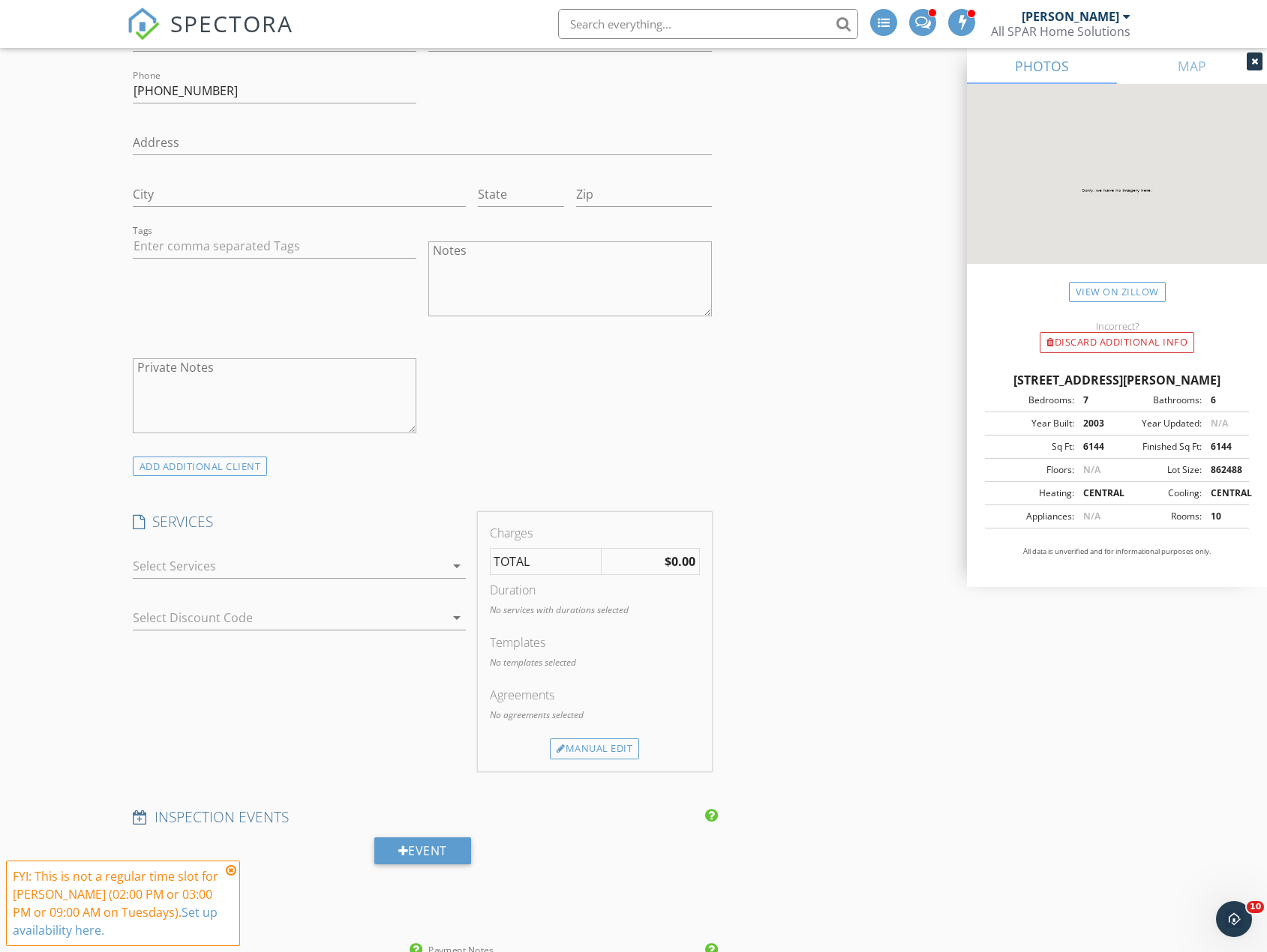
scroll to position [1125, 0]
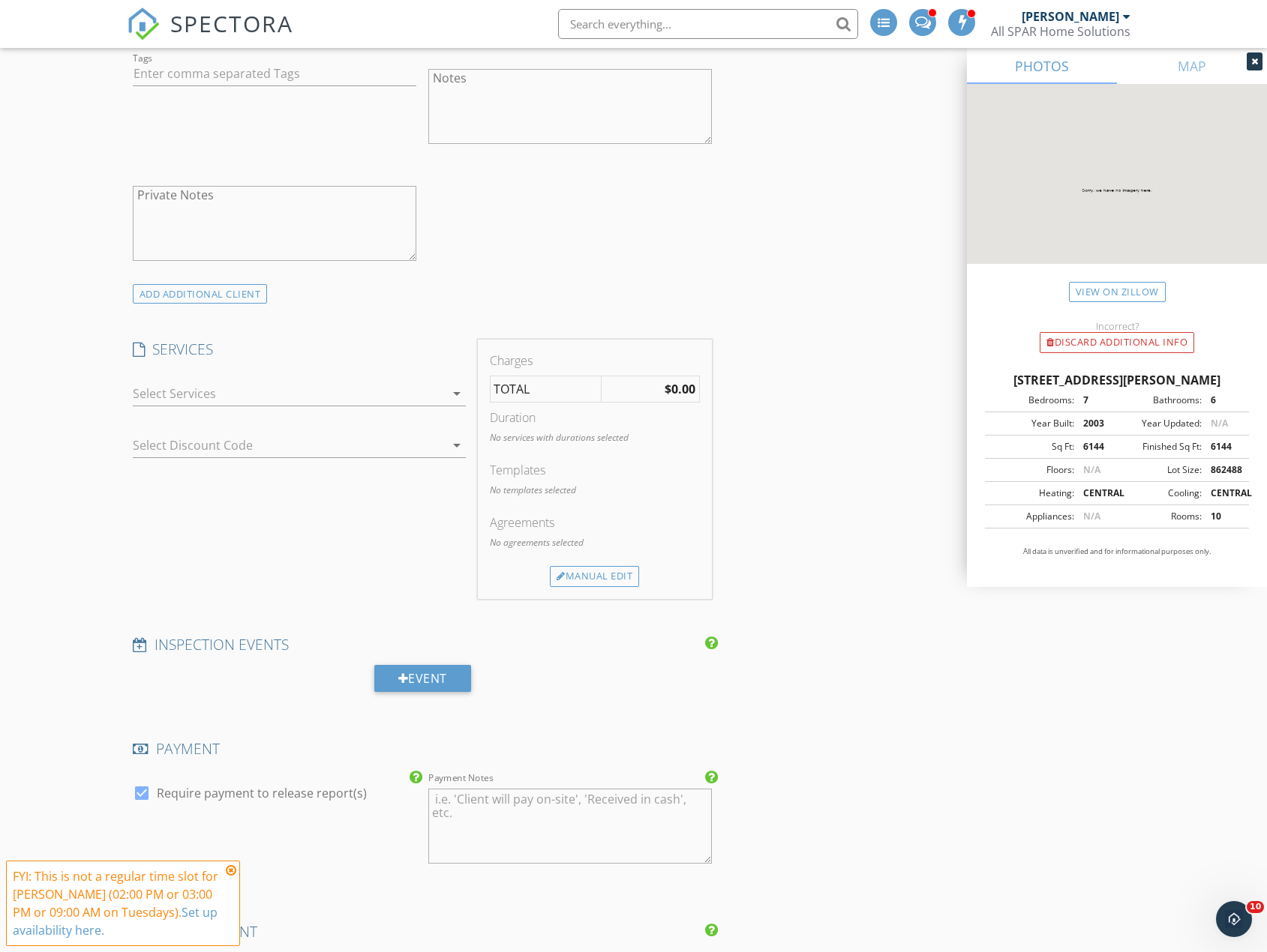
click at [452, 391] on icon "arrow_drop_down" at bounding box center [457, 394] width 18 height 18
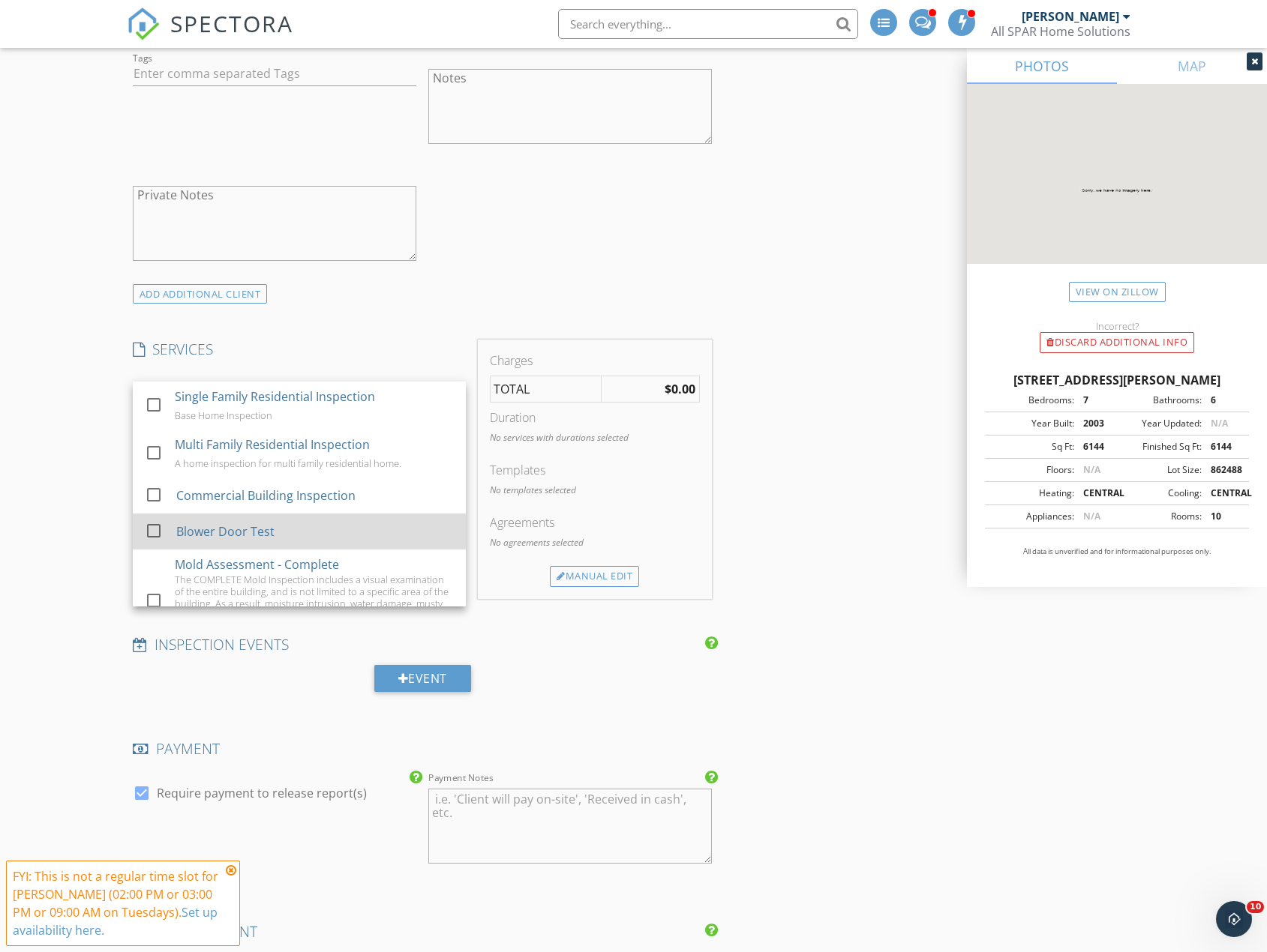
click at [144, 536] on div at bounding box center [154, 530] width 25 height 25
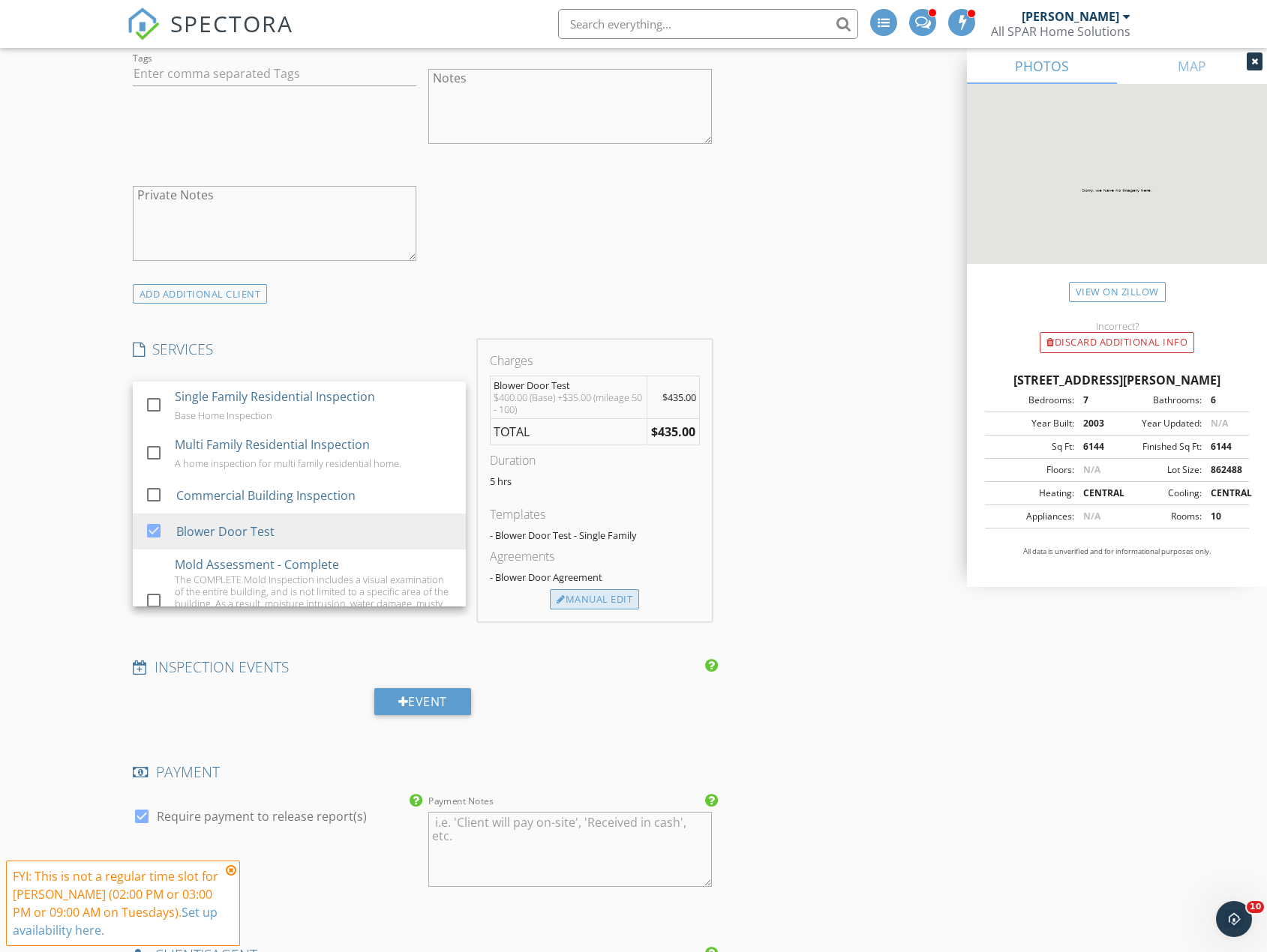
click at [604, 603] on div "Manual Edit" at bounding box center [593, 600] width 89 height 21
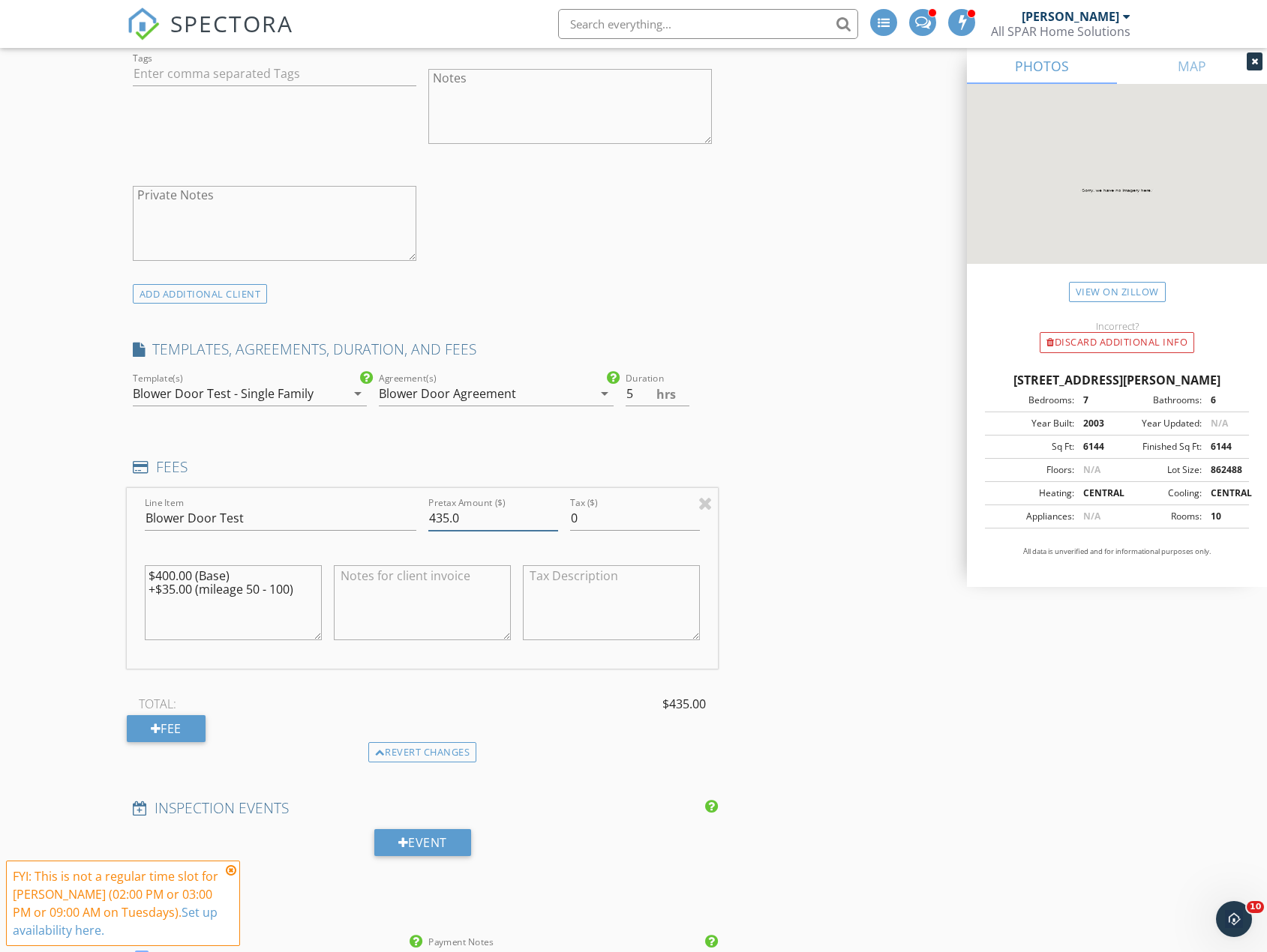
drag, startPoint x: 446, startPoint y: 517, endPoint x: 495, endPoint y: 510, distance: 49.5
click at [450, 517] on input "435.0" at bounding box center [493, 519] width 129 height 25
type input "400.0"
click at [839, 449] on div "INSPECTOR(S) check_box James Sparatta PRIMARY James Sparatta arrow_drop_down ch…" at bounding box center [633, 733] width 1013 height 3336
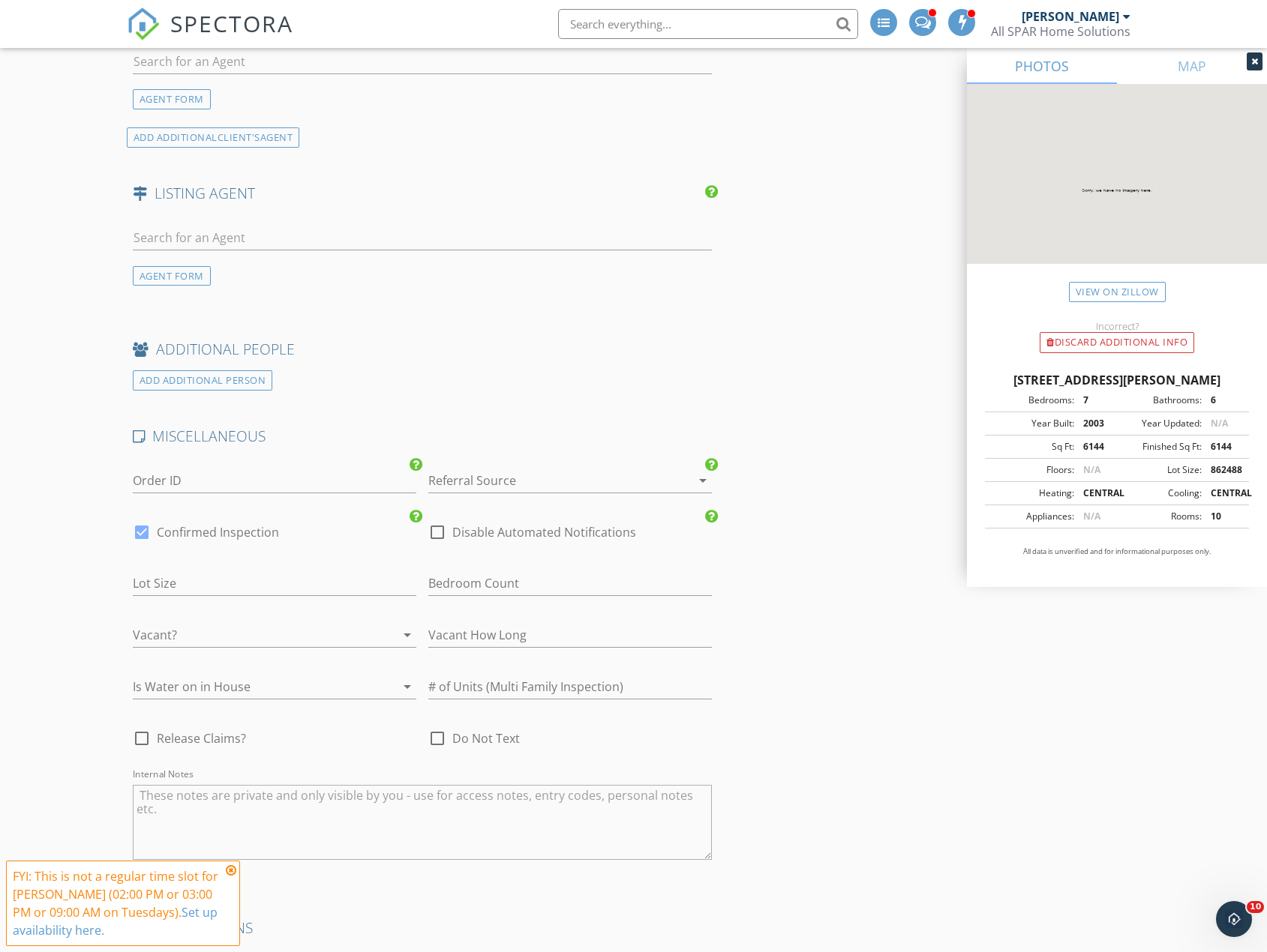
scroll to position [2249, 0]
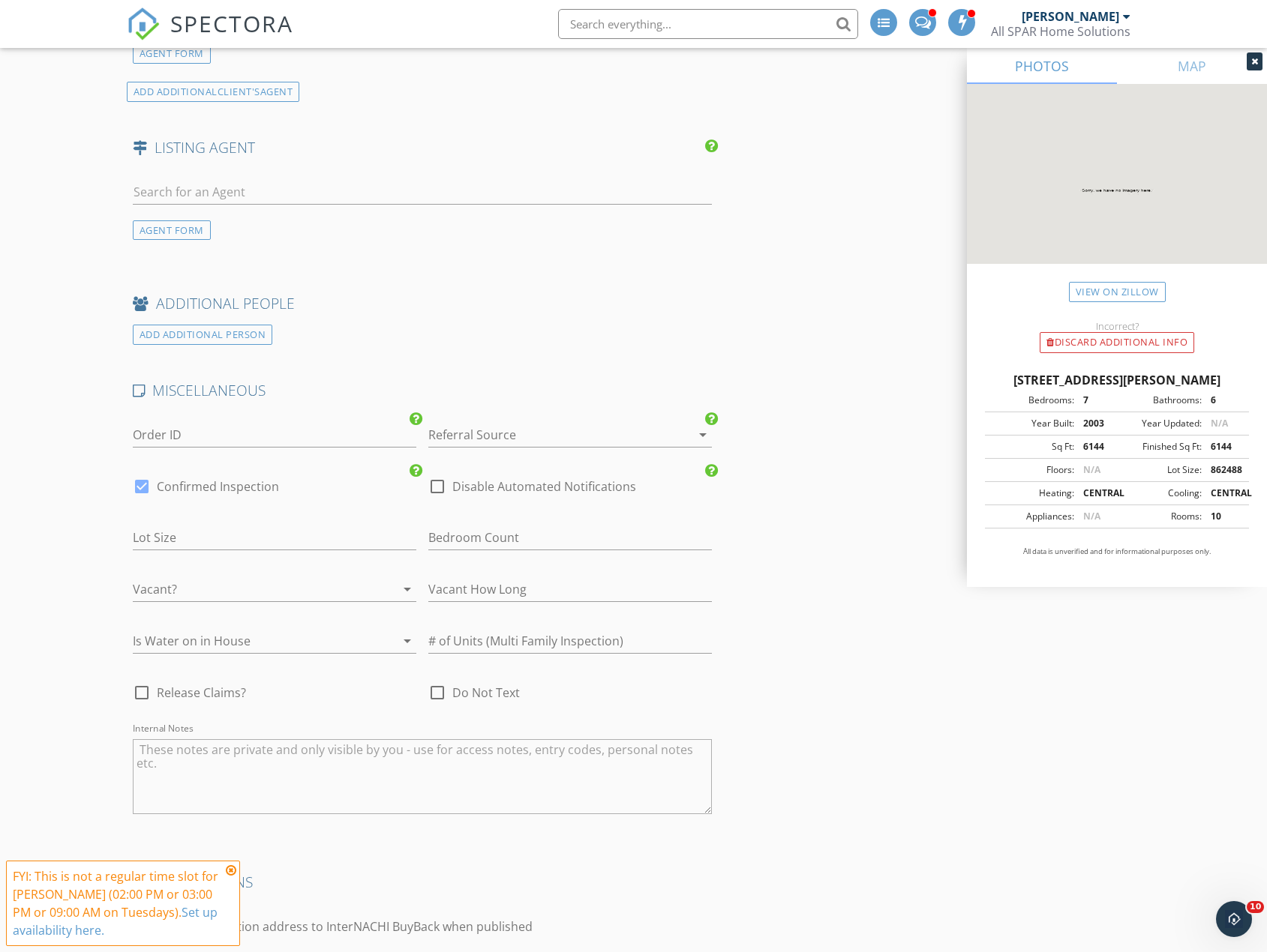
click at [142, 484] on div at bounding box center [141, 486] width 25 height 25
checkbox input "false"
checkbox input "true"
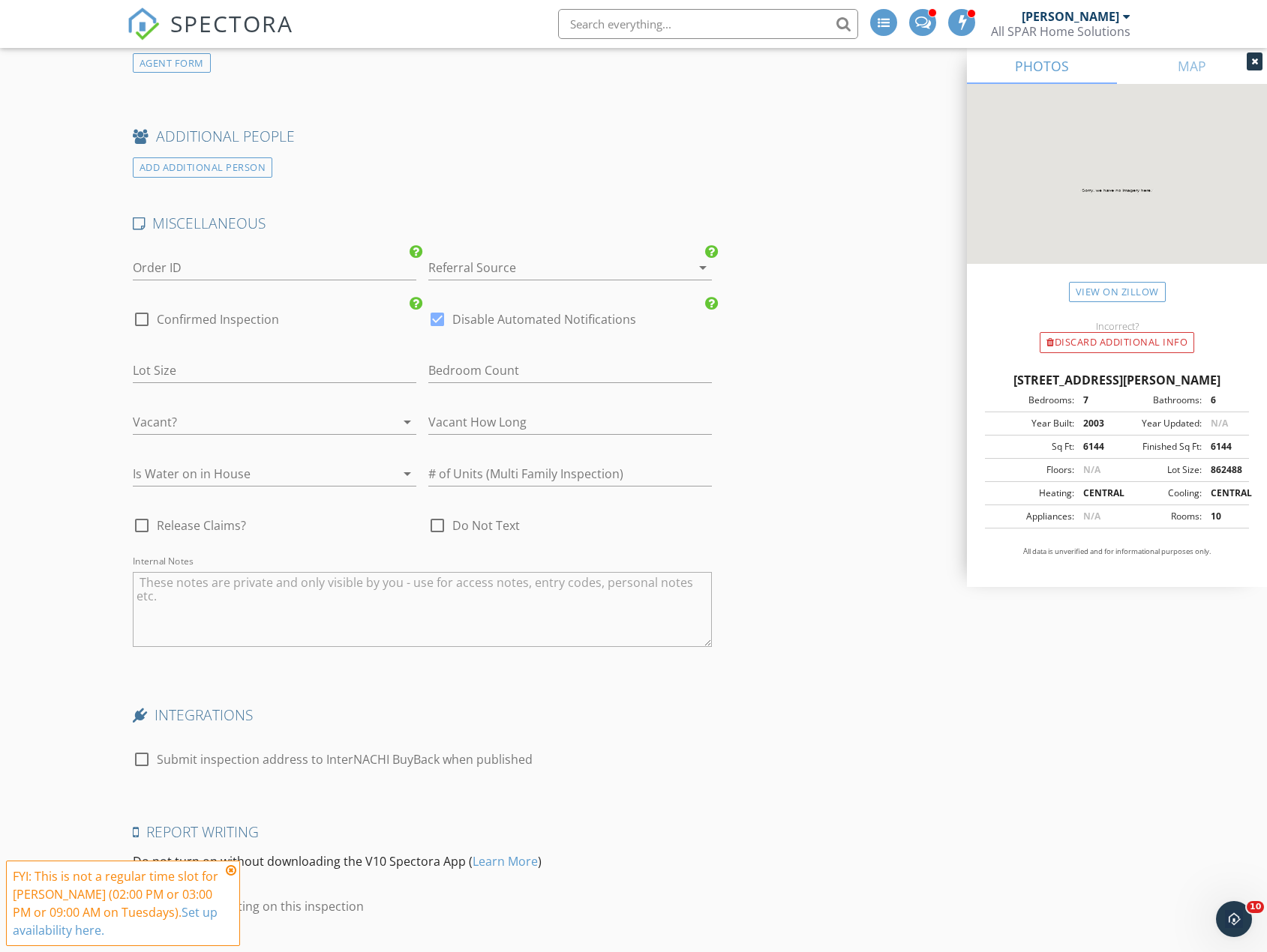
scroll to position [2609, 0]
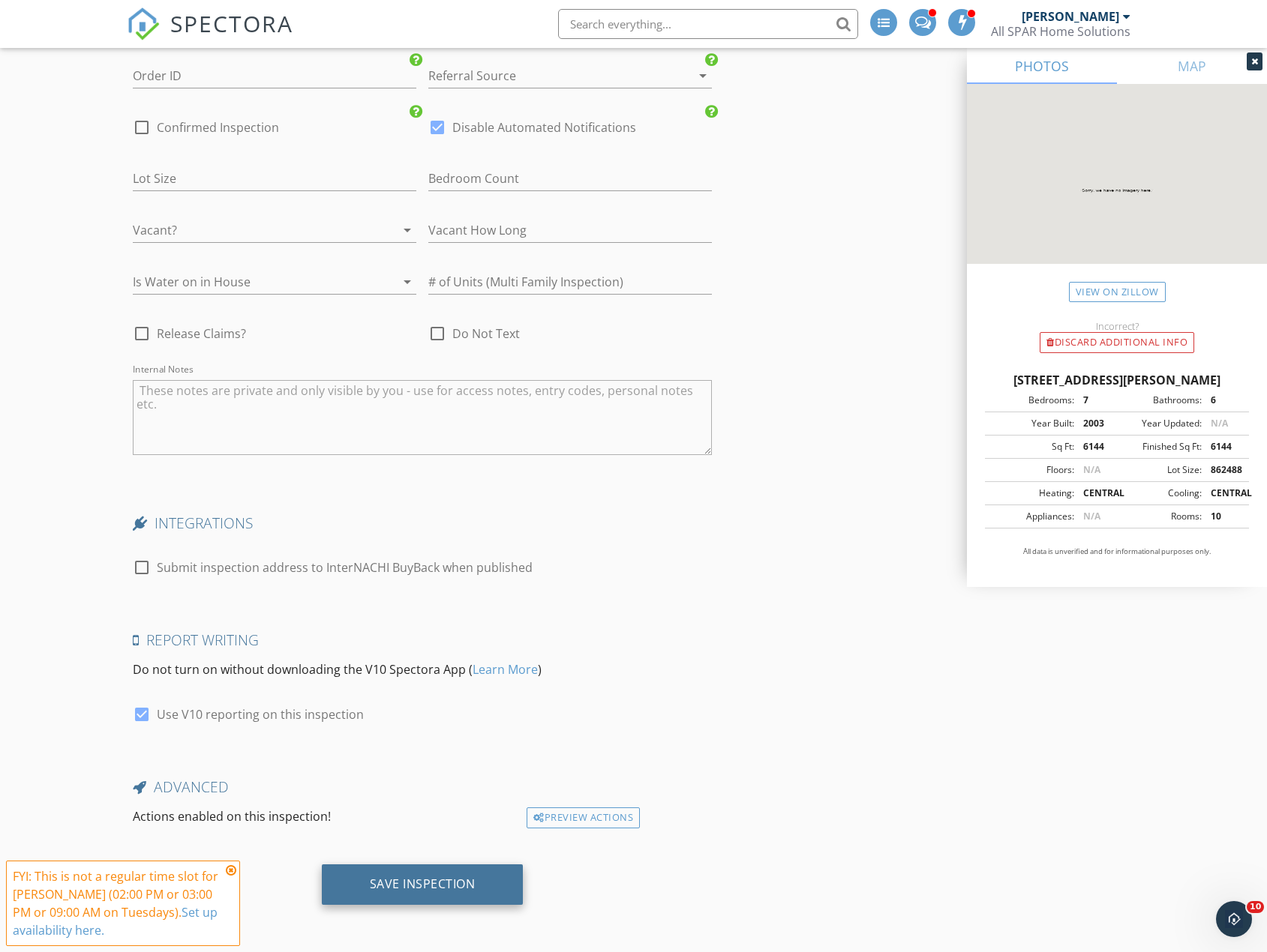
click at [450, 890] on div "Save Inspection" at bounding box center [423, 884] width 106 height 15
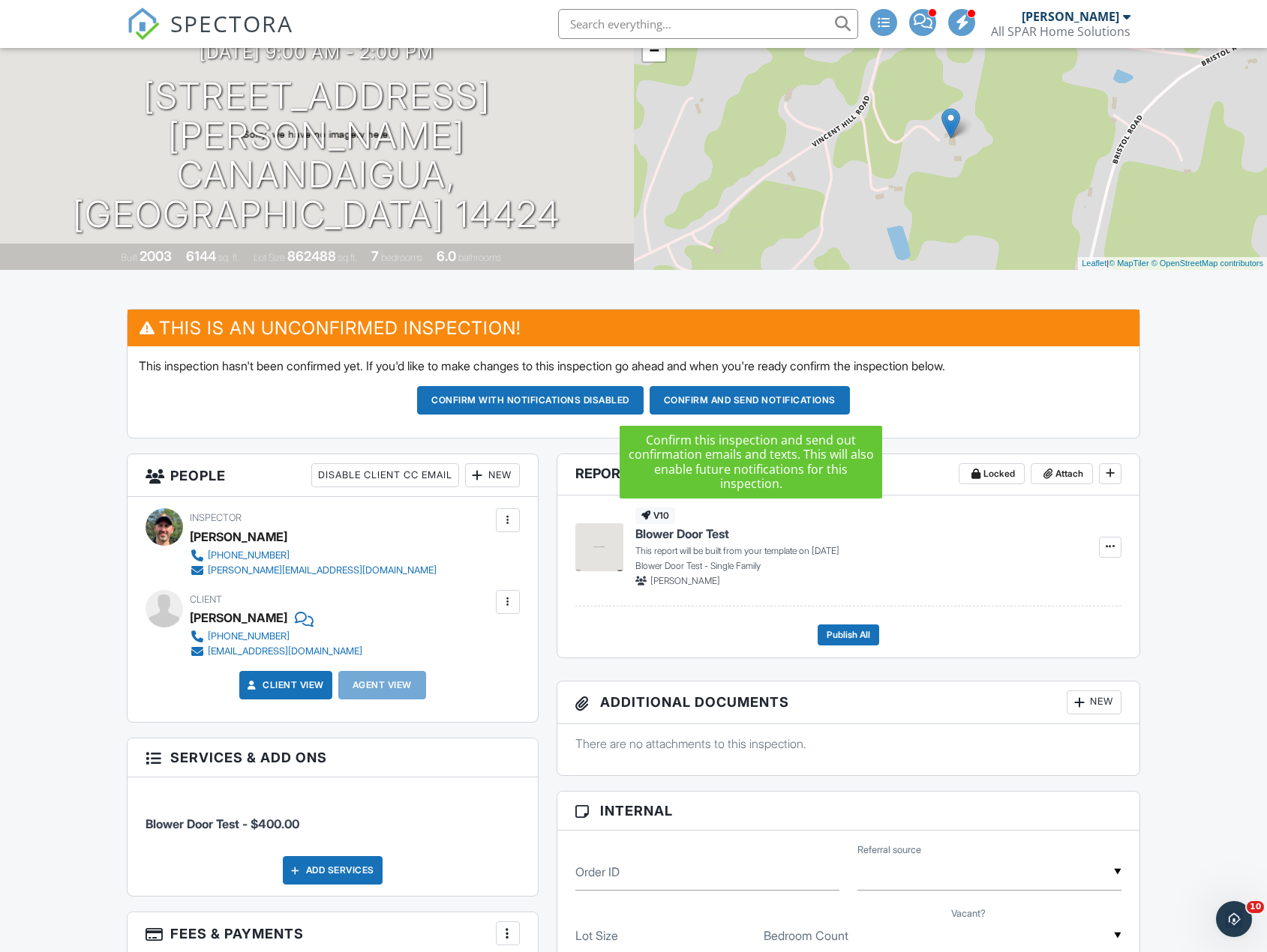
scroll to position [75, 0]
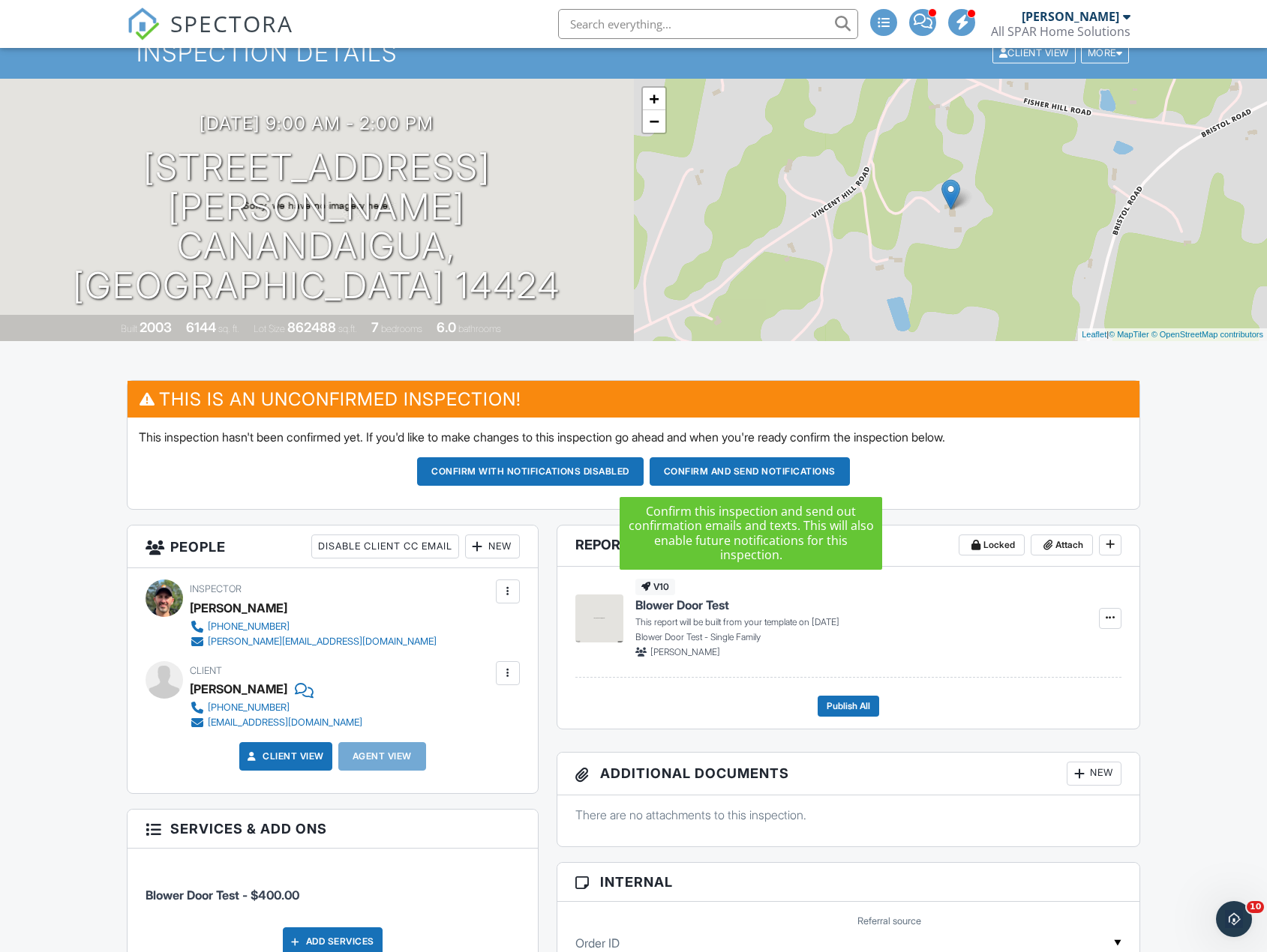
click at [742, 470] on button "Confirm and send notifications" at bounding box center [749, 472] width 201 height 29
